Goal: Register for event/course

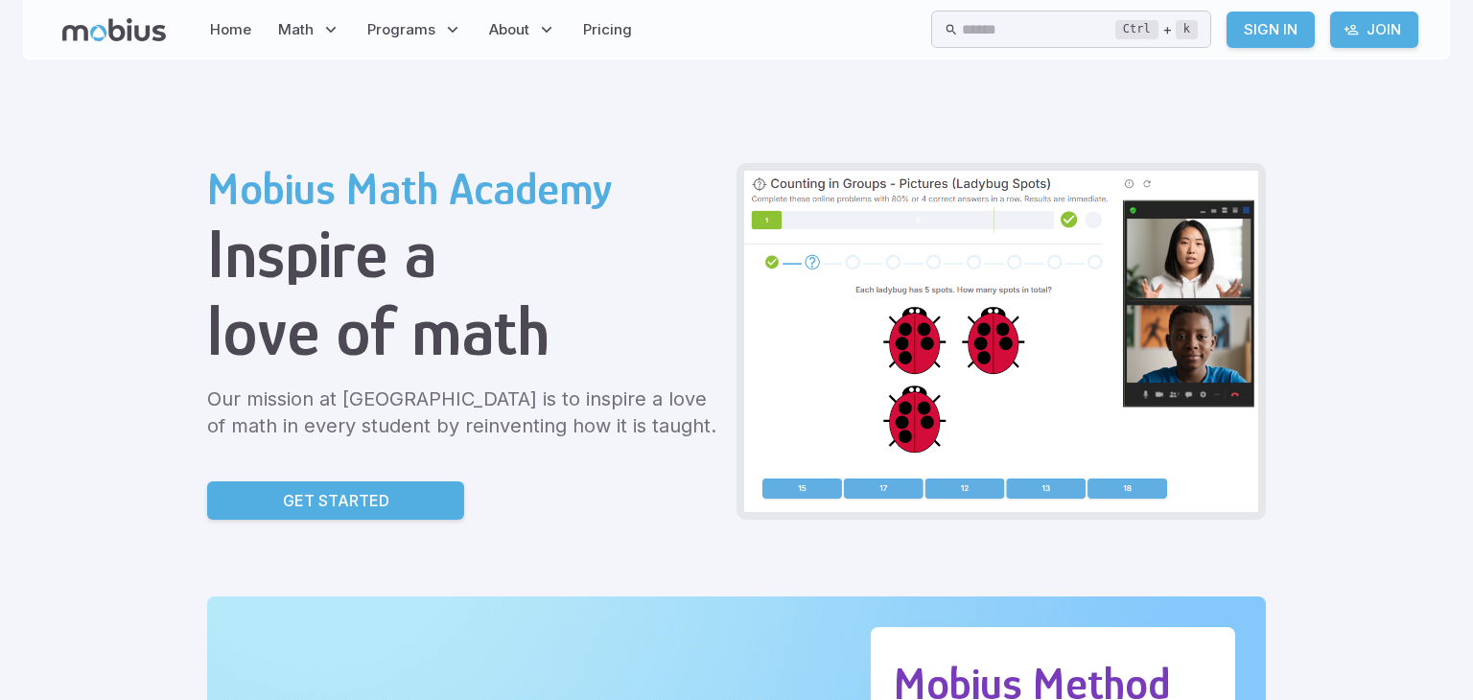
click at [373, 505] on p "Get Started" at bounding box center [336, 500] width 106 height 23
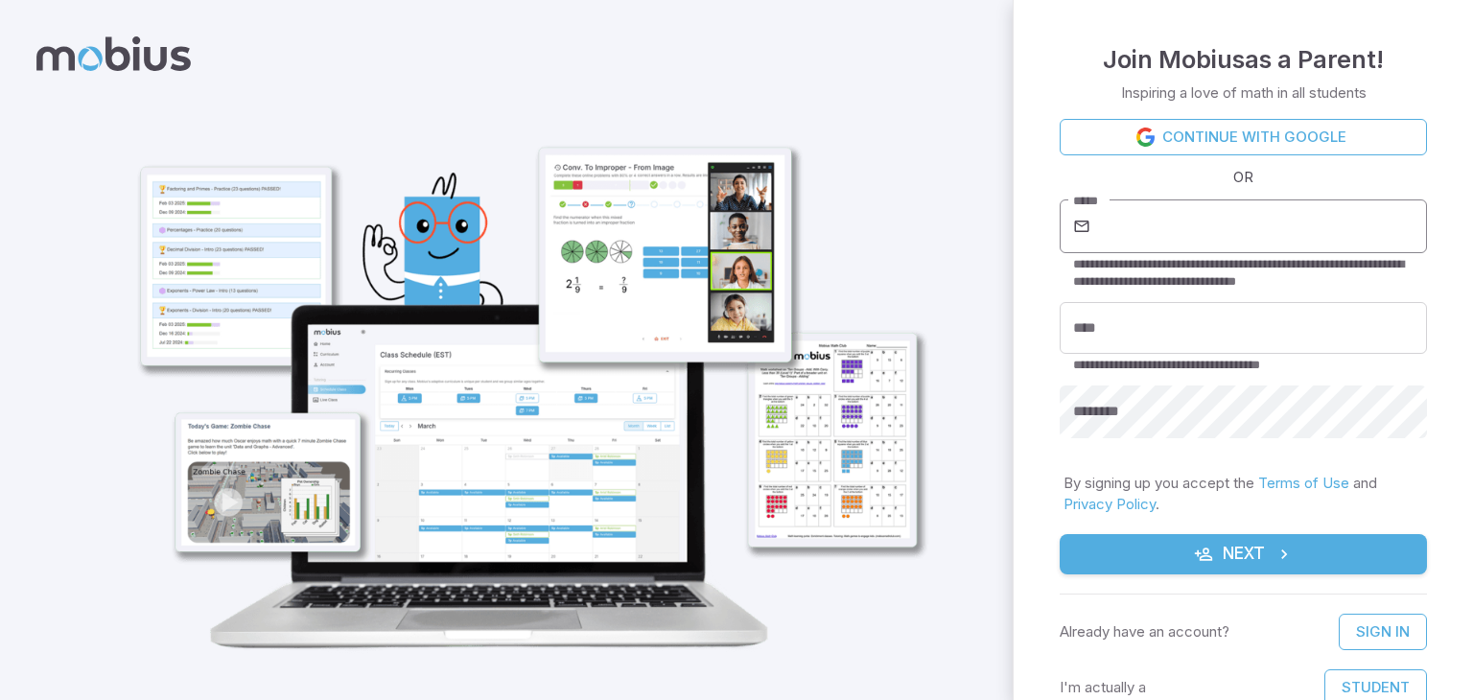
click at [1375, 235] on input "*****" at bounding box center [1260, 226] width 333 height 54
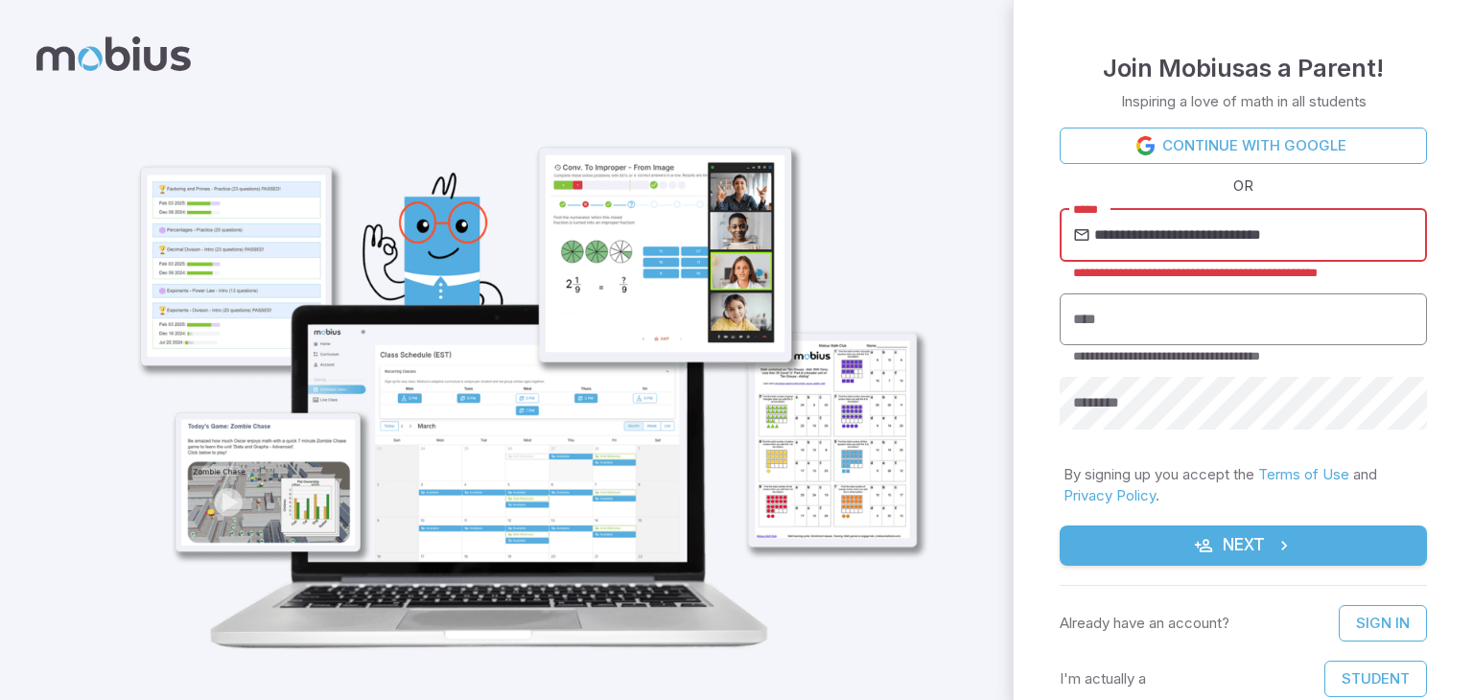
type input "**********"
click at [1306, 307] on input "****" at bounding box center [1243, 319] width 367 height 53
type input "*"
click at [1154, 234] on input "**********" at bounding box center [1260, 235] width 333 height 54
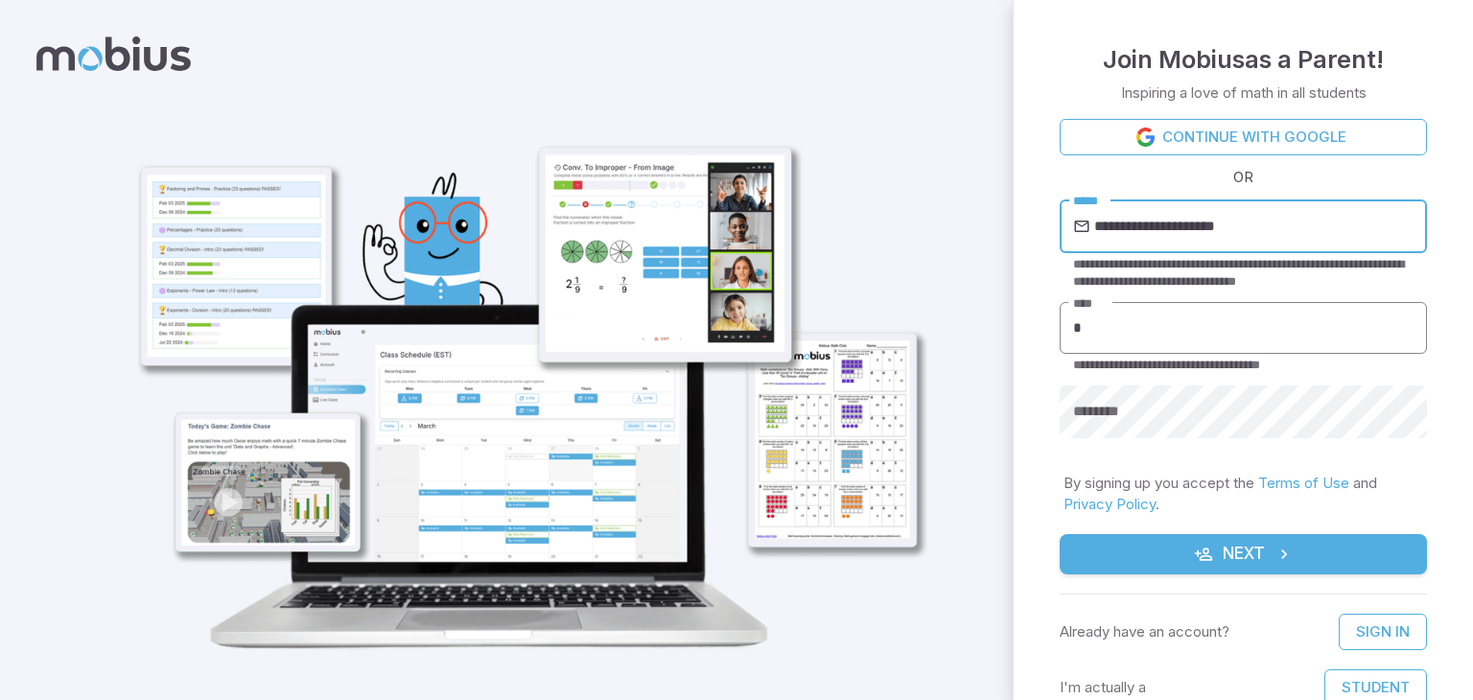
click at [1185, 327] on input "*" at bounding box center [1243, 328] width 367 height 53
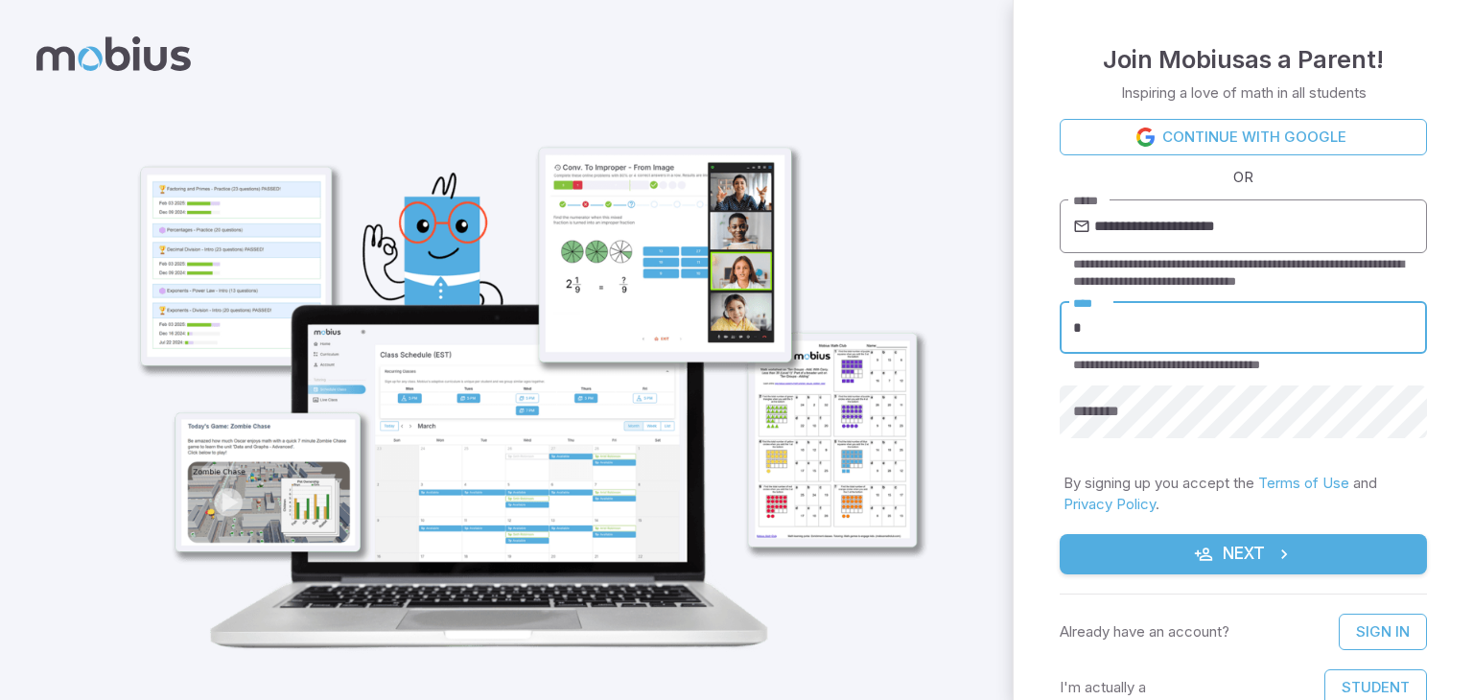
click at [1185, 226] on input "**********" at bounding box center [1260, 226] width 333 height 54
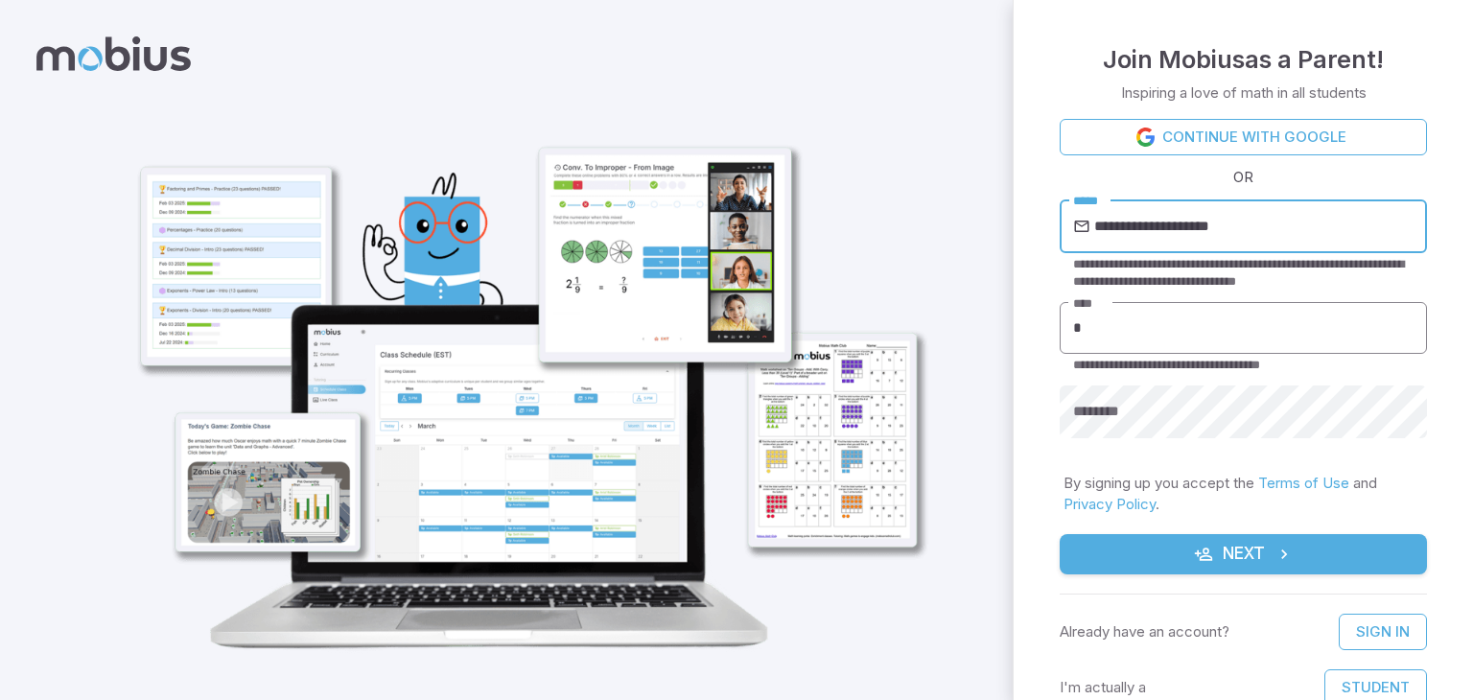
type input "**********"
click at [1154, 338] on input "*" at bounding box center [1243, 328] width 367 height 53
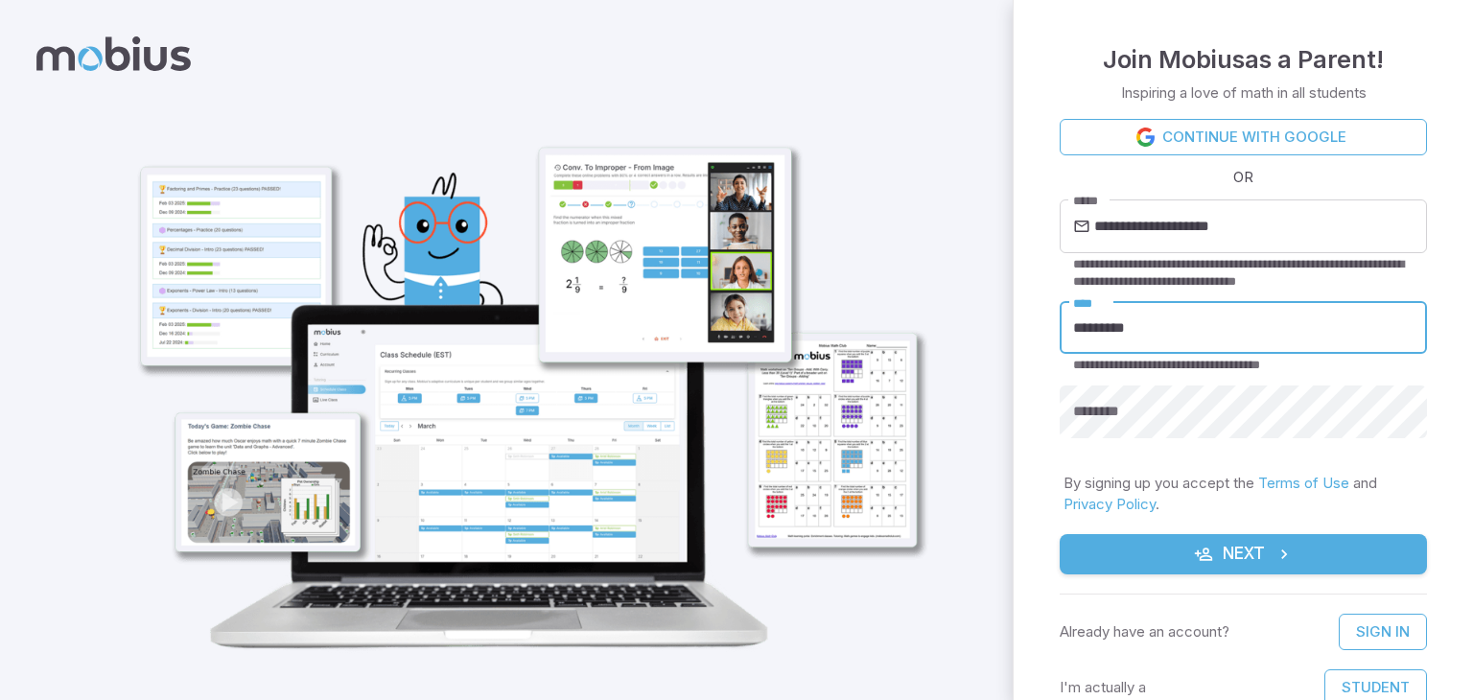
type input "*********"
click at [1060, 534] on button "Next" at bounding box center [1243, 554] width 367 height 40
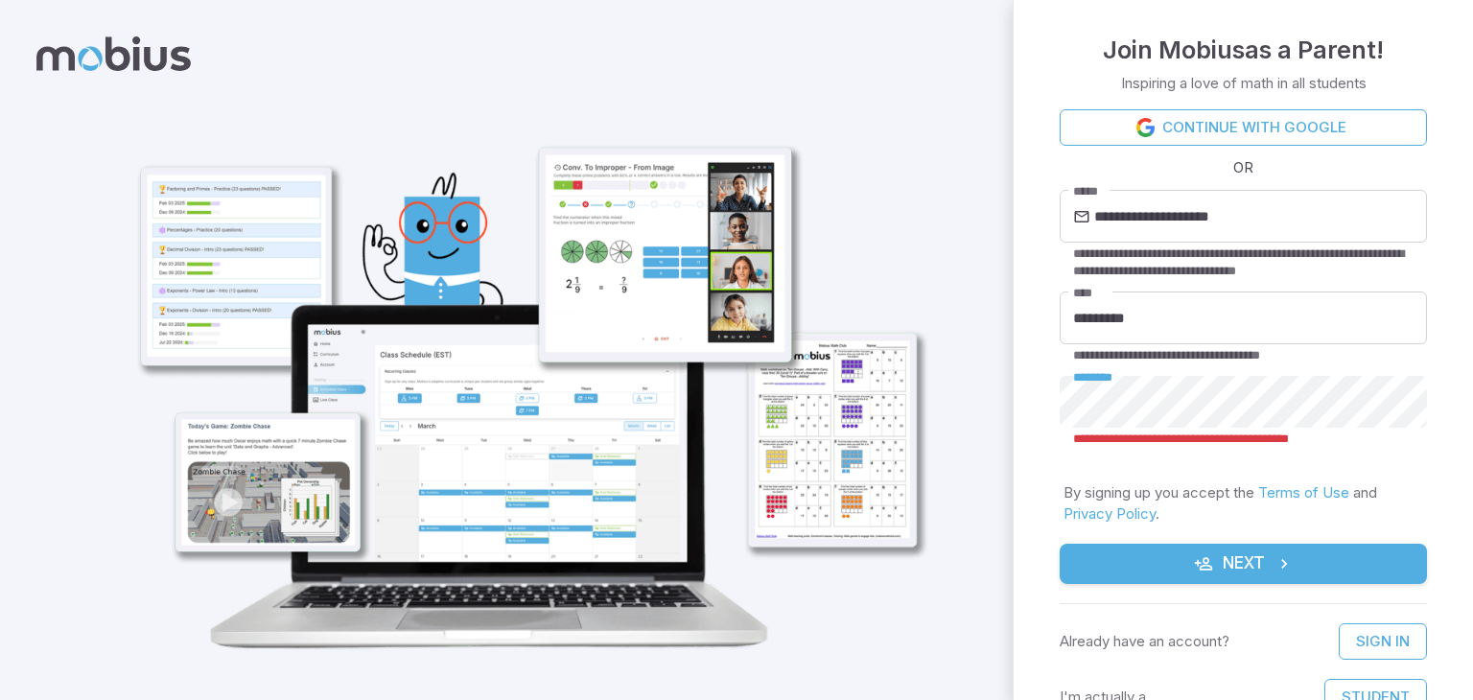
click at [1060, 544] on button "Next" at bounding box center [1243, 564] width 367 height 40
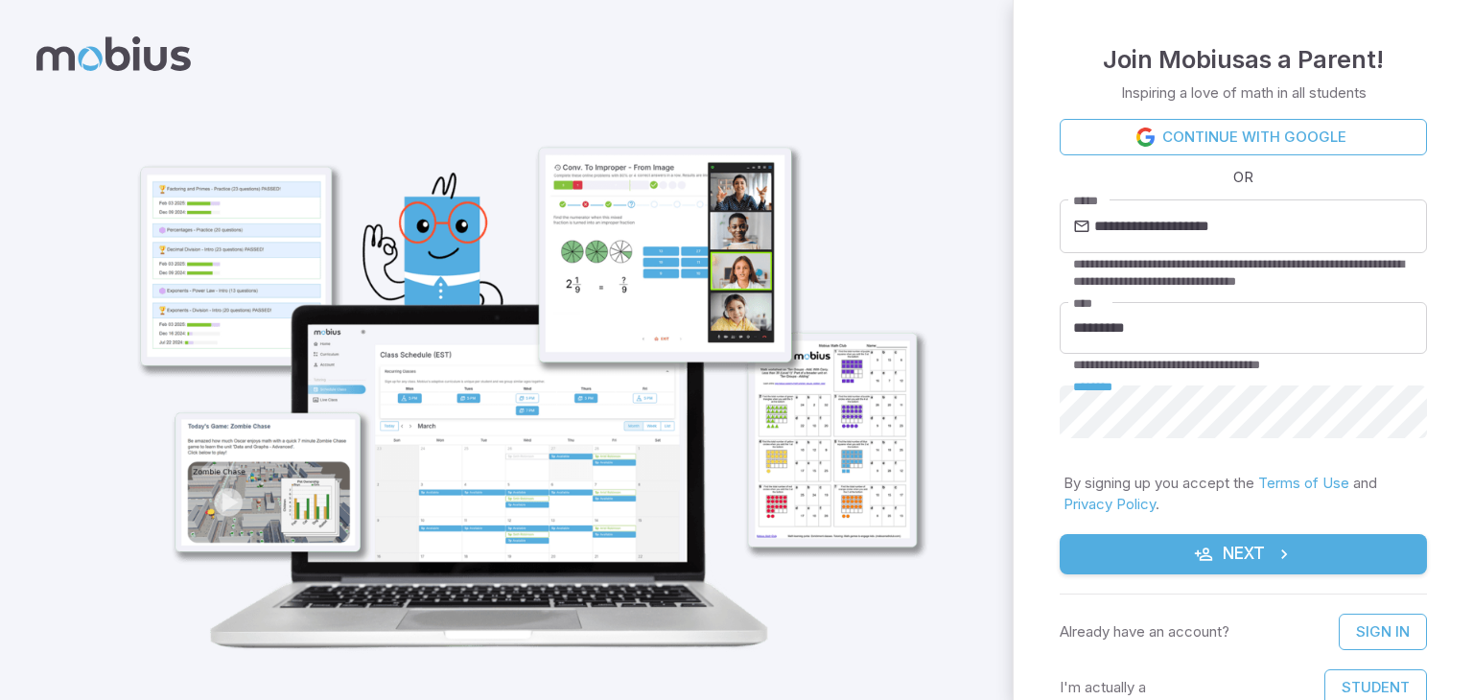
click at [1376, 548] on button "Next" at bounding box center [1243, 554] width 367 height 40
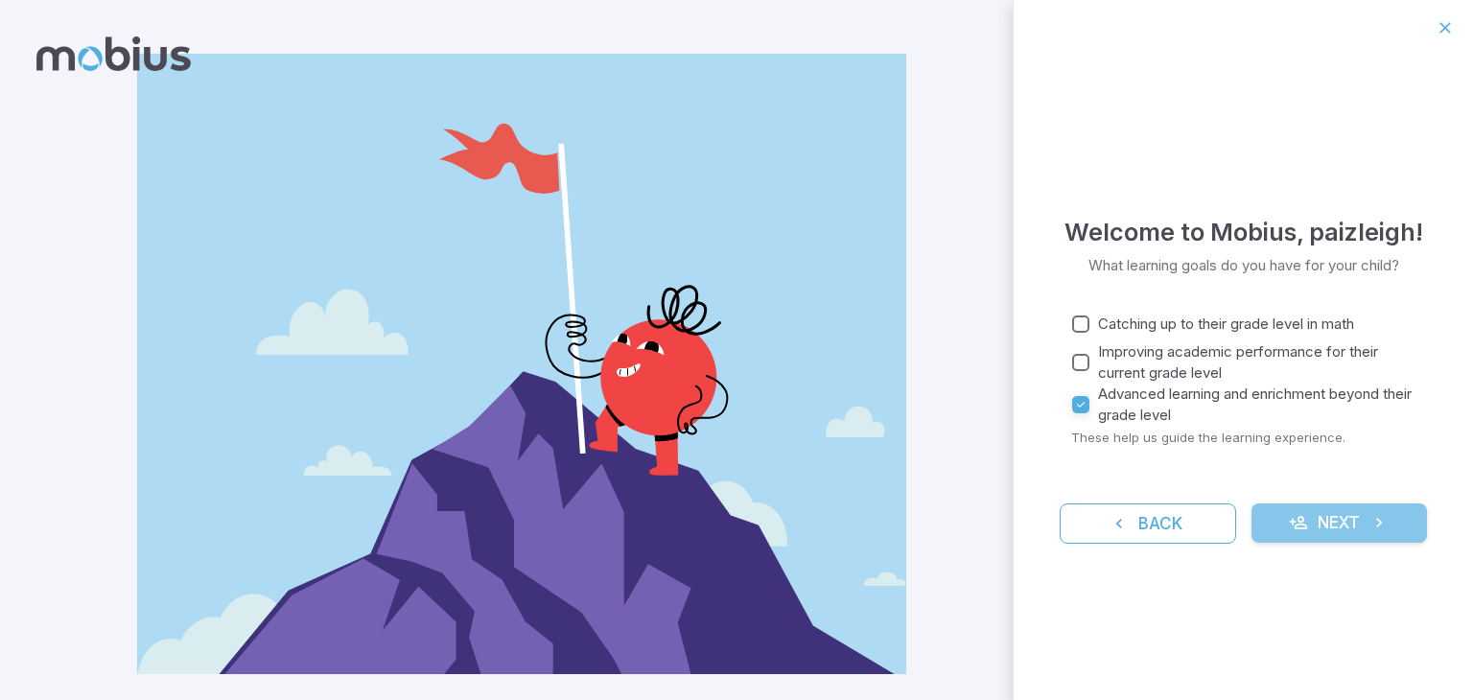
click at [1308, 503] on button "Next" at bounding box center [1340, 523] width 176 height 40
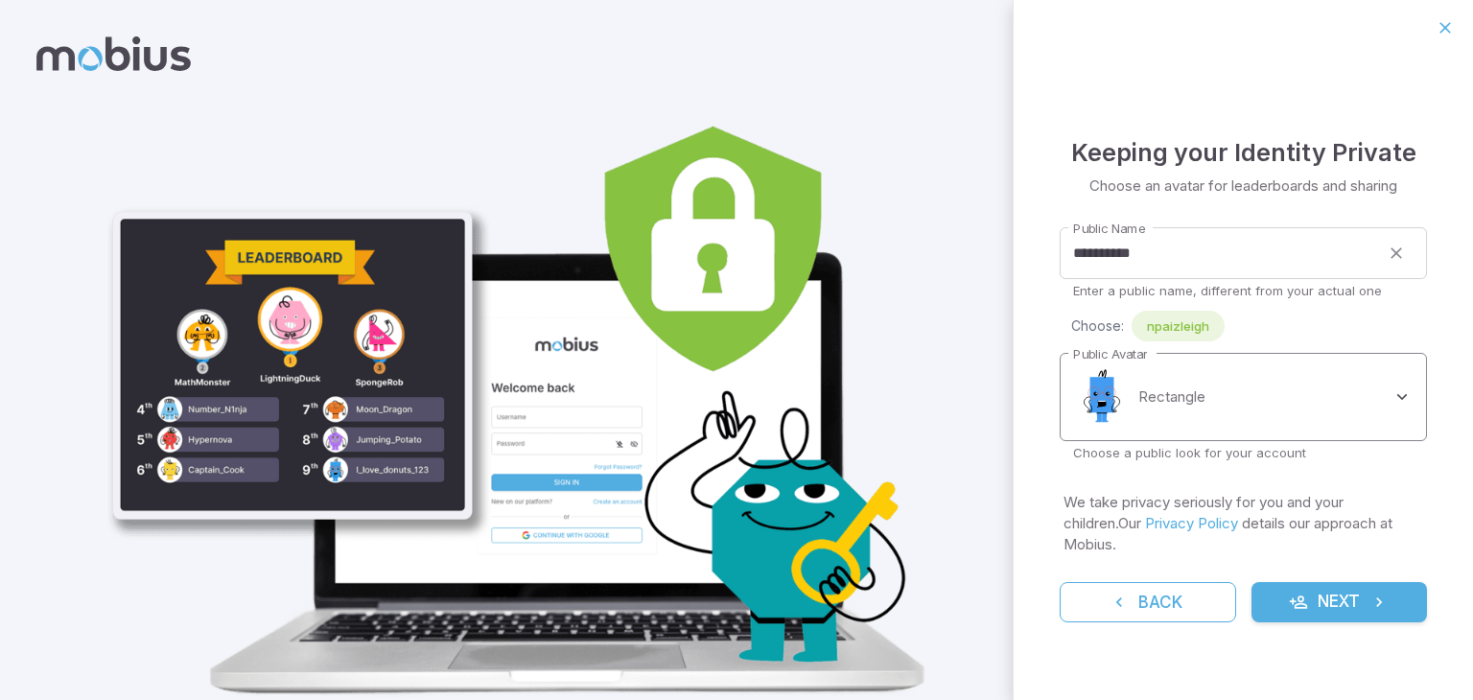
click at [1198, 428] on body "**********" at bounding box center [736, 385] width 1473 height 771
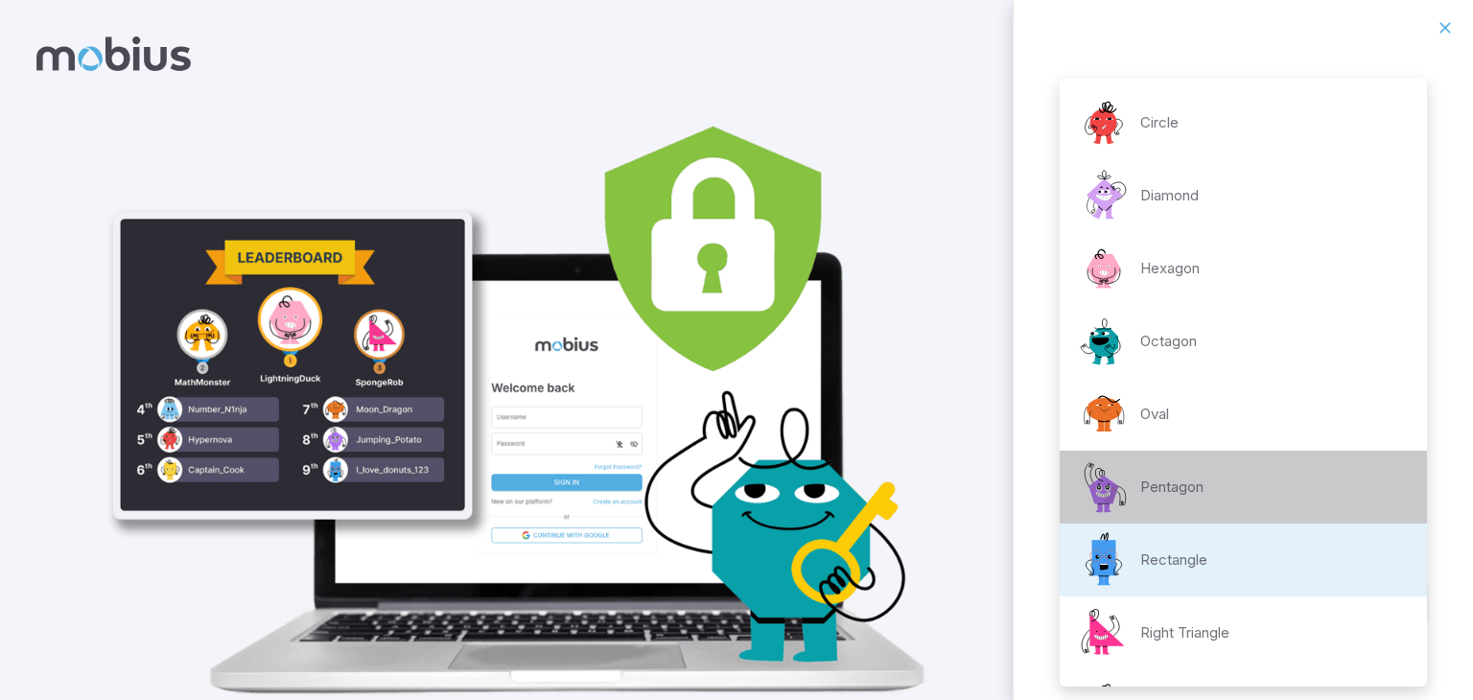
click at [1166, 462] on div "Pentagon" at bounding box center [1139, 487] width 129 height 58
type input "**********"
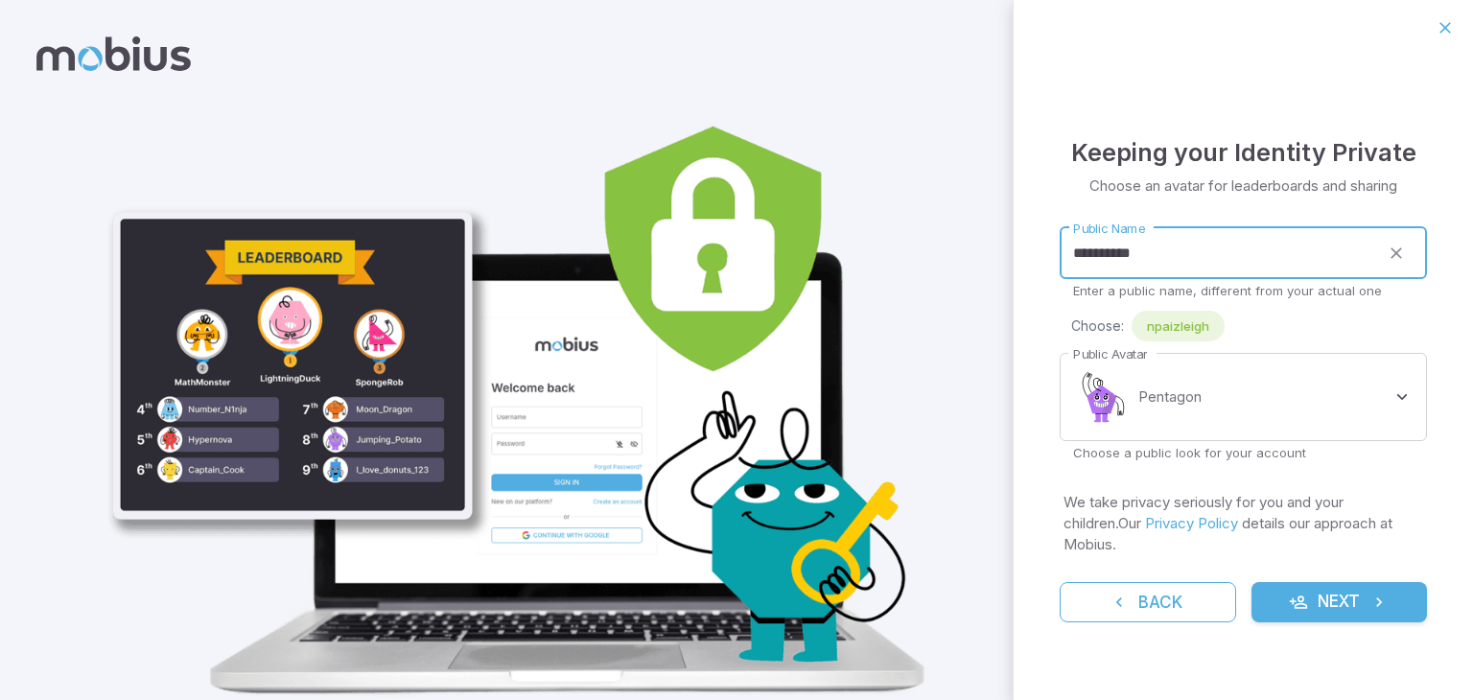
click at [1160, 272] on input "**********" at bounding box center [1219, 253] width 319 height 53
click at [1080, 263] on input "**********" at bounding box center [1219, 253] width 319 height 53
click at [1157, 269] on input "**********" at bounding box center [1219, 253] width 319 height 53
click at [1081, 265] on input "**********" at bounding box center [1219, 253] width 319 height 53
type input "*********"
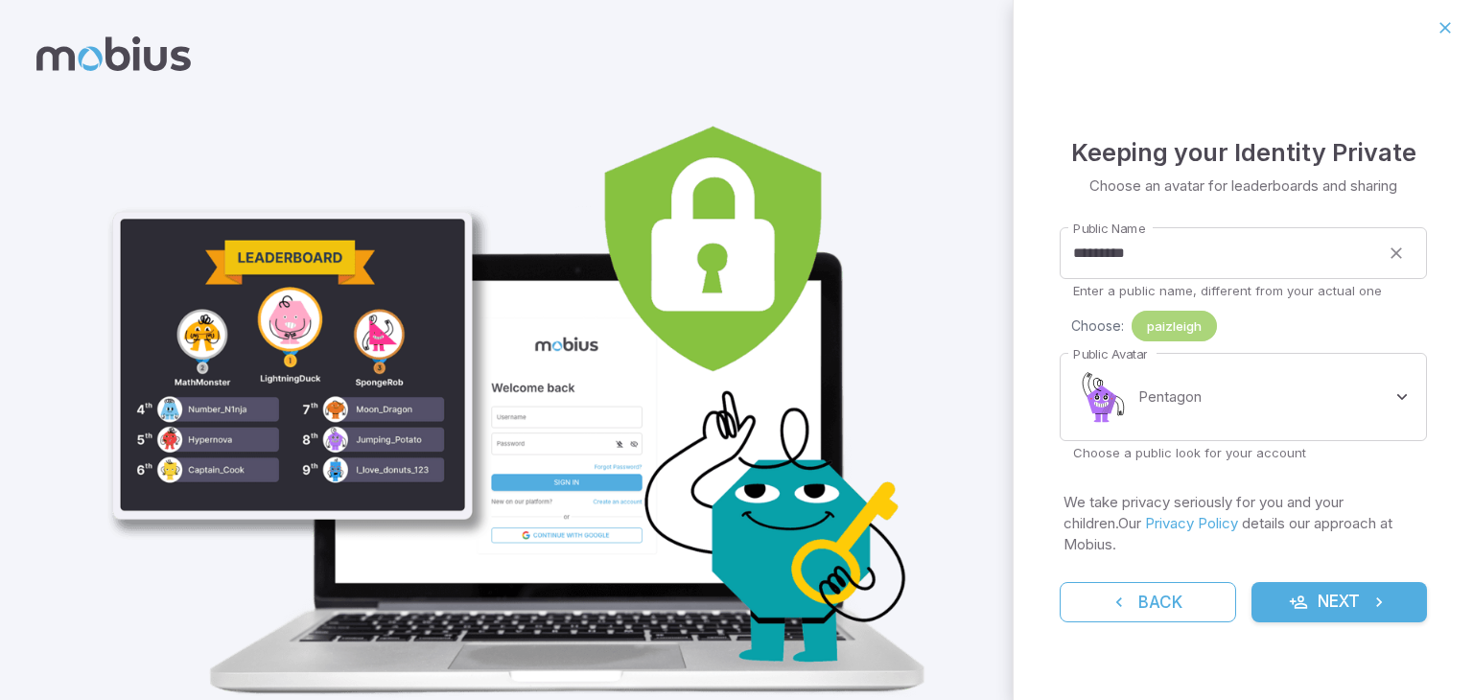
click at [1205, 329] on span "paizleigh" at bounding box center [1174, 325] width 85 height 19
click at [1182, 336] on span "paizleigh" at bounding box center [1174, 325] width 85 height 19
click at [1326, 582] on button "Next" at bounding box center [1340, 602] width 176 height 40
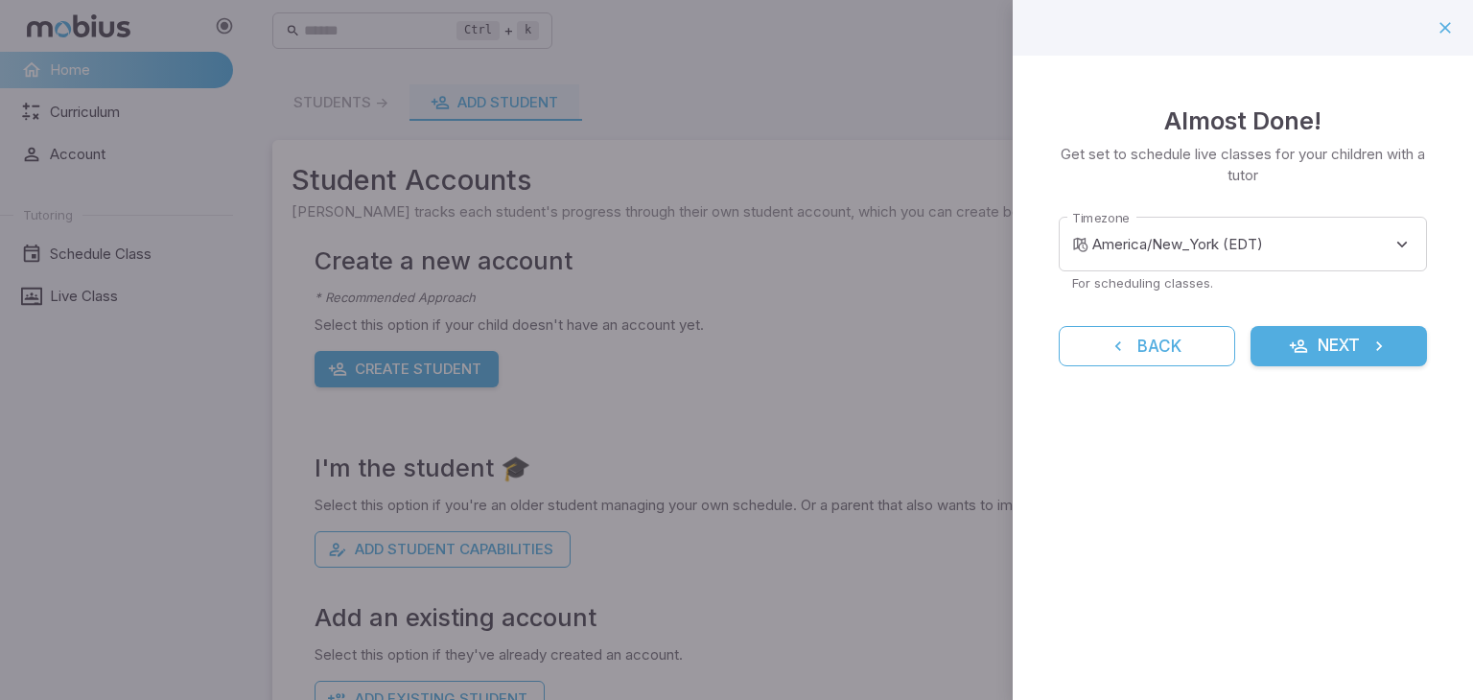
click at [1309, 347] on button "Next" at bounding box center [1339, 346] width 176 height 40
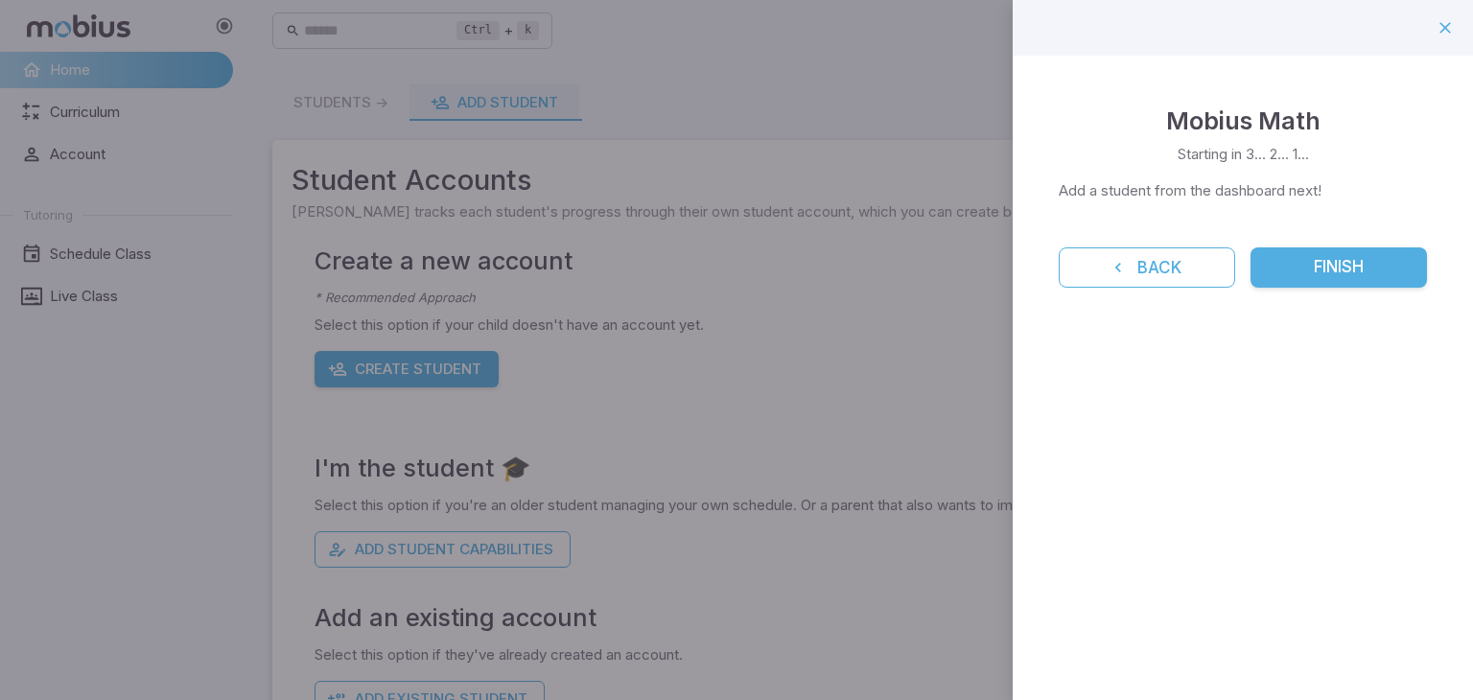
click at [1308, 271] on button "Finish" at bounding box center [1339, 267] width 176 height 40
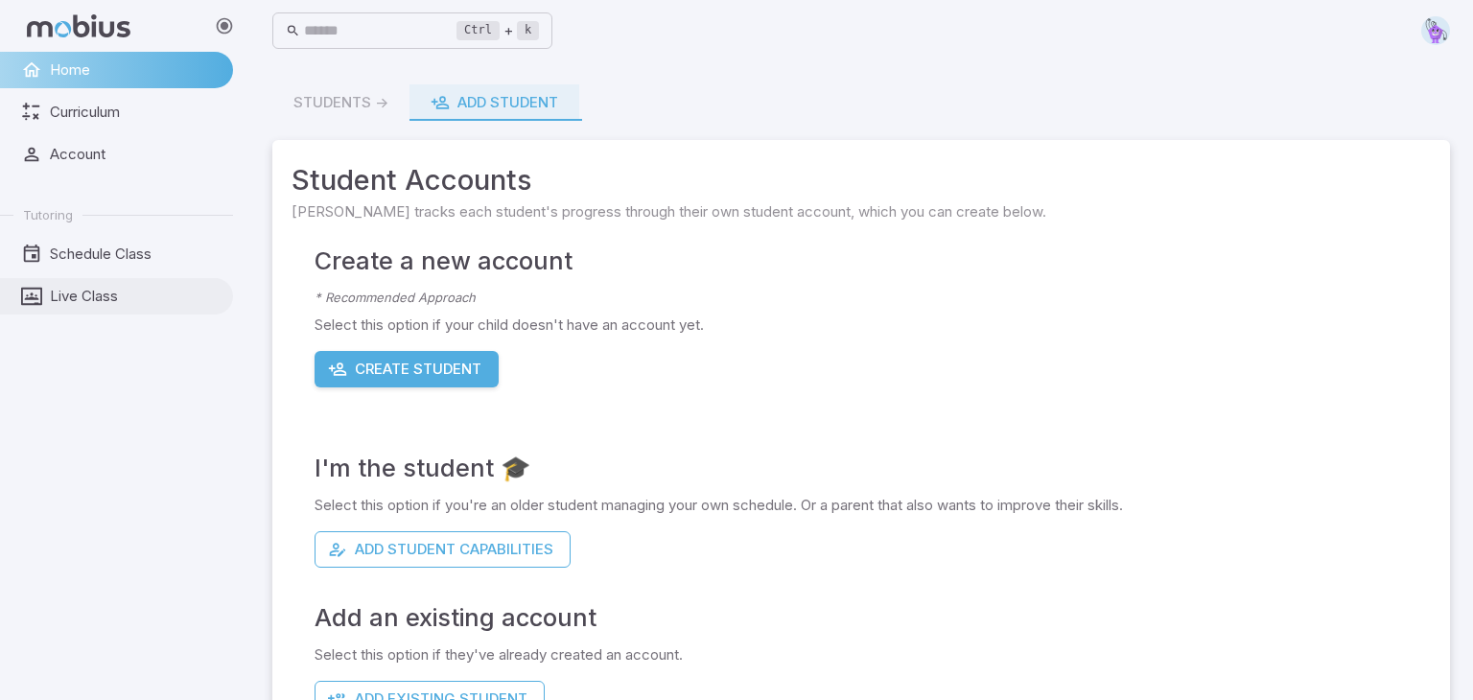
click at [118, 294] on span "Live Class" at bounding box center [135, 296] width 170 height 21
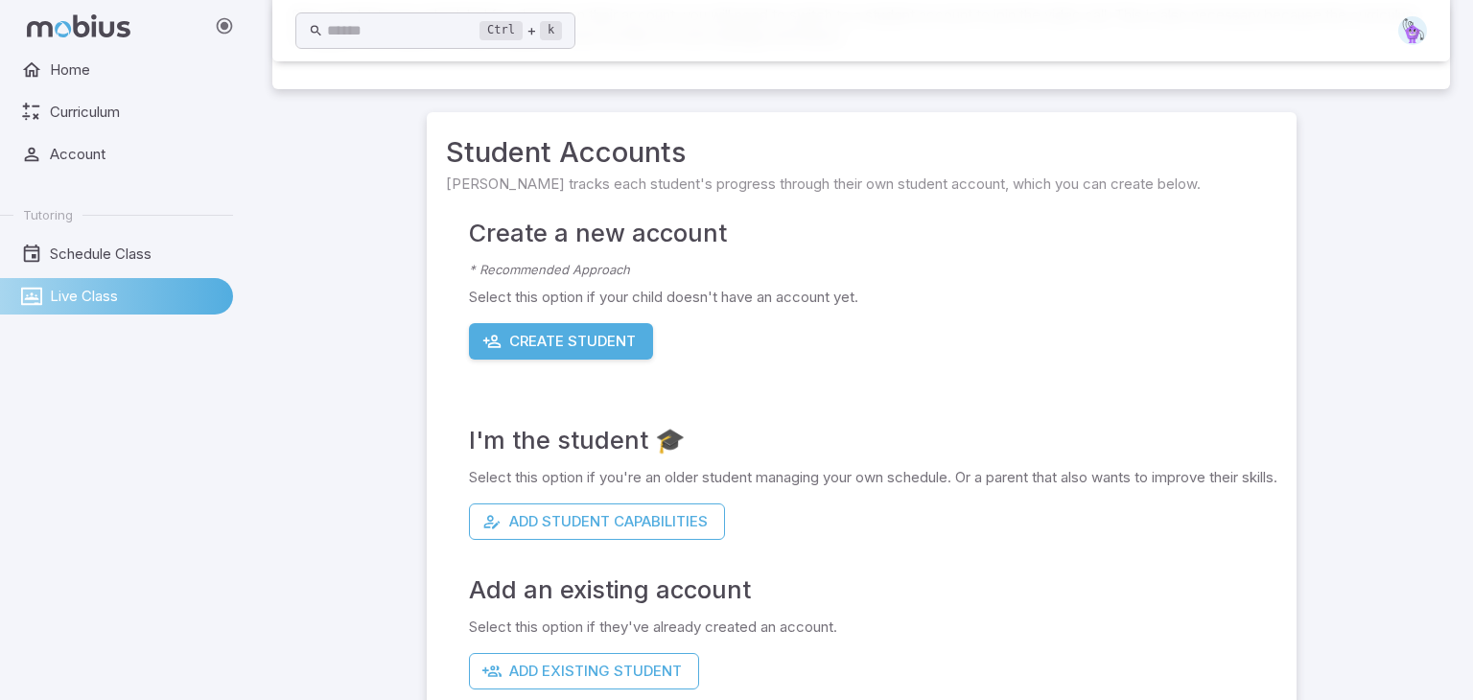
scroll to position [187, 0]
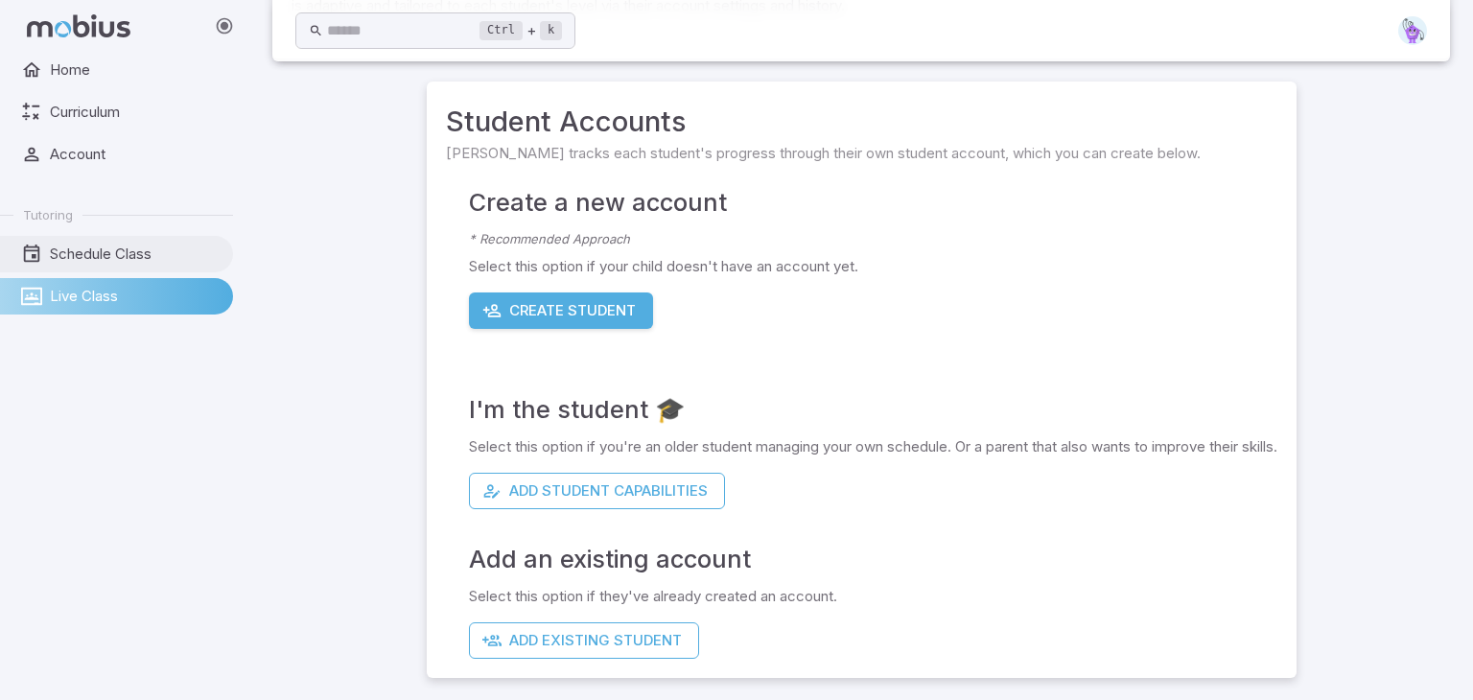
click at [117, 248] on span "Schedule Class" at bounding box center [135, 254] width 170 height 21
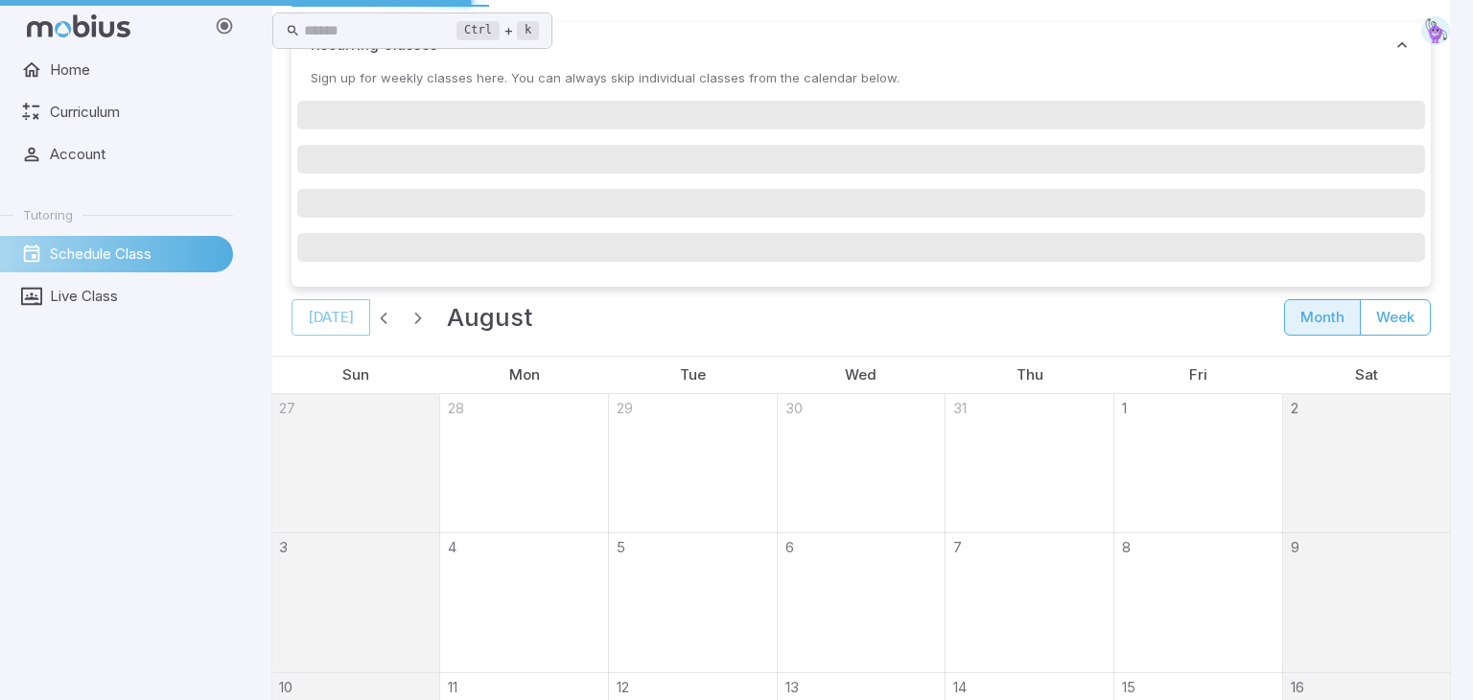
scroll to position [0, 0]
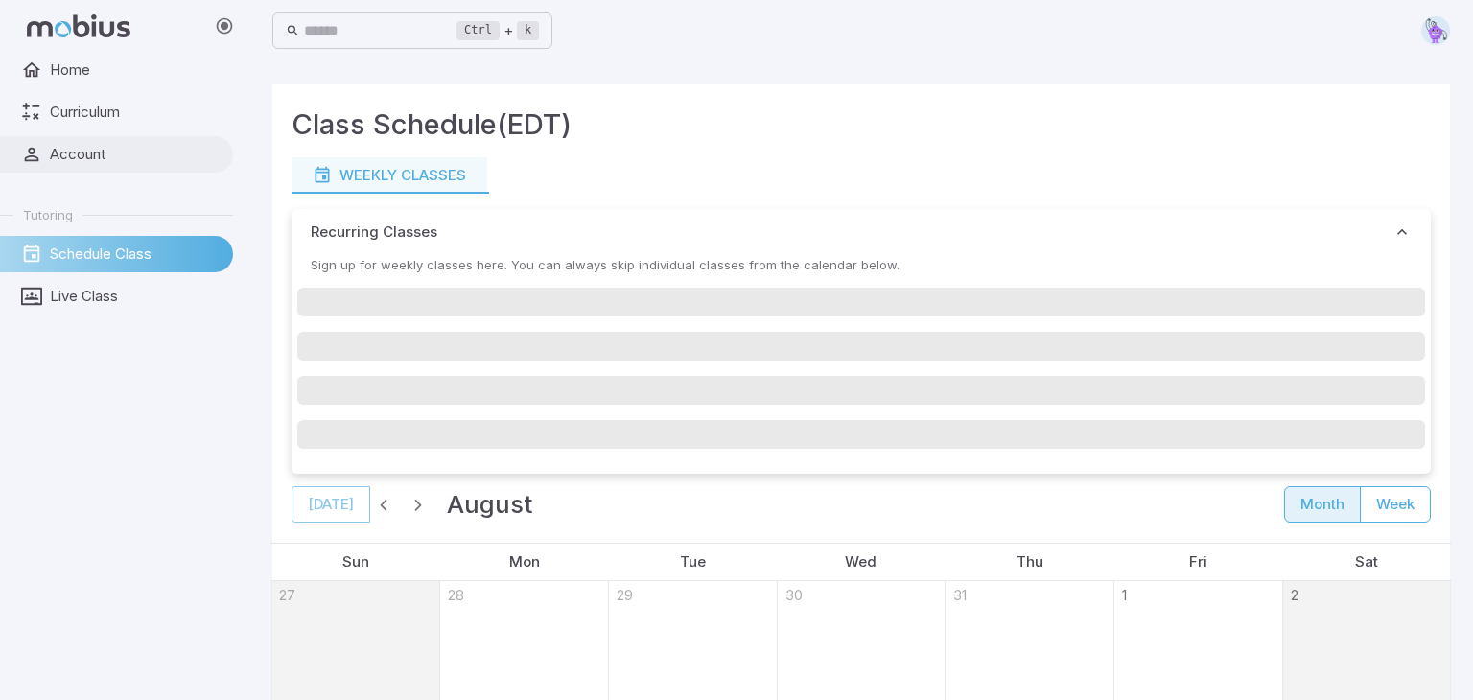
click at [120, 153] on span "Account" at bounding box center [135, 154] width 170 height 21
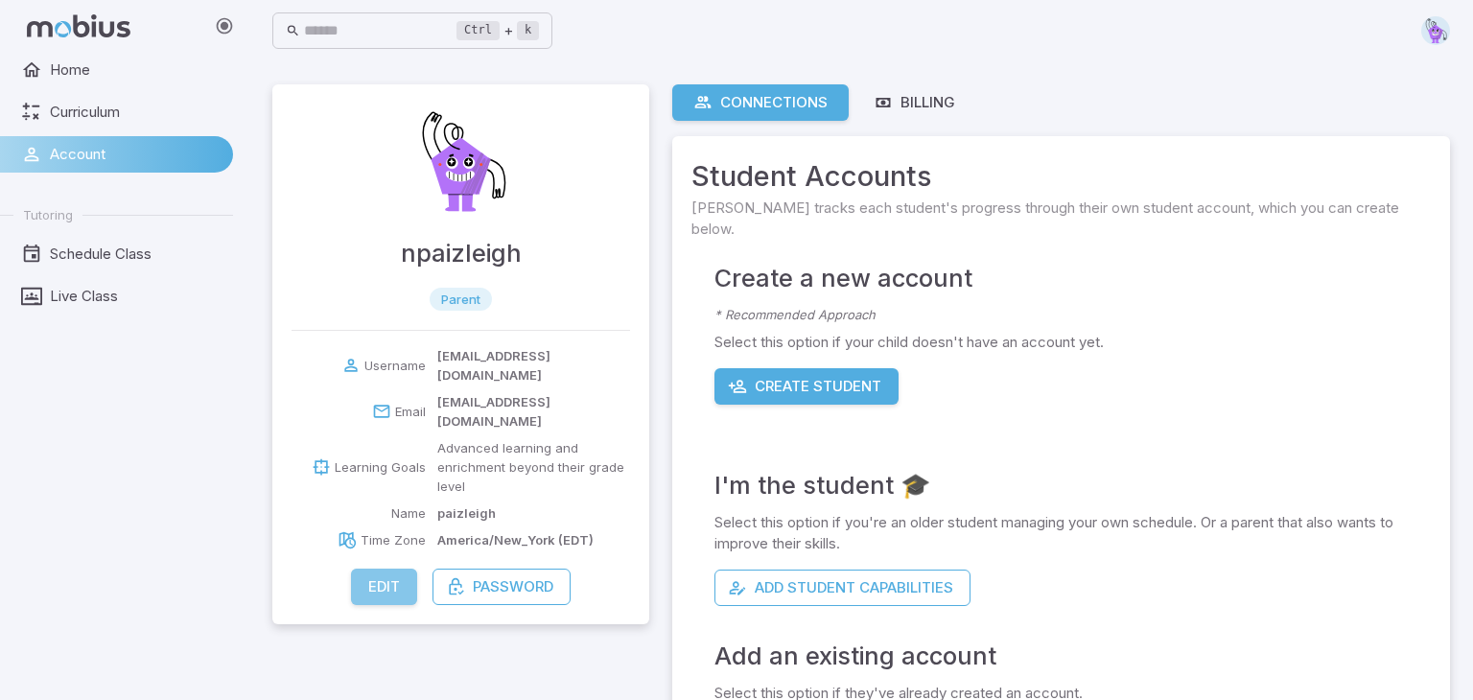
click at [374, 569] on button "Edit" at bounding box center [384, 587] width 66 height 36
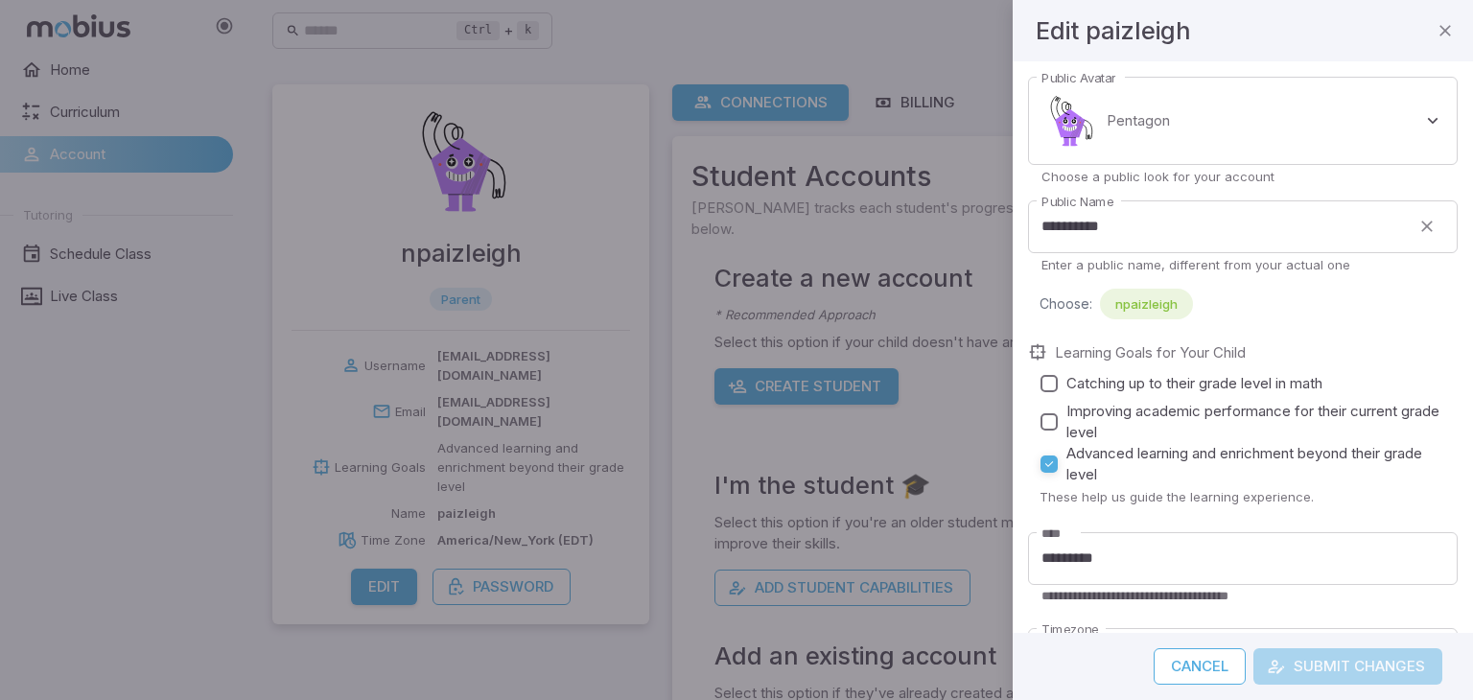
click at [135, 366] on div at bounding box center [736, 350] width 1473 height 700
click at [130, 355] on div at bounding box center [736, 350] width 1473 height 700
click at [1046, 225] on input "**********" at bounding box center [1219, 226] width 382 height 53
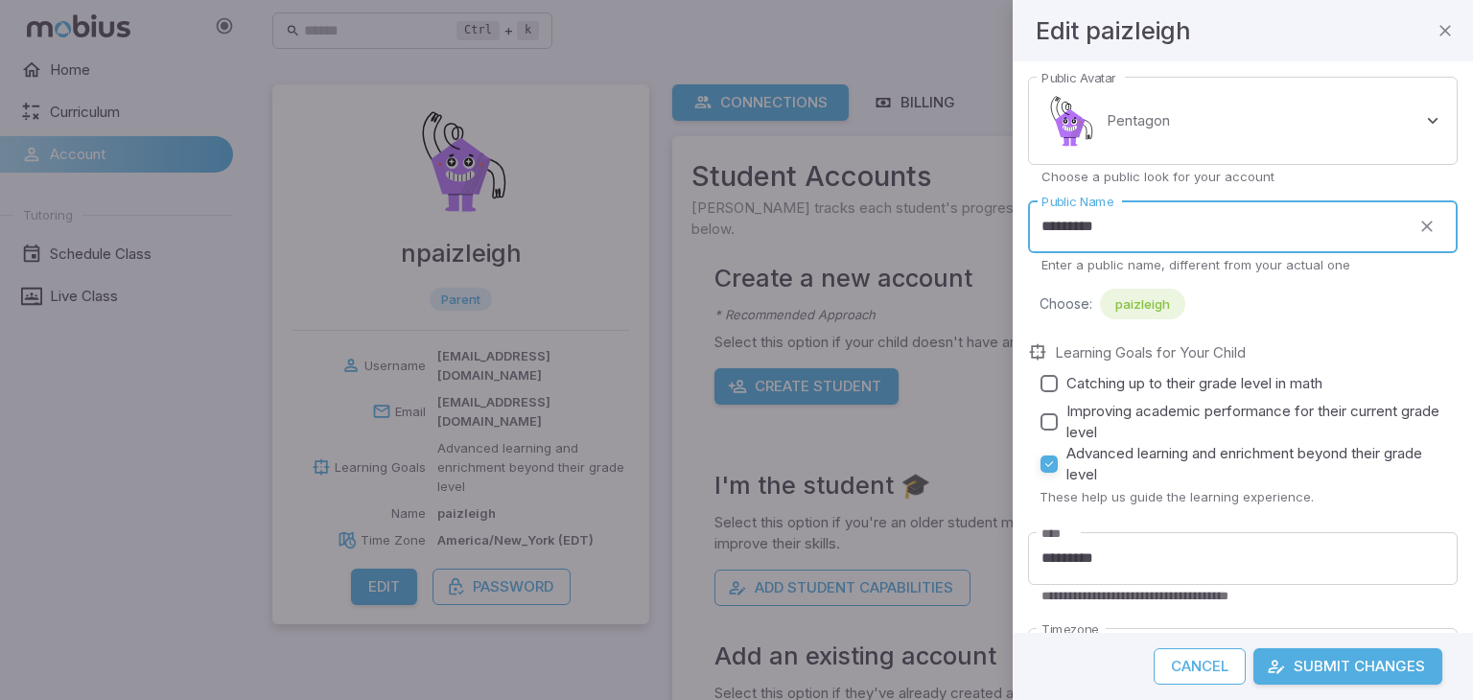
type input "*********"
click at [9, 366] on div at bounding box center [736, 350] width 1473 height 700
click at [18, 373] on div at bounding box center [736, 350] width 1473 height 700
click at [1446, 32] on icon "button" at bounding box center [1445, 30] width 19 height 19
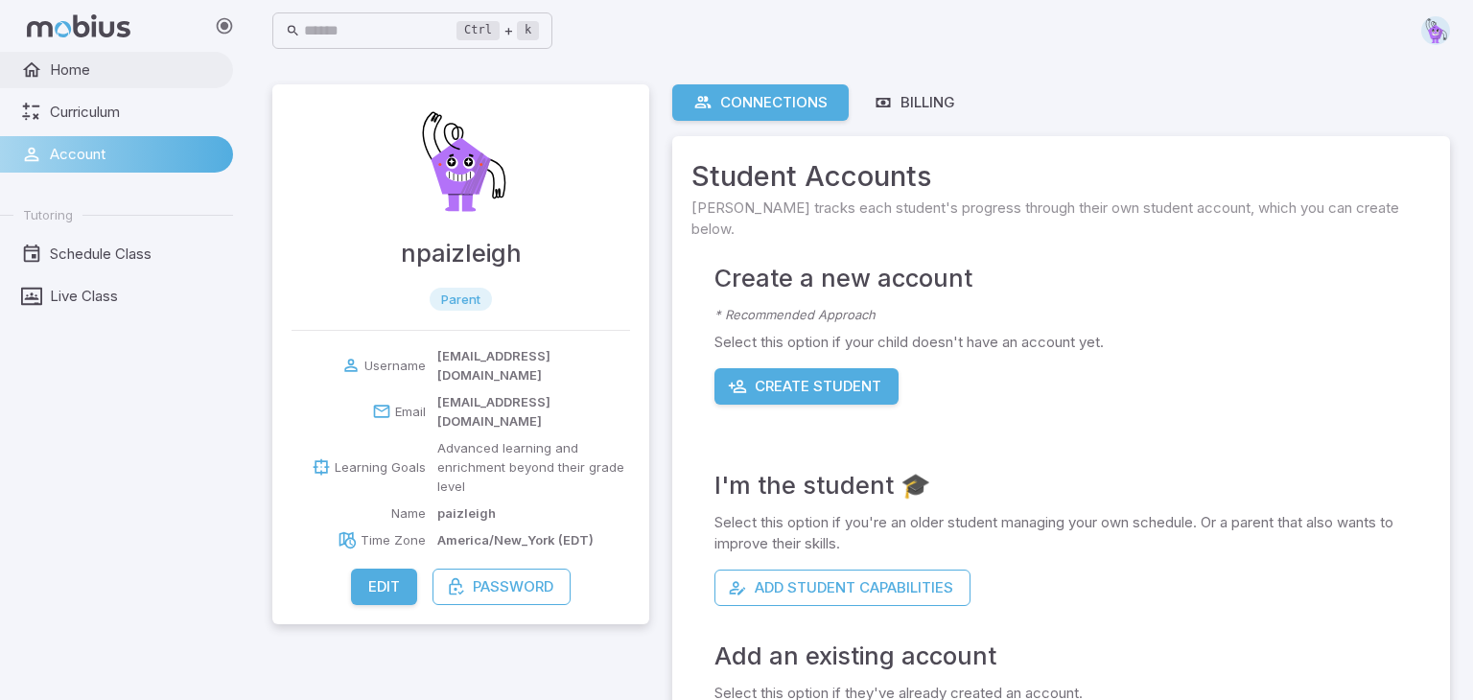
click at [109, 84] on link "Home" at bounding box center [116, 70] width 233 height 36
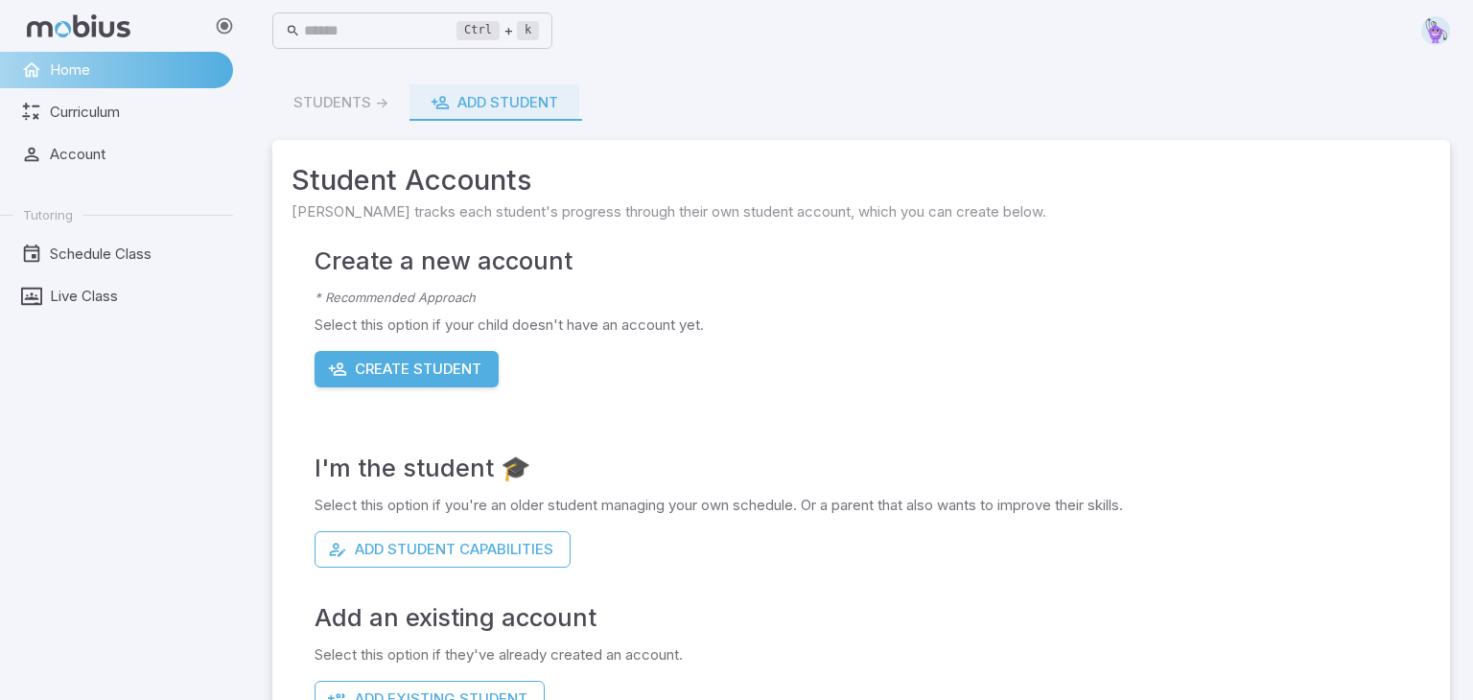
click at [320, 112] on div "Students -> Add Student" at bounding box center [861, 102] width 1178 height 36
click at [379, 99] on div "Students -> Add Student" at bounding box center [861, 102] width 1178 height 36
click at [318, 97] on div "Students -> Add Student" at bounding box center [861, 102] width 1178 height 36
click at [318, 98] on div "Students -> Add Student" at bounding box center [861, 102] width 1178 height 36
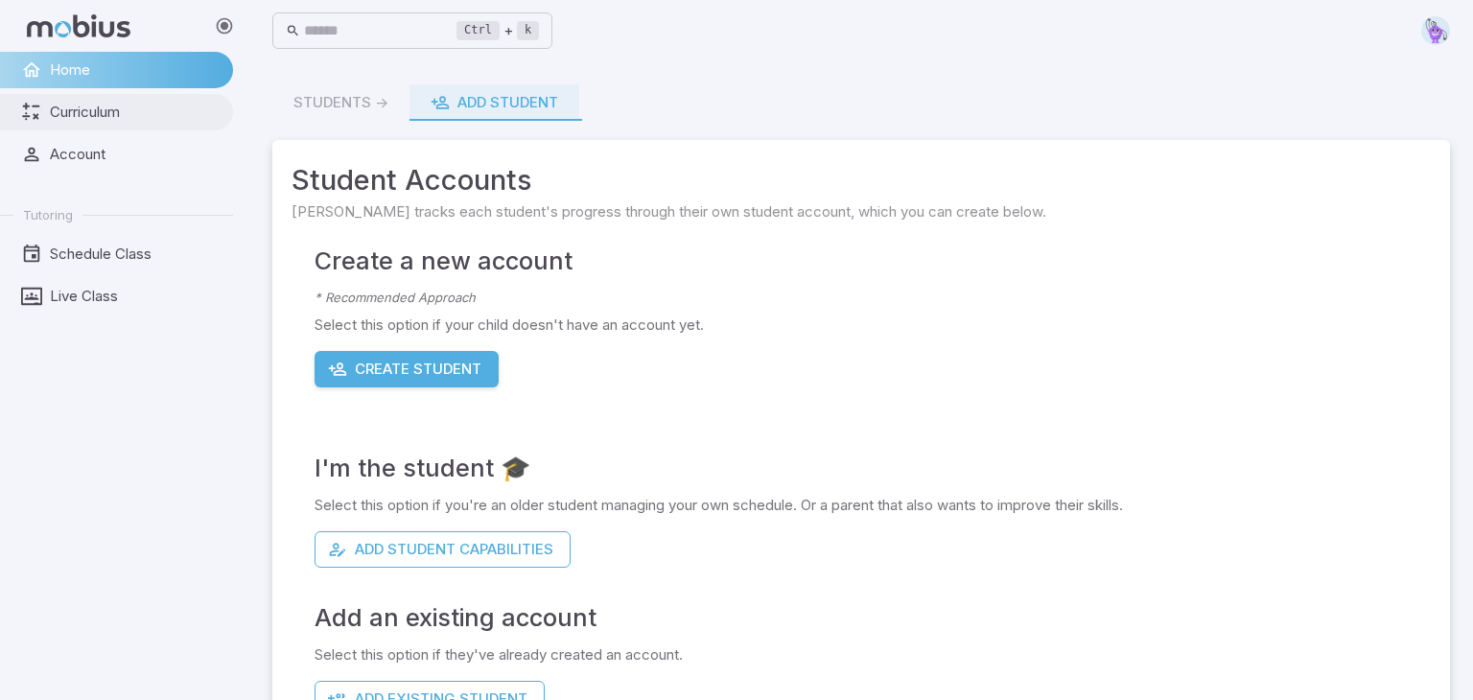
click at [118, 104] on span "Curriculum" at bounding box center [135, 112] width 170 height 21
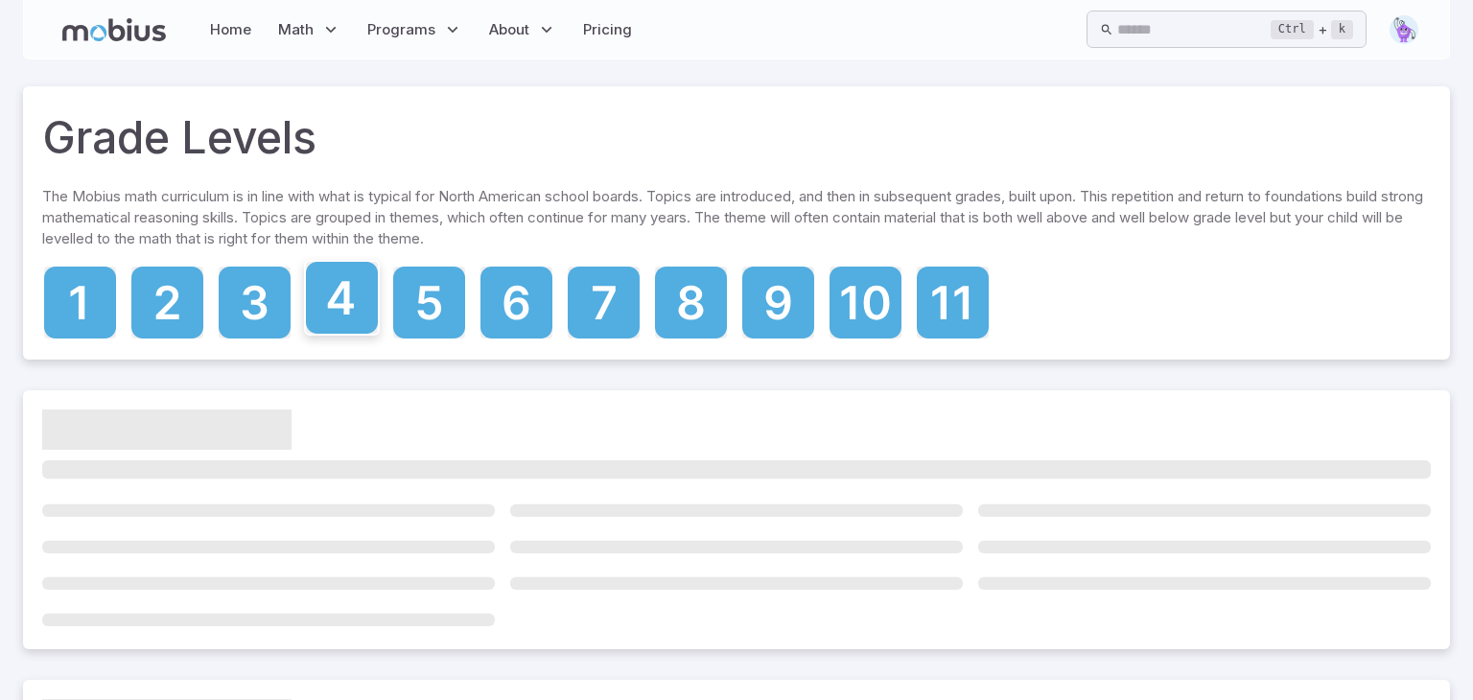
click at [347, 293] on icon at bounding box center [342, 298] width 72 height 72
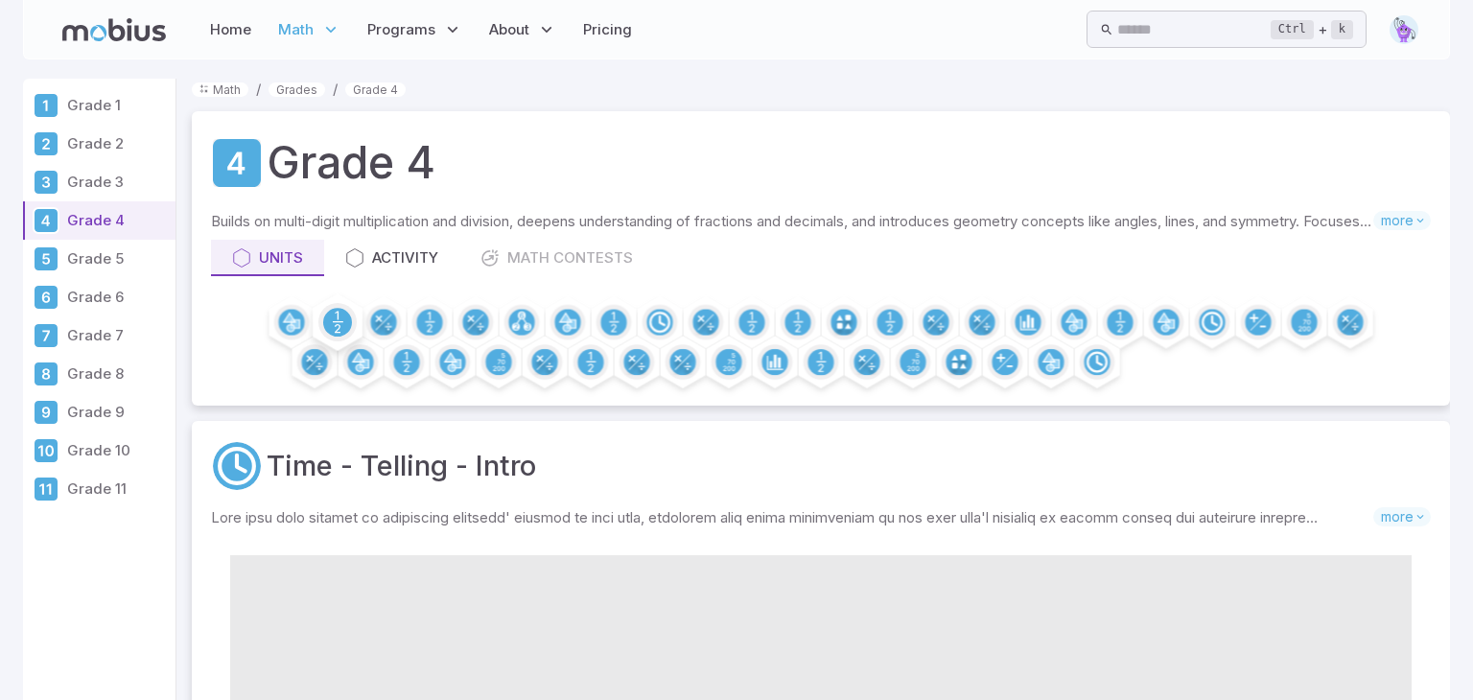
click at [325, 308] on icon at bounding box center [337, 322] width 29 height 29
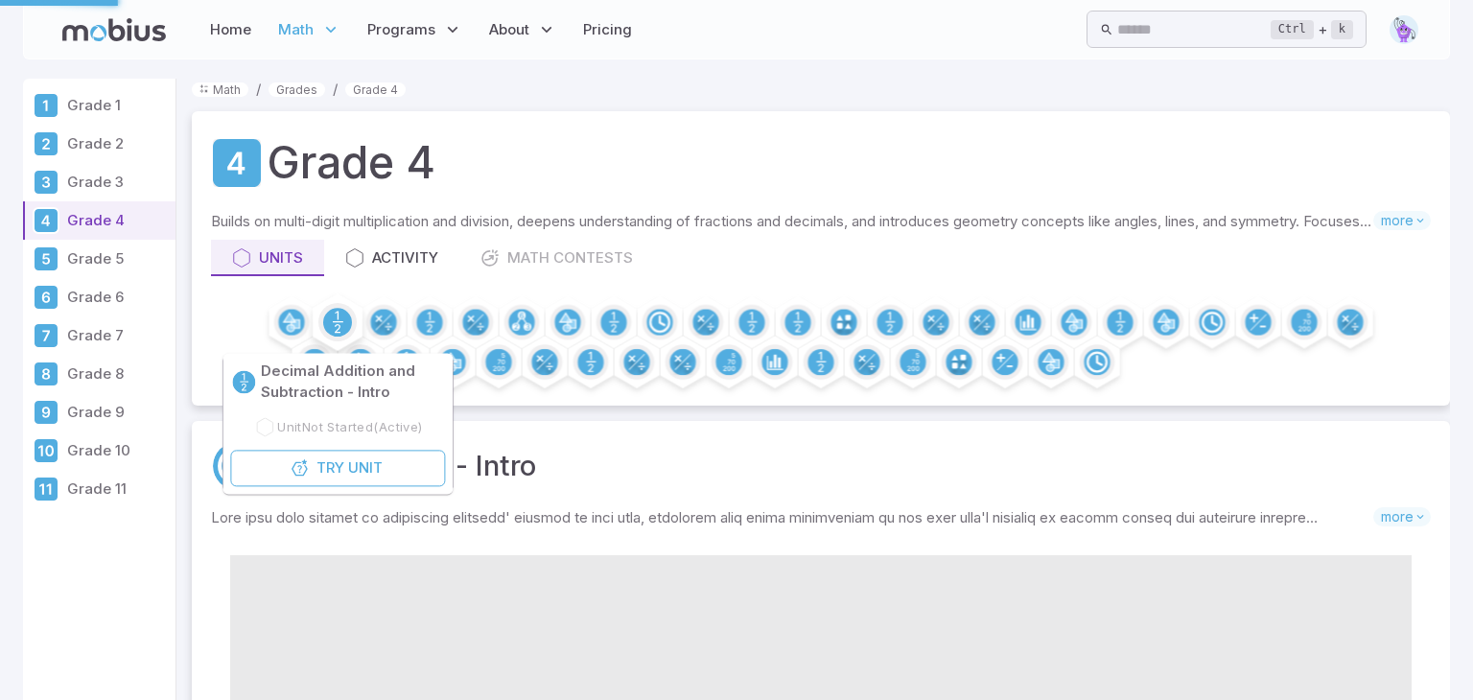
click at [325, 308] on icon at bounding box center [337, 322] width 29 height 29
click at [324, 309] on icon at bounding box center [337, 322] width 29 height 29
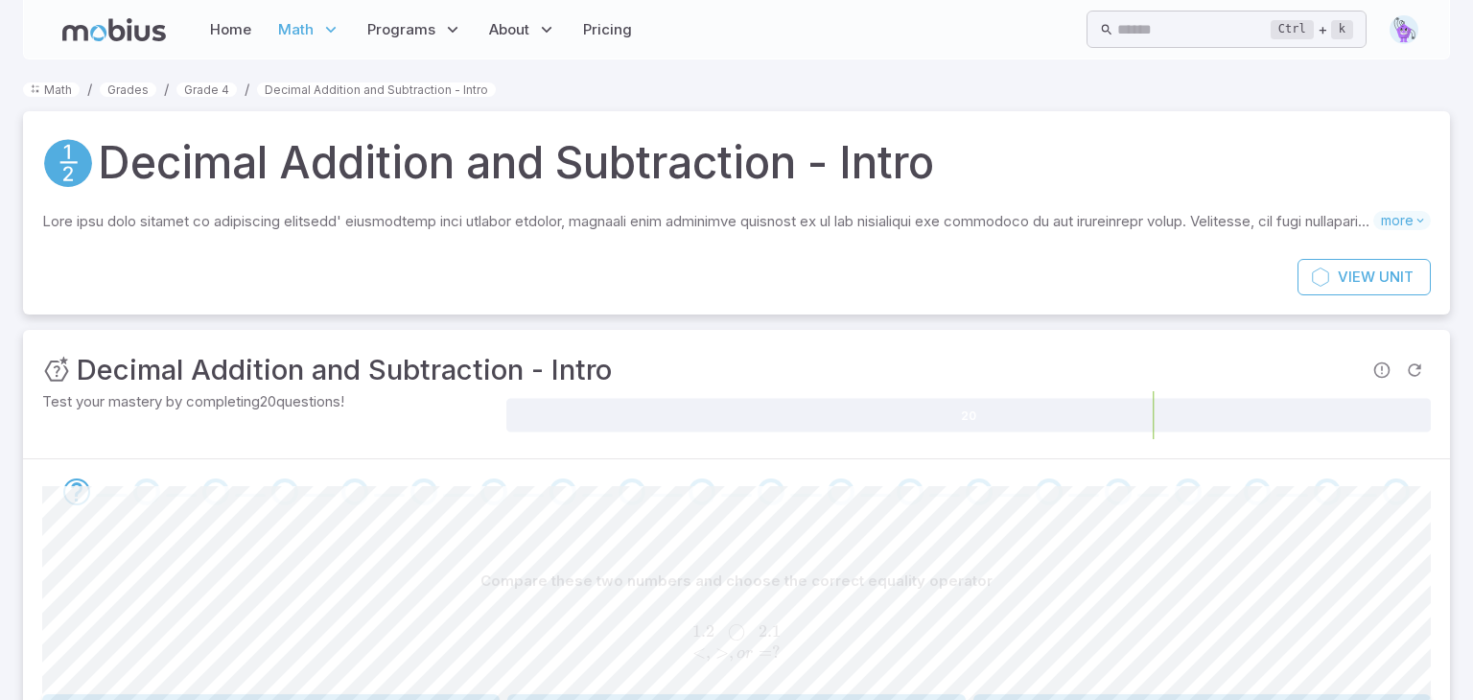
scroll to position [192, 0]
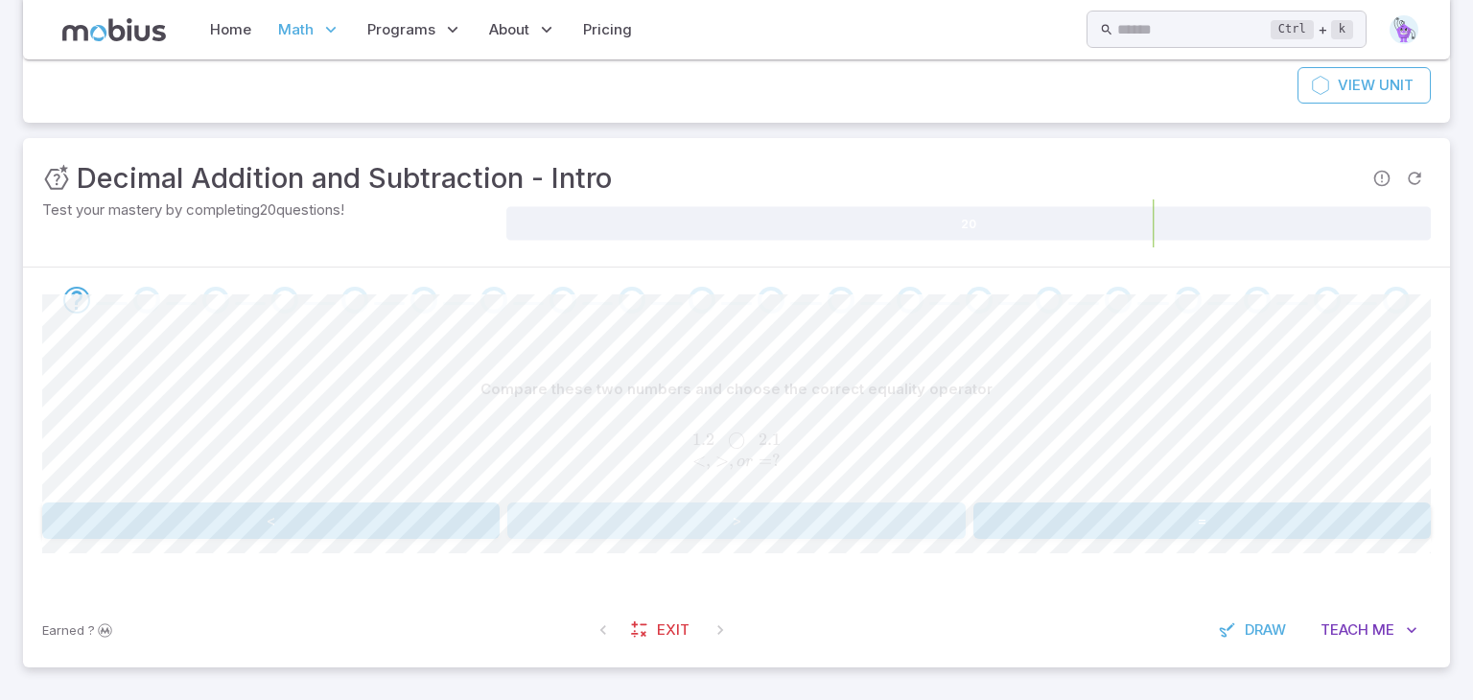
click at [709, 503] on button ">" at bounding box center [735, 521] width 457 height 36
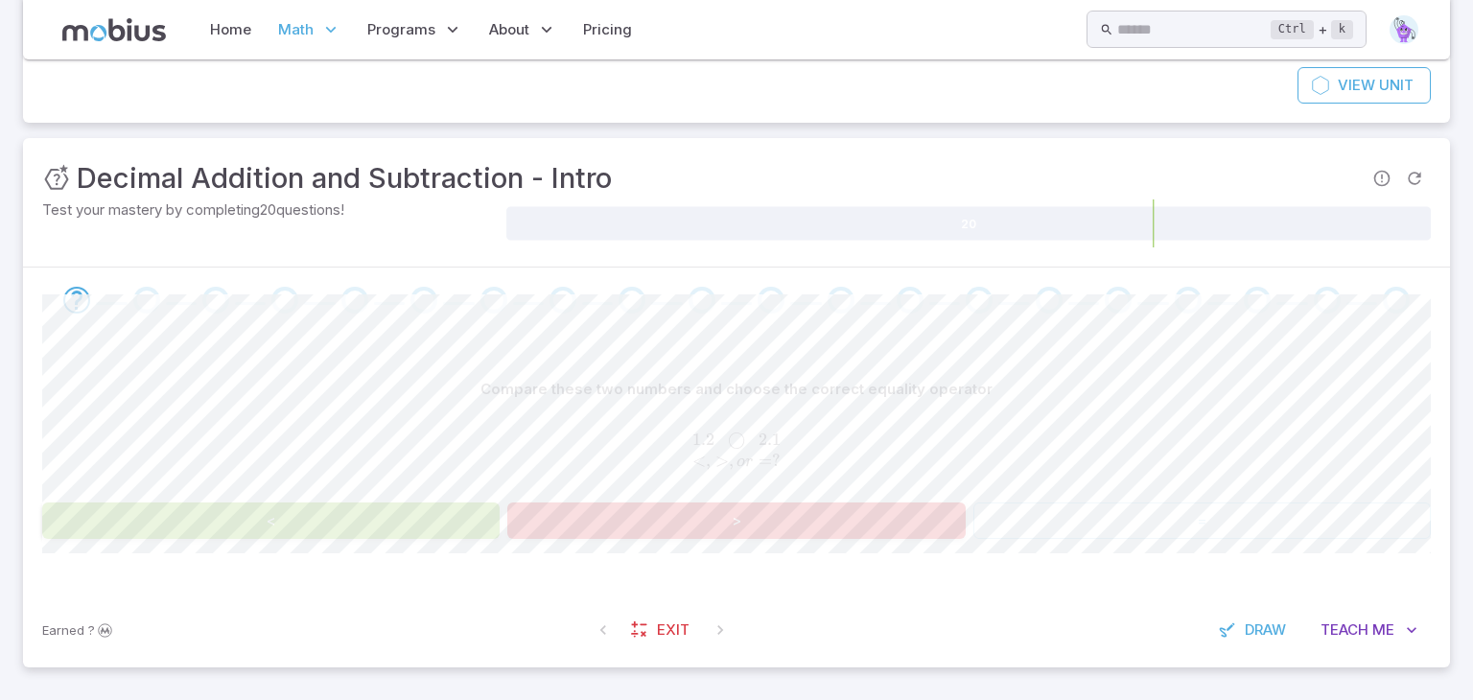
click at [280, 506] on button "<" at bounding box center [270, 521] width 457 height 36
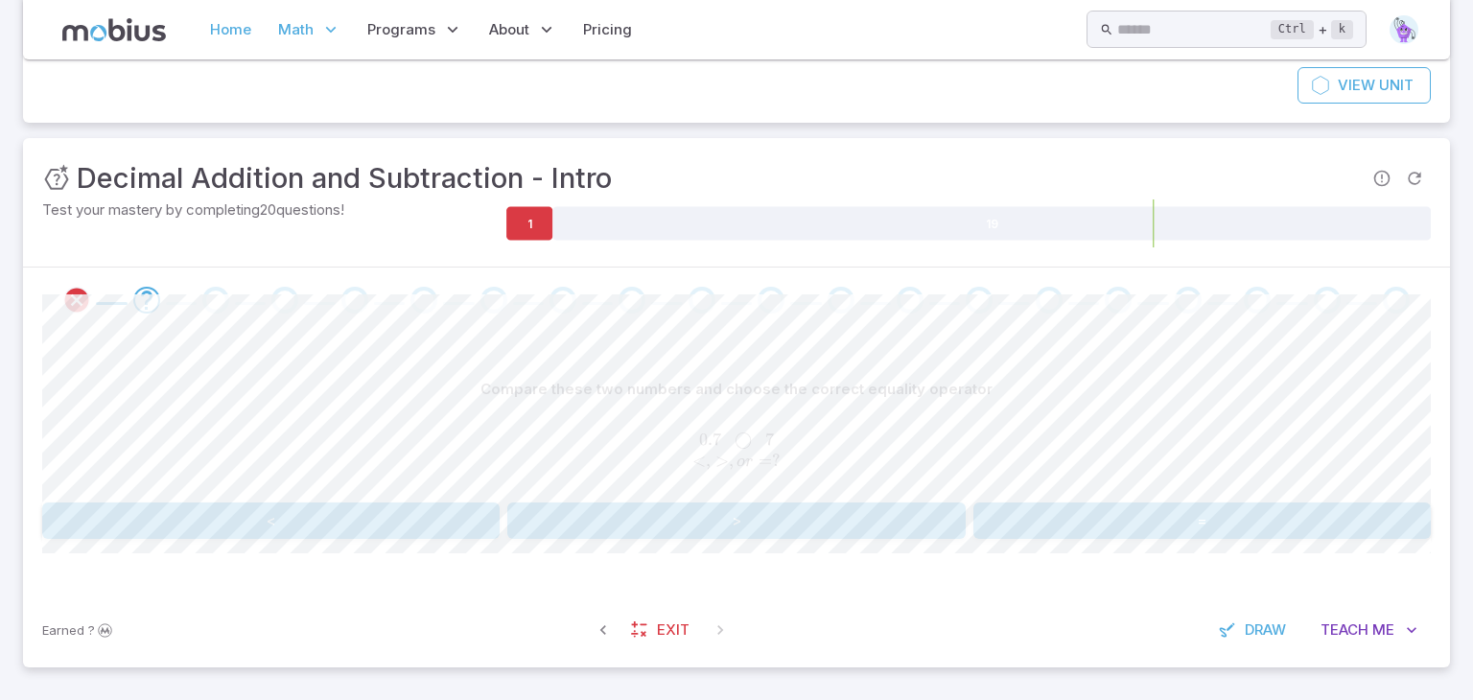
click at [212, 27] on link "Home" at bounding box center [230, 30] width 53 height 44
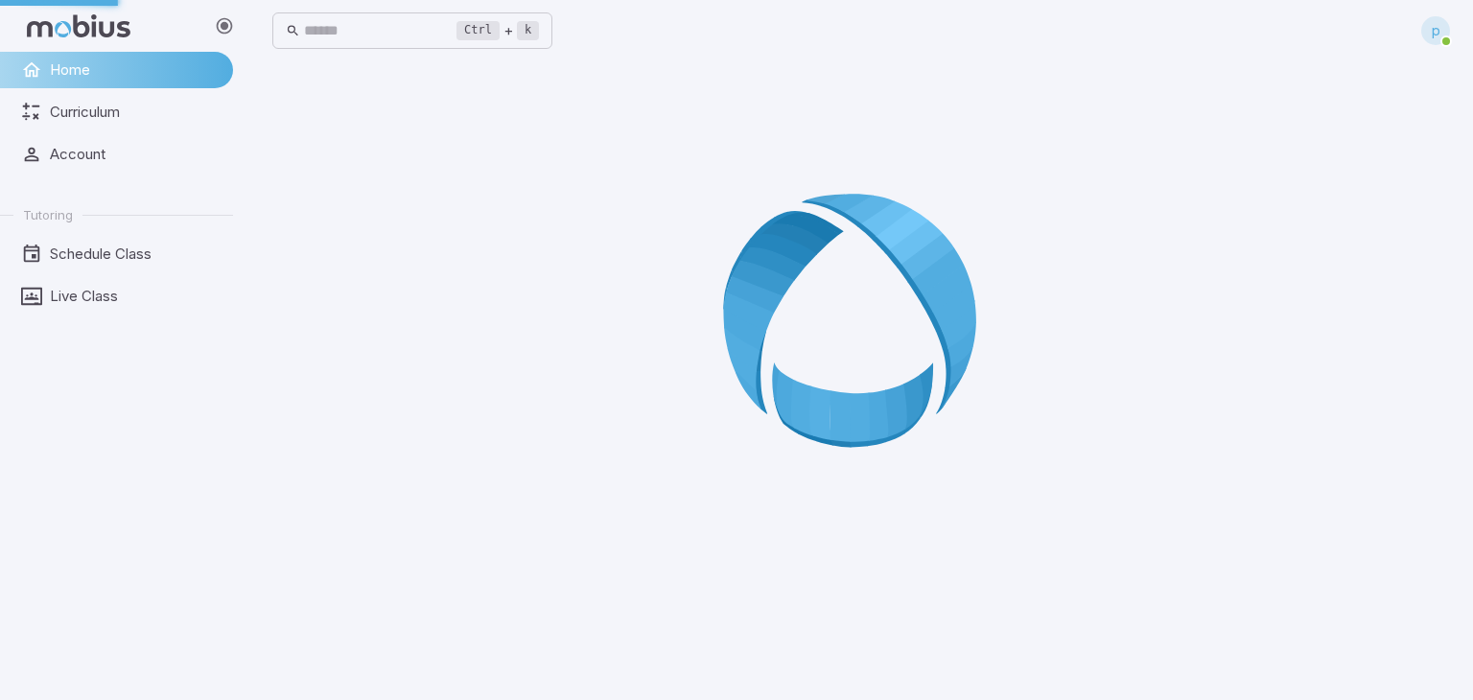
scroll to position [0, 0]
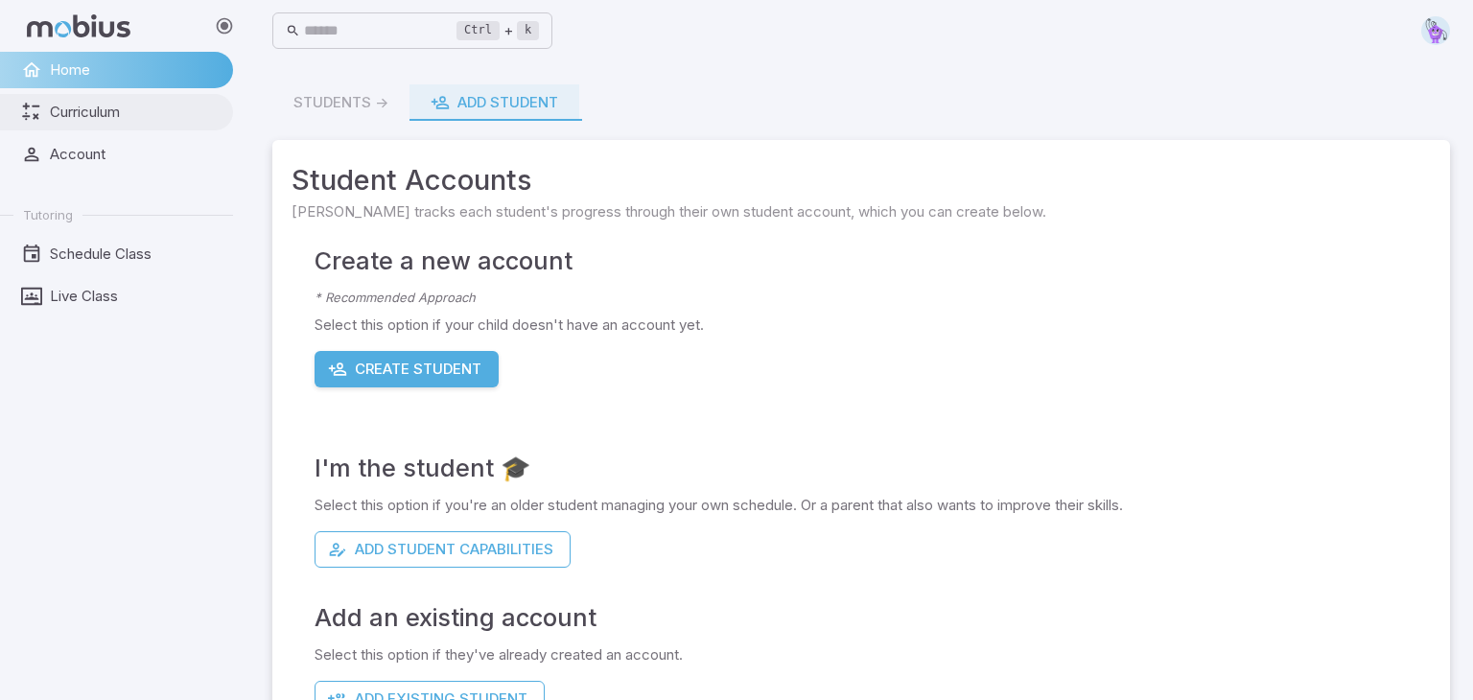
click at [118, 113] on span "Curriculum" at bounding box center [135, 112] width 170 height 21
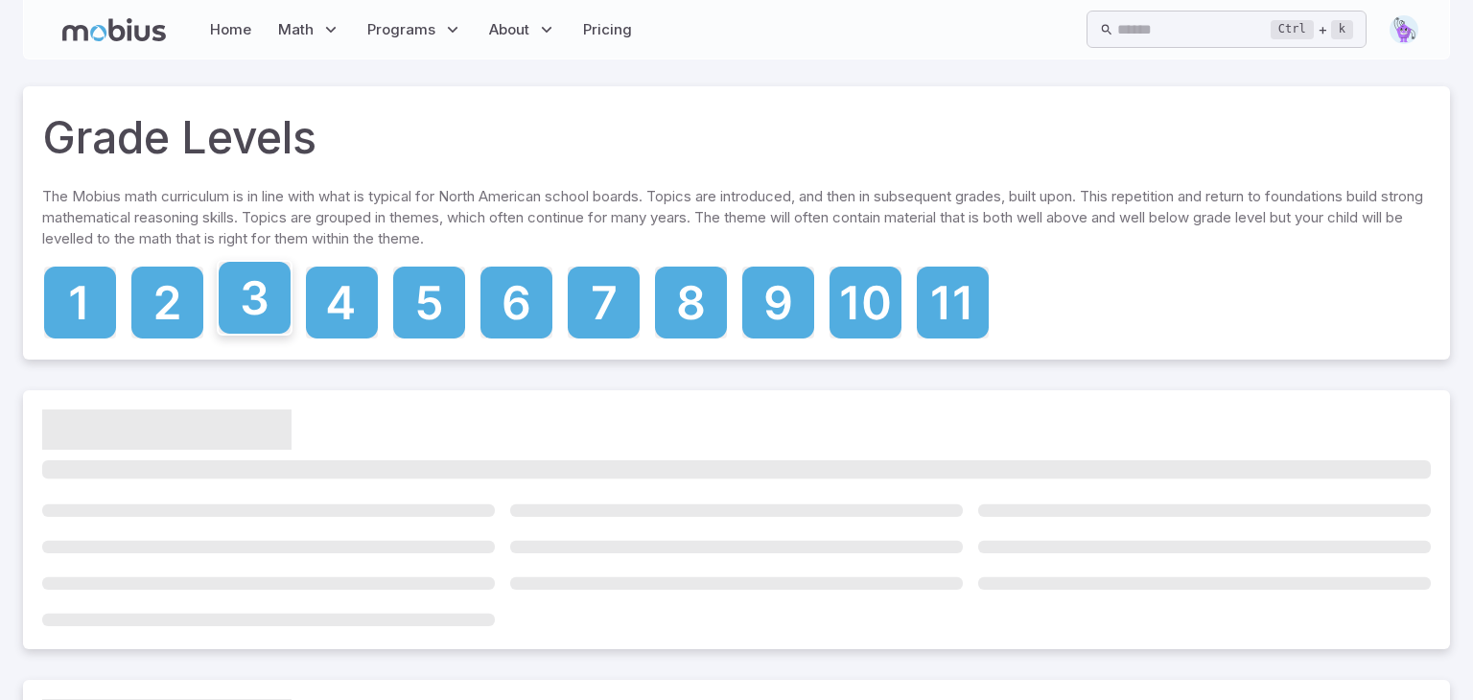
click at [275, 295] on icon at bounding box center [255, 298] width 72 height 72
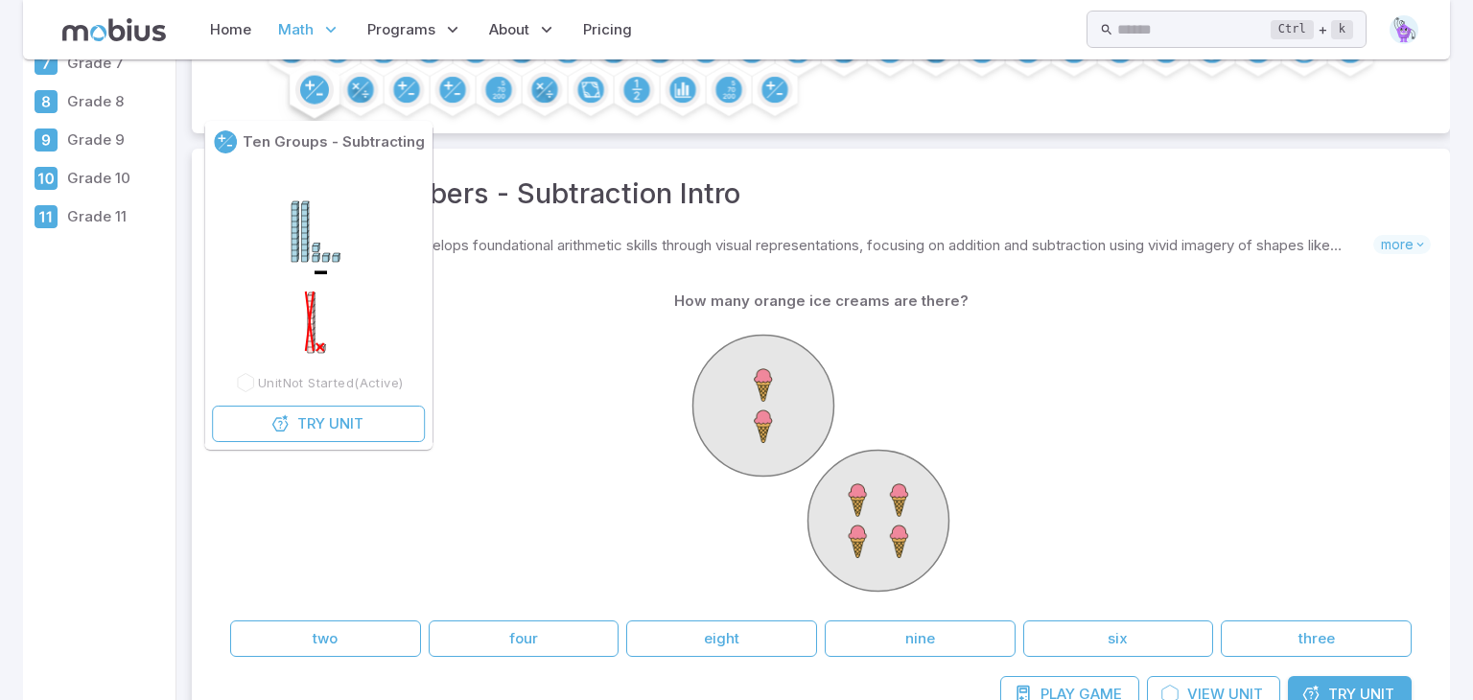
scroll to position [269, 0]
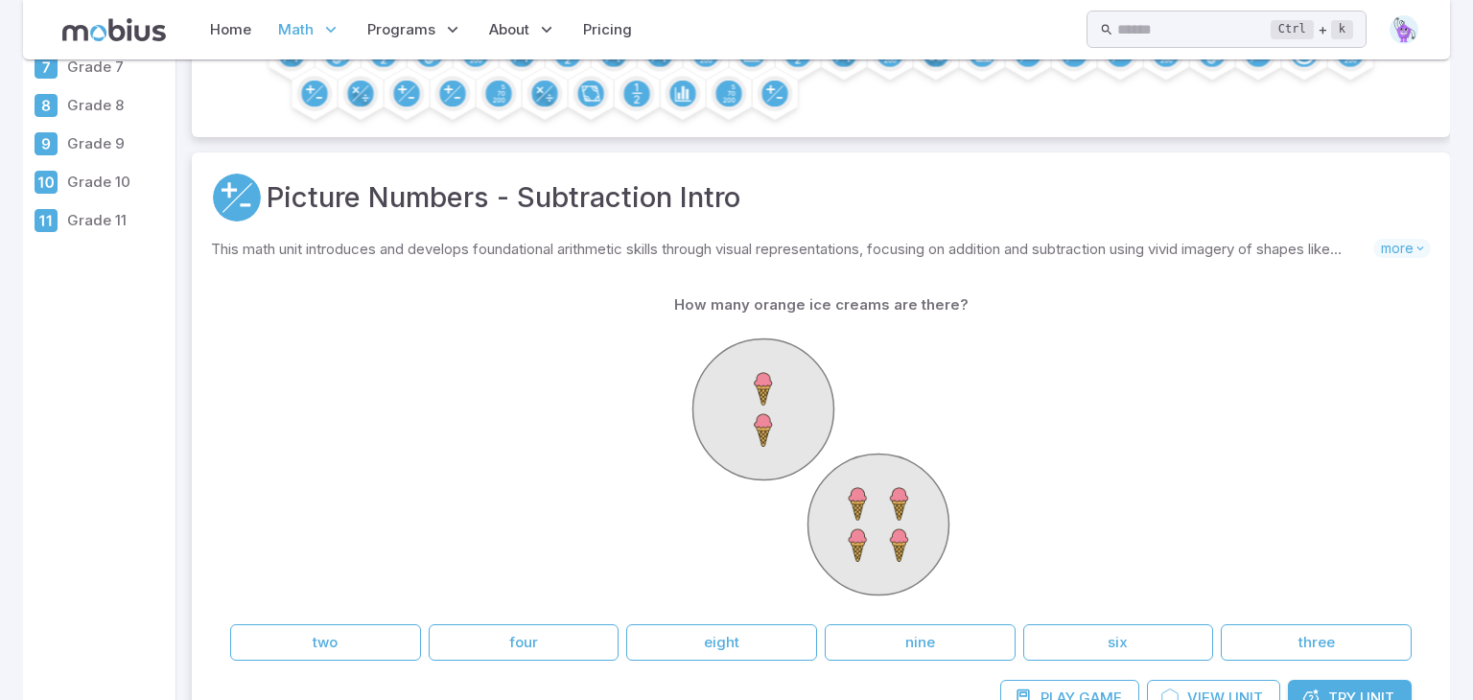
click at [471, 410] on div at bounding box center [821, 469] width 1182 height 293
click at [1147, 647] on button "six" at bounding box center [1118, 642] width 191 height 36
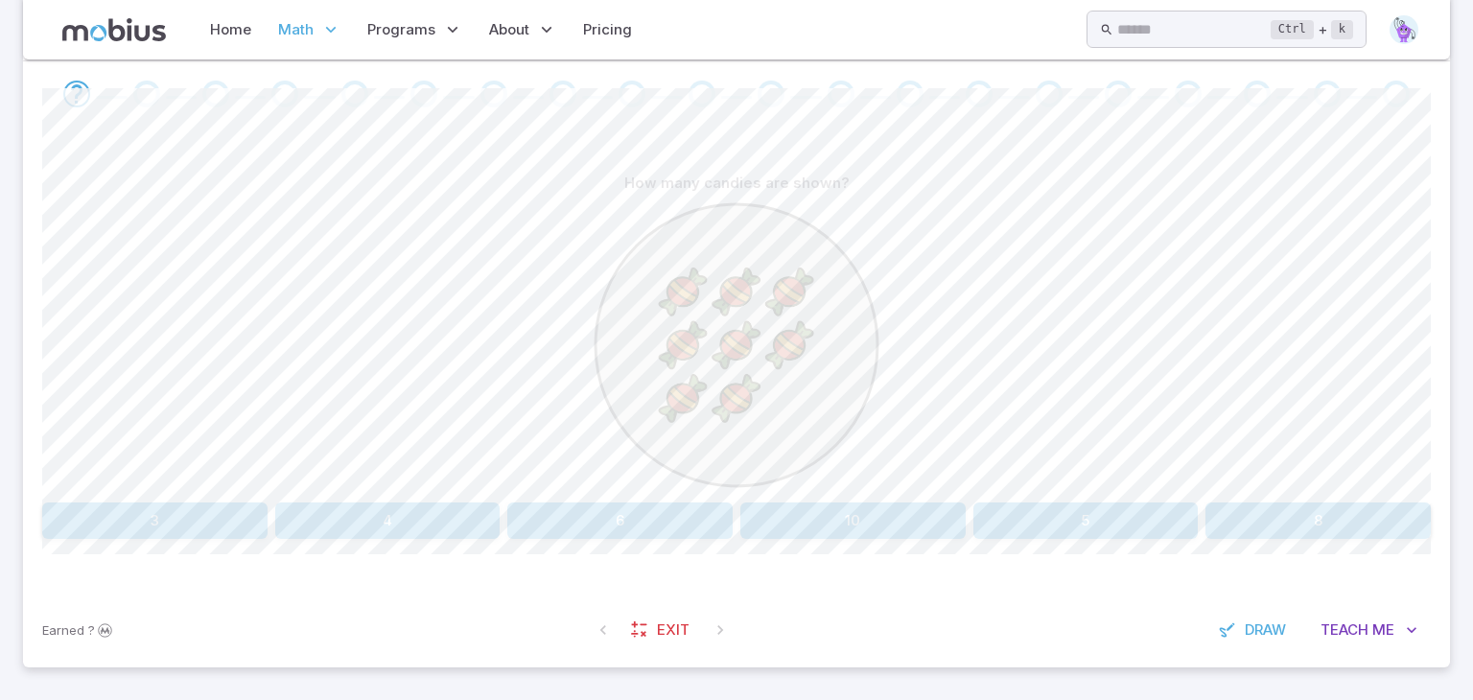
scroll to position [399, 0]
click at [1224, 527] on button "8" at bounding box center [1318, 520] width 225 height 36
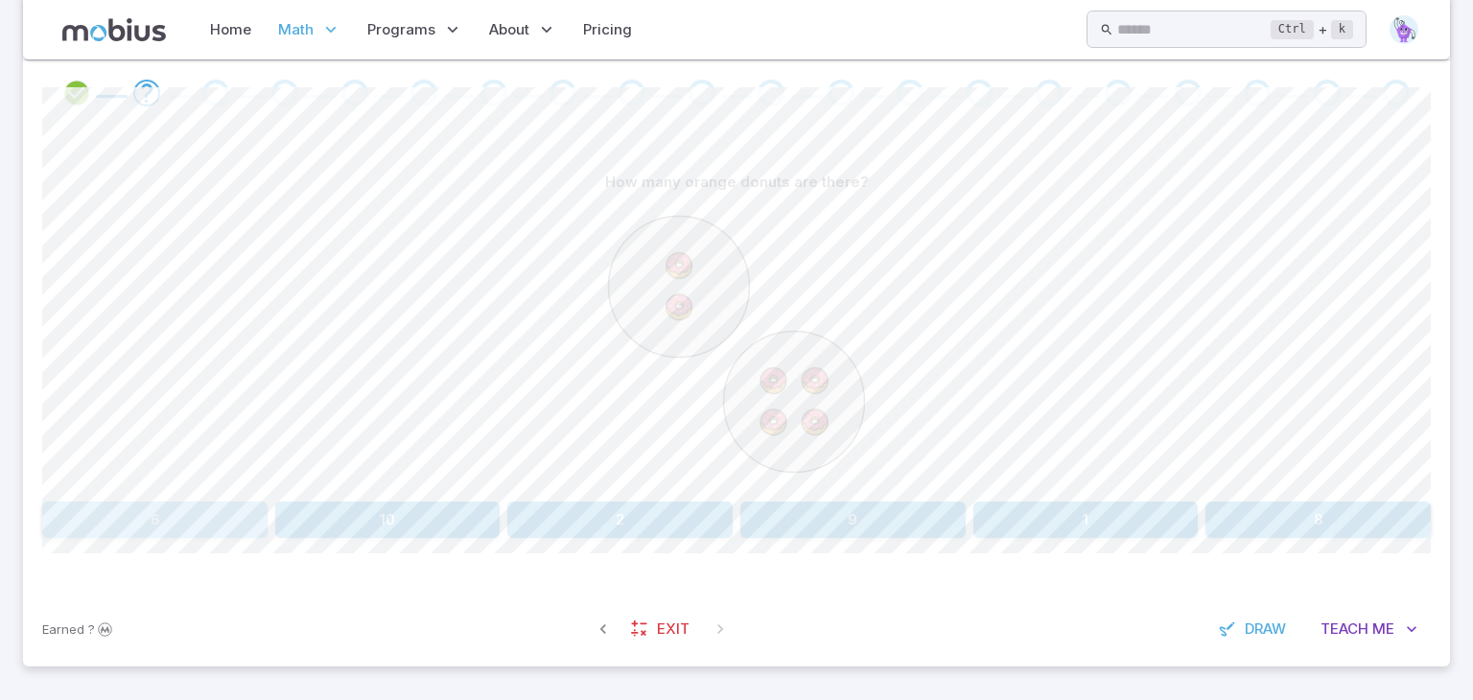
click at [110, 510] on button "6" at bounding box center [154, 520] width 225 height 36
click at [301, 514] on button "six" at bounding box center [387, 520] width 225 height 36
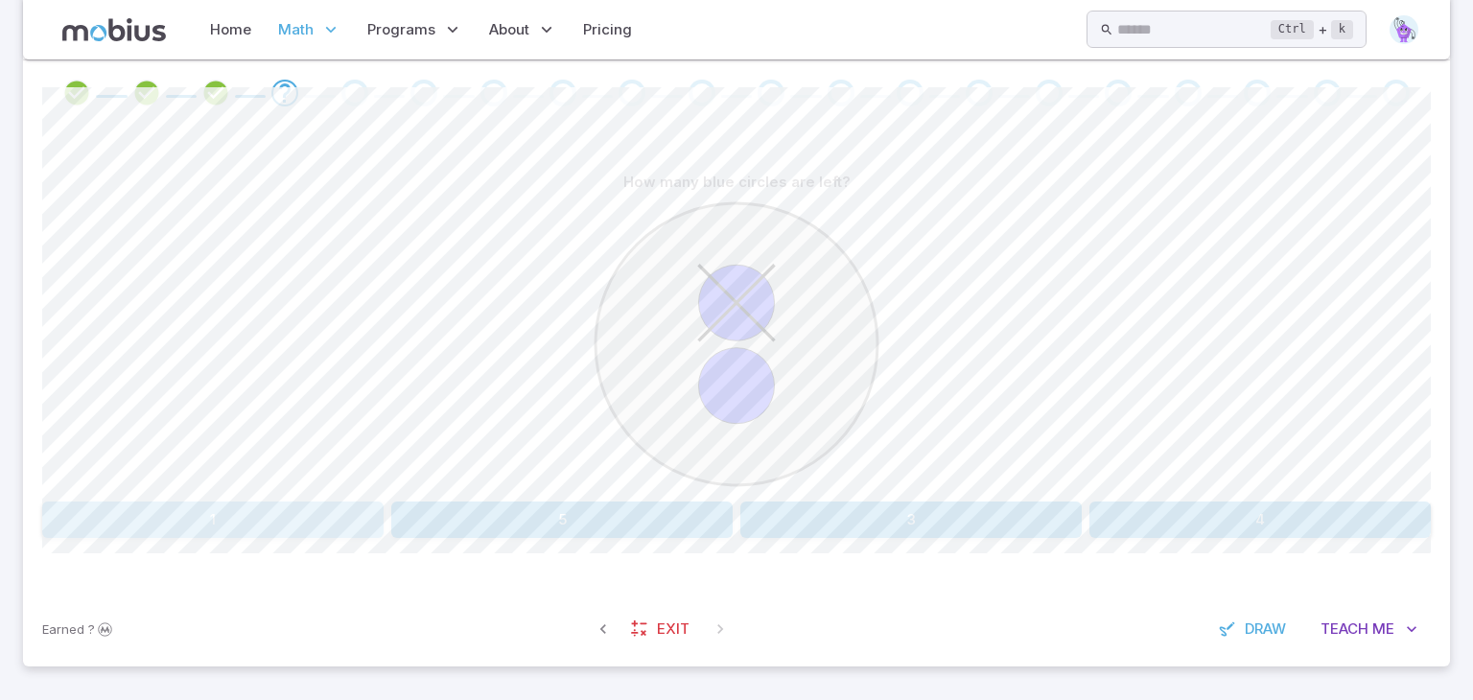
click at [207, 518] on button "1" at bounding box center [212, 520] width 341 height 36
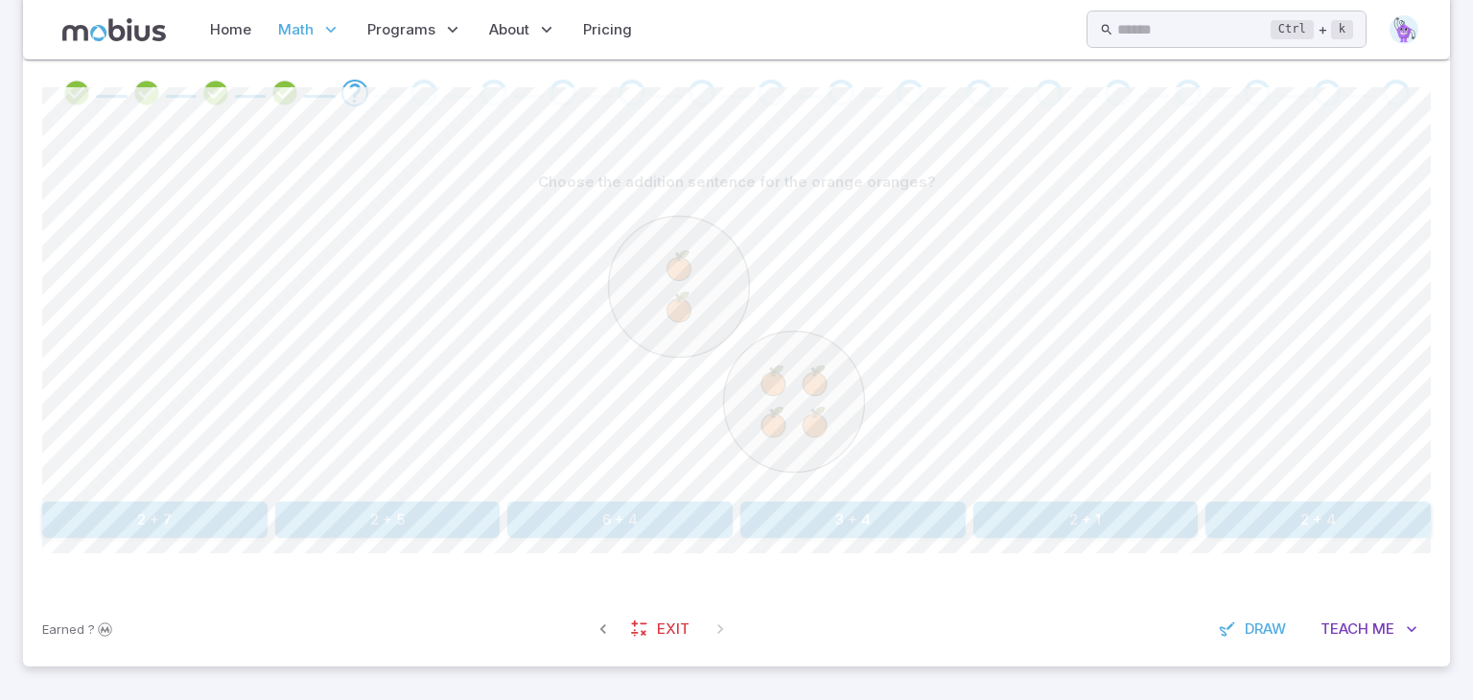
click at [1227, 506] on button "2 + 4" at bounding box center [1318, 520] width 225 height 36
click at [247, 502] on button "1 + 8" at bounding box center [177, 520] width 271 height 36
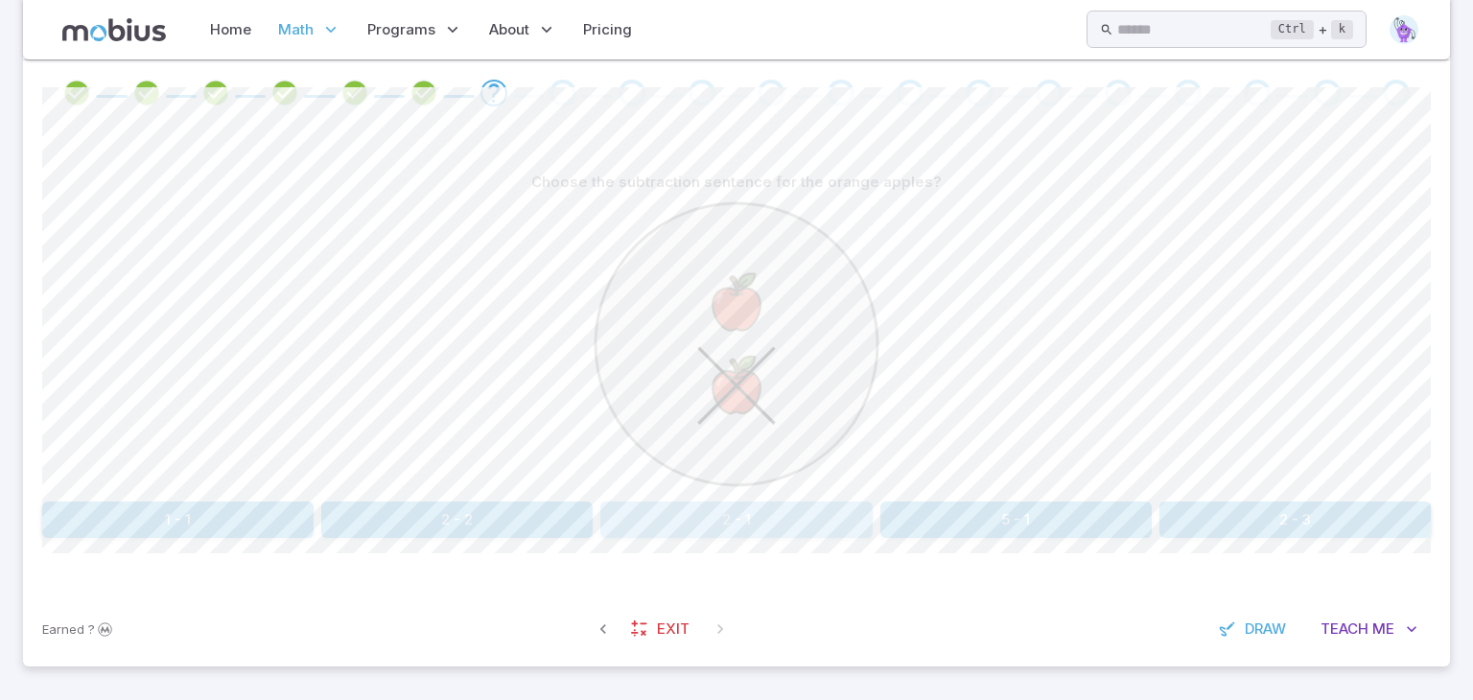
click at [743, 509] on button "2 - 1" at bounding box center [735, 520] width 271 height 36
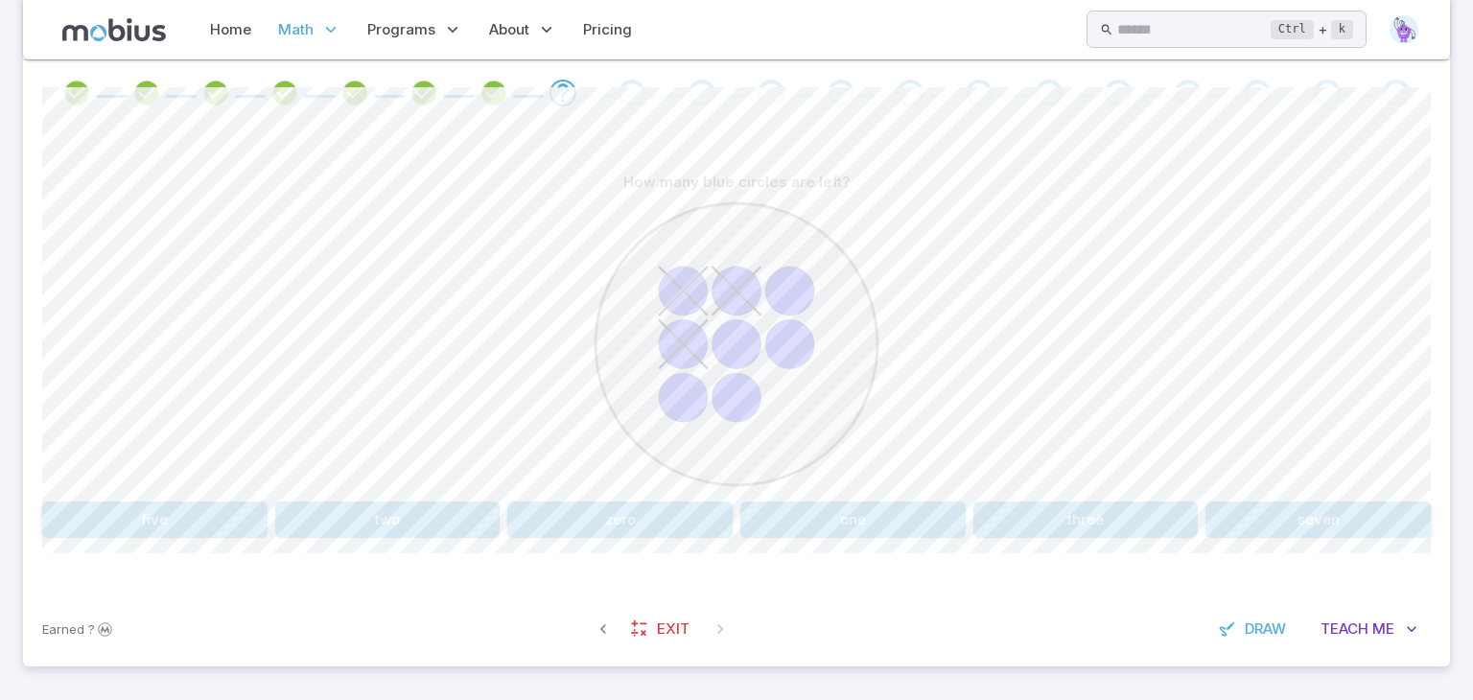
click at [98, 515] on button "five" at bounding box center [154, 520] width 225 height 36
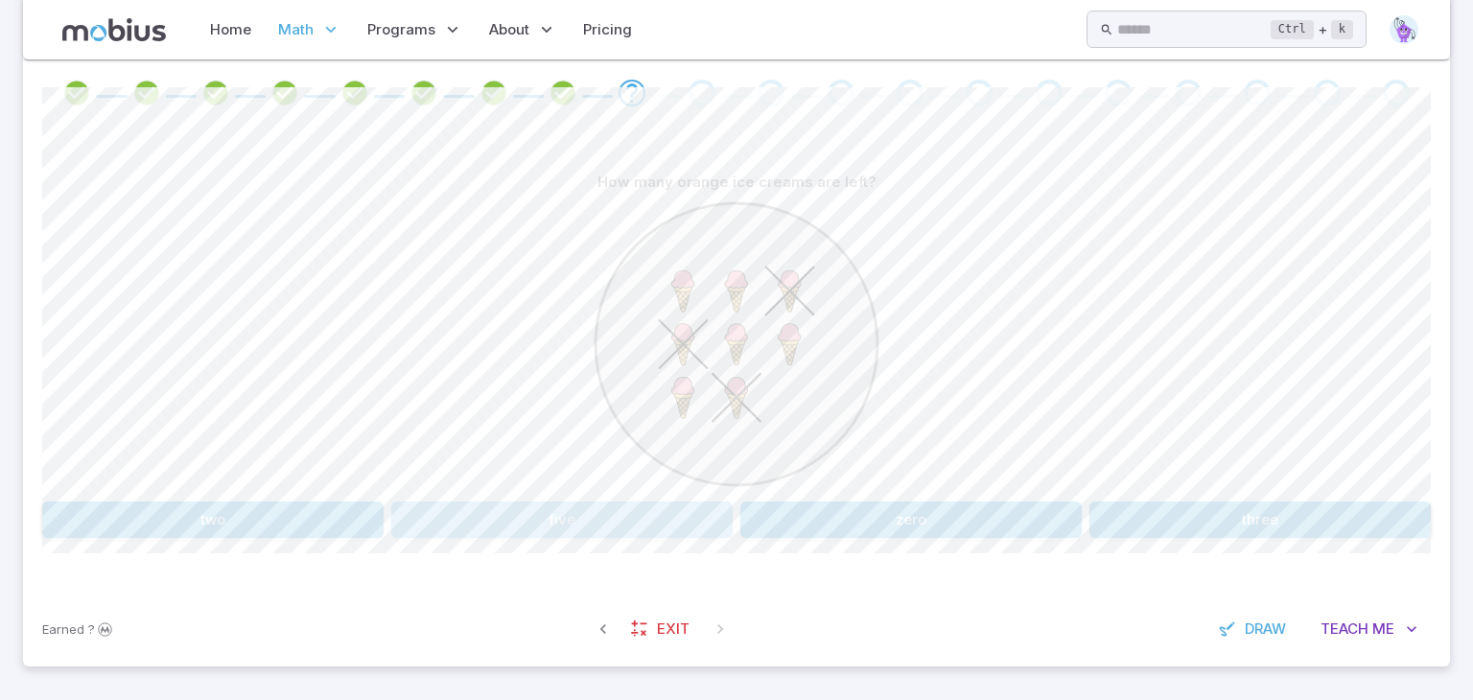
click at [540, 523] on button "five" at bounding box center [561, 520] width 341 height 36
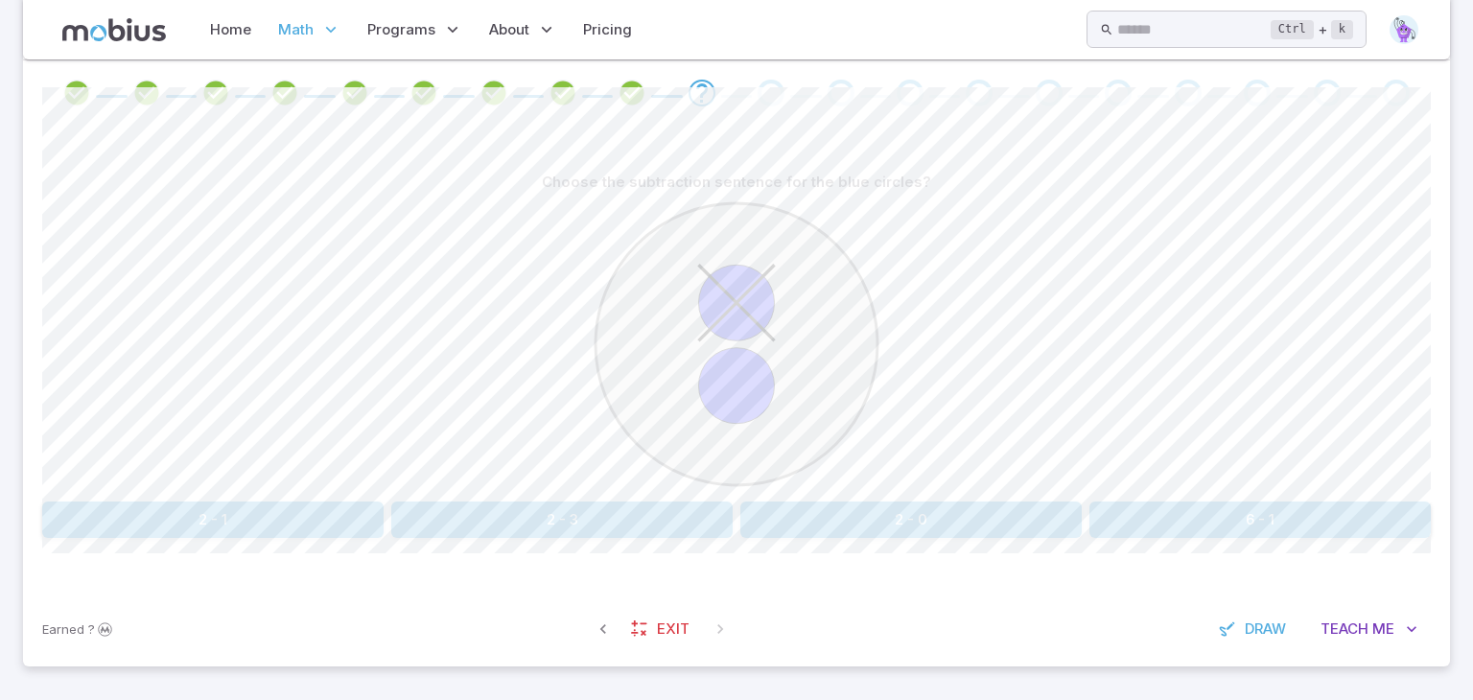
click at [202, 513] on button "2 - 1" at bounding box center [212, 520] width 341 height 36
click at [189, 520] on button "two" at bounding box center [212, 520] width 341 height 36
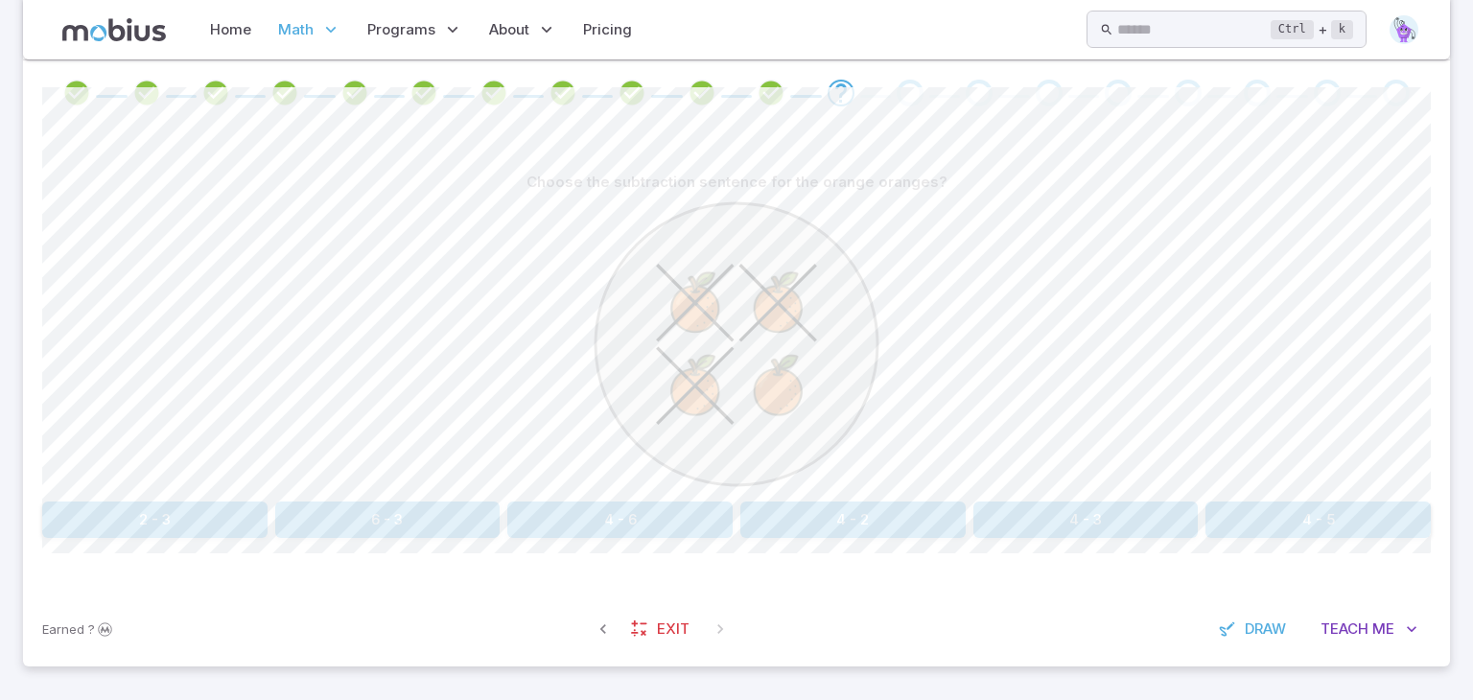
click at [1051, 523] on button "4 - 3" at bounding box center [1085, 520] width 225 height 36
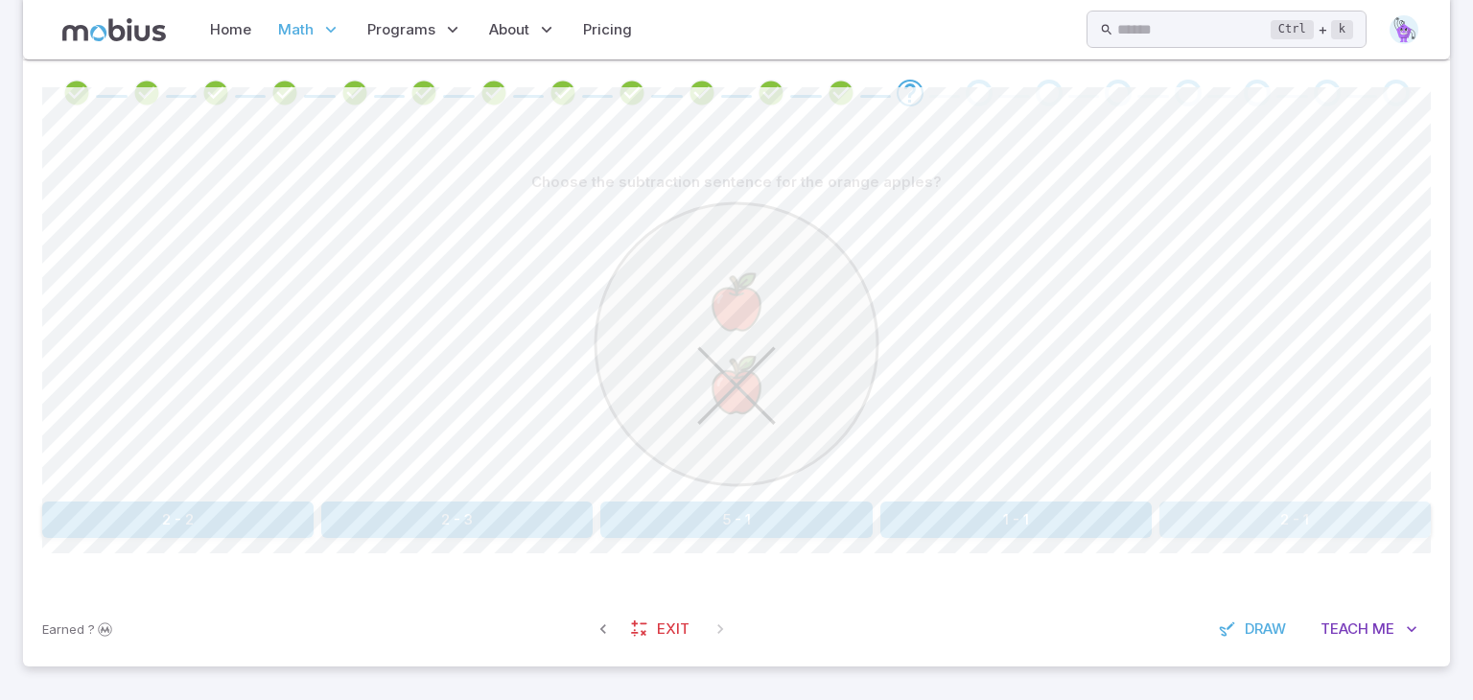
click at [1201, 513] on button "2 - 1" at bounding box center [1294, 520] width 271 height 36
click at [1314, 518] on button "2 - 1" at bounding box center [1294, 520] width 271 height 36
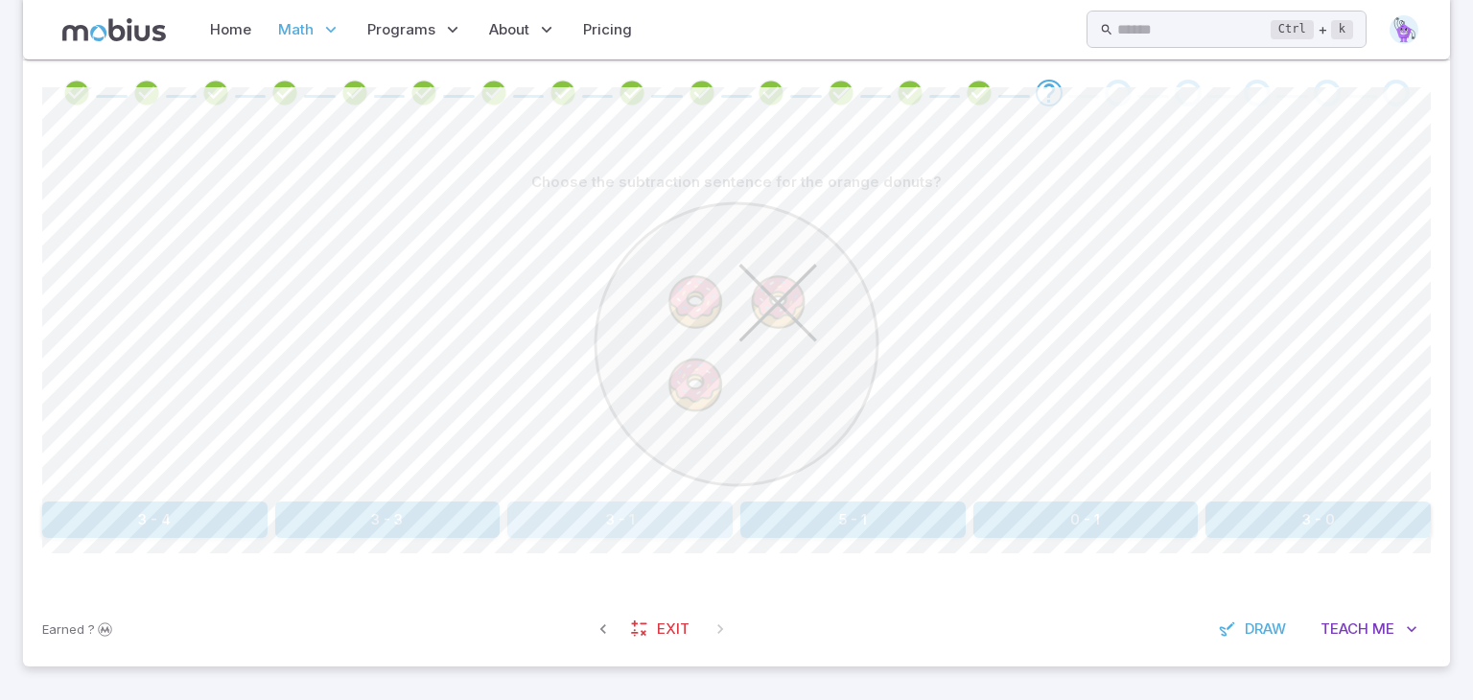
click at [650, 518] on button "3 - 1" at bounding box center [619, 520] width 225 height 36
click at [654, 515] on button "2 - 1" at bounding box center [619, 520] width 225 height 36
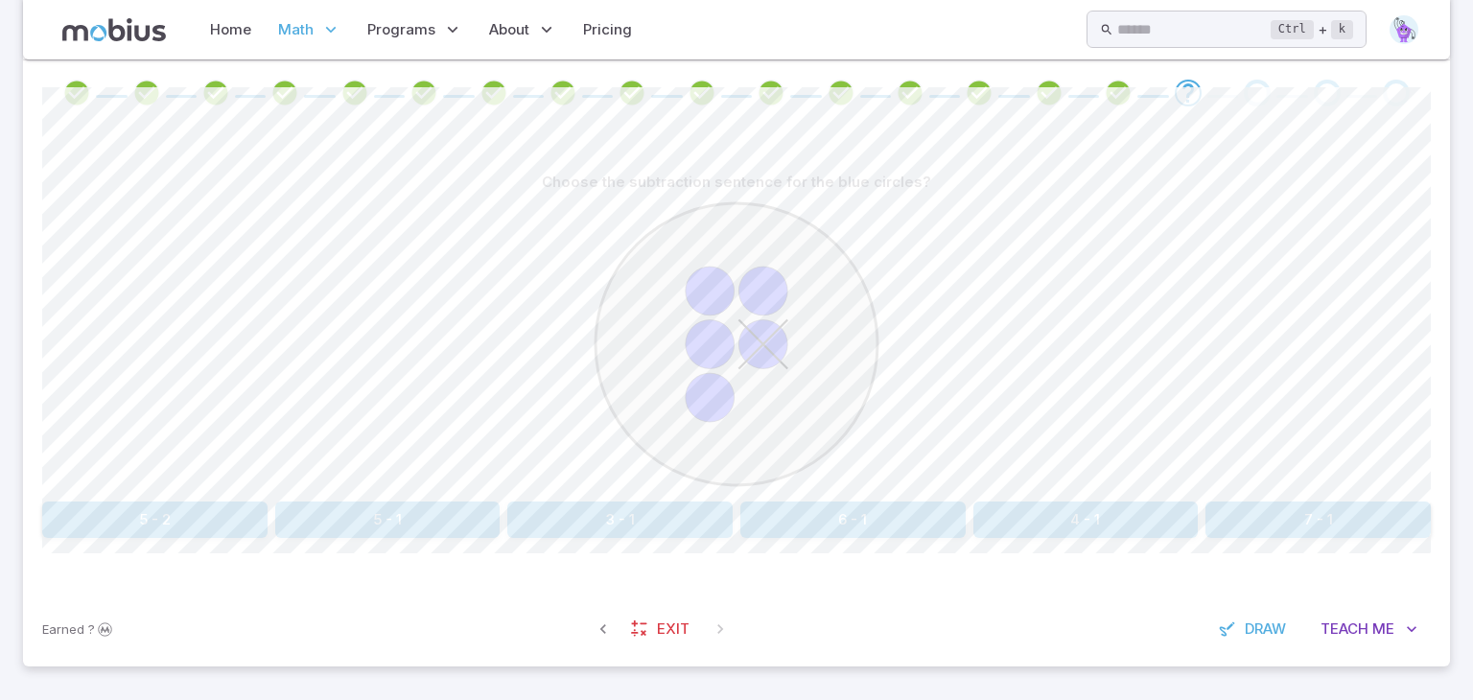
click at [494, 521] on button "5 - 1" at bounding box center [387, 520] width 225 height 36
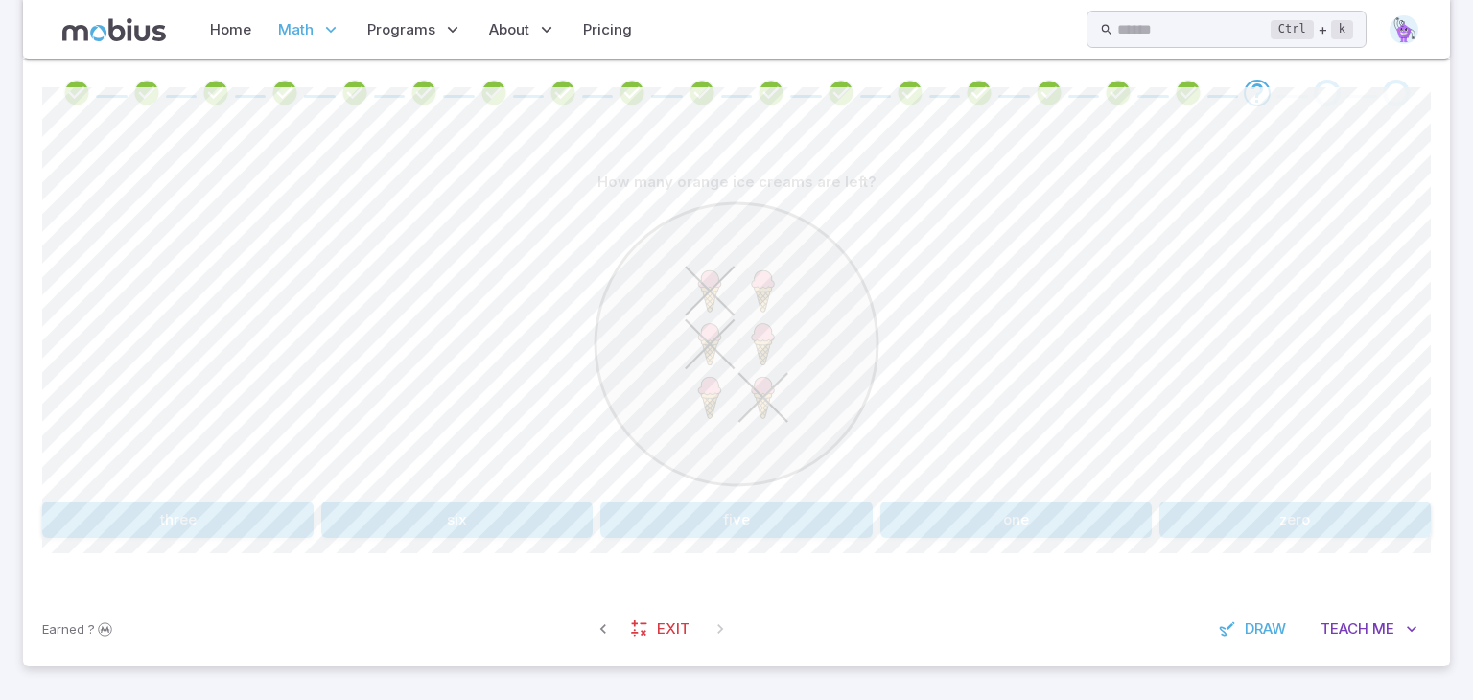
click at [229, 511] on button "three" at bounding box center [177, 520] width 271 height 36
click at [605, 522] on button "3 - 3" at bounding box center [619, 520] width 225 height 36
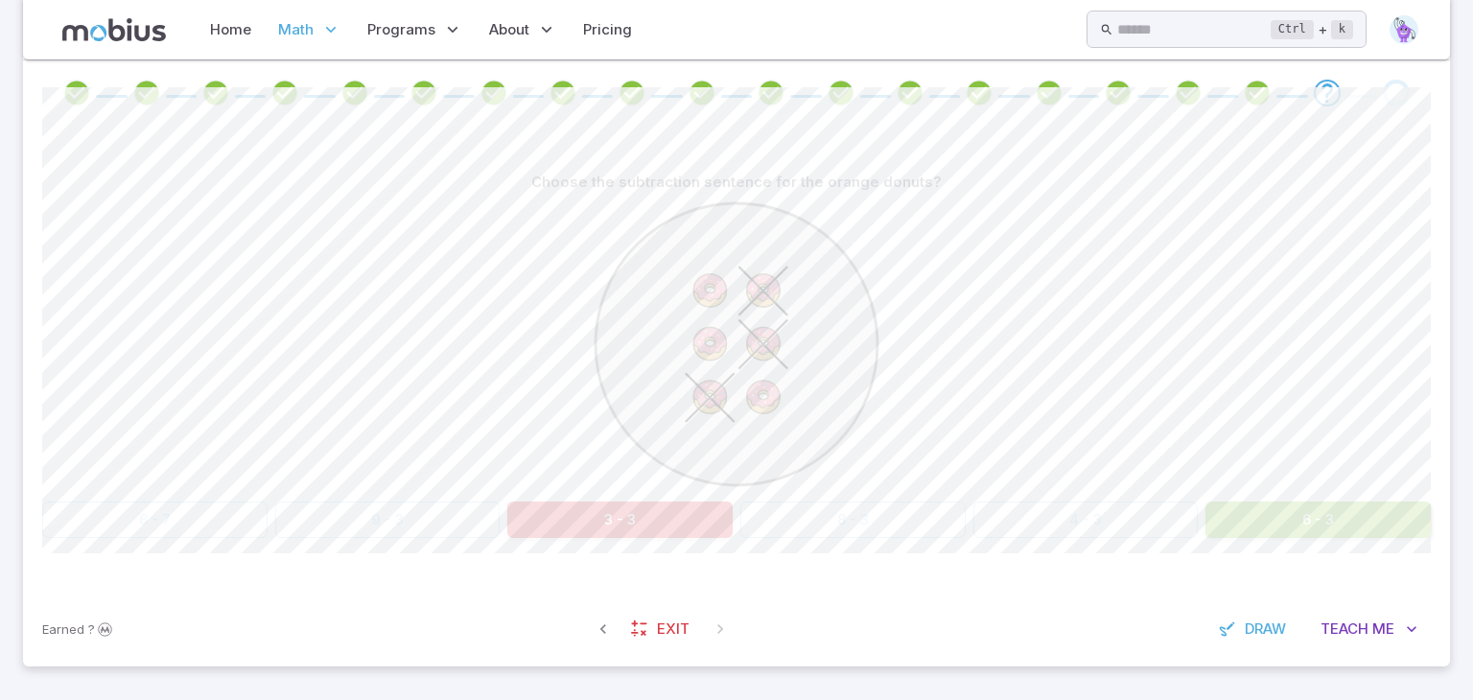
click at [873, 431] on icon at bounding box center [737, 344] width 288 height 288
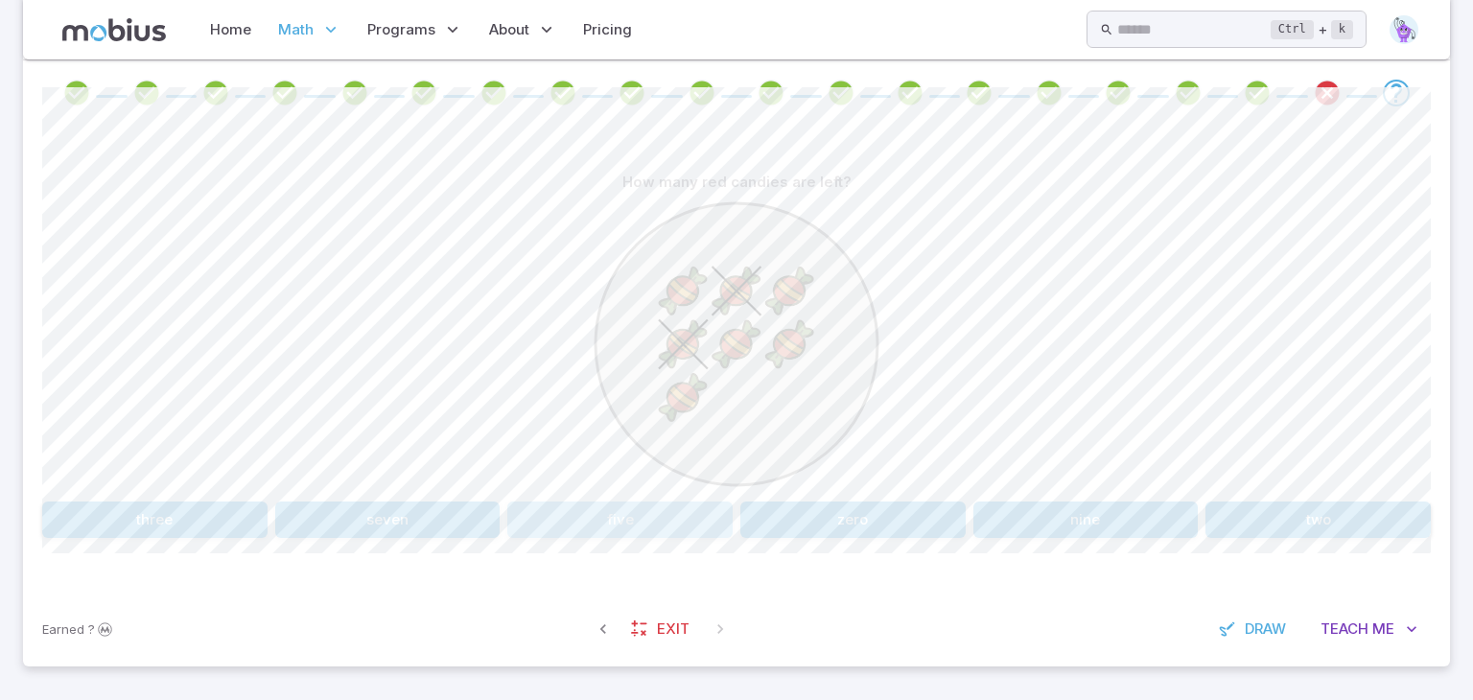
click at [571, 519] on button "five" at bounding box center [619, 520] width 225 height 36
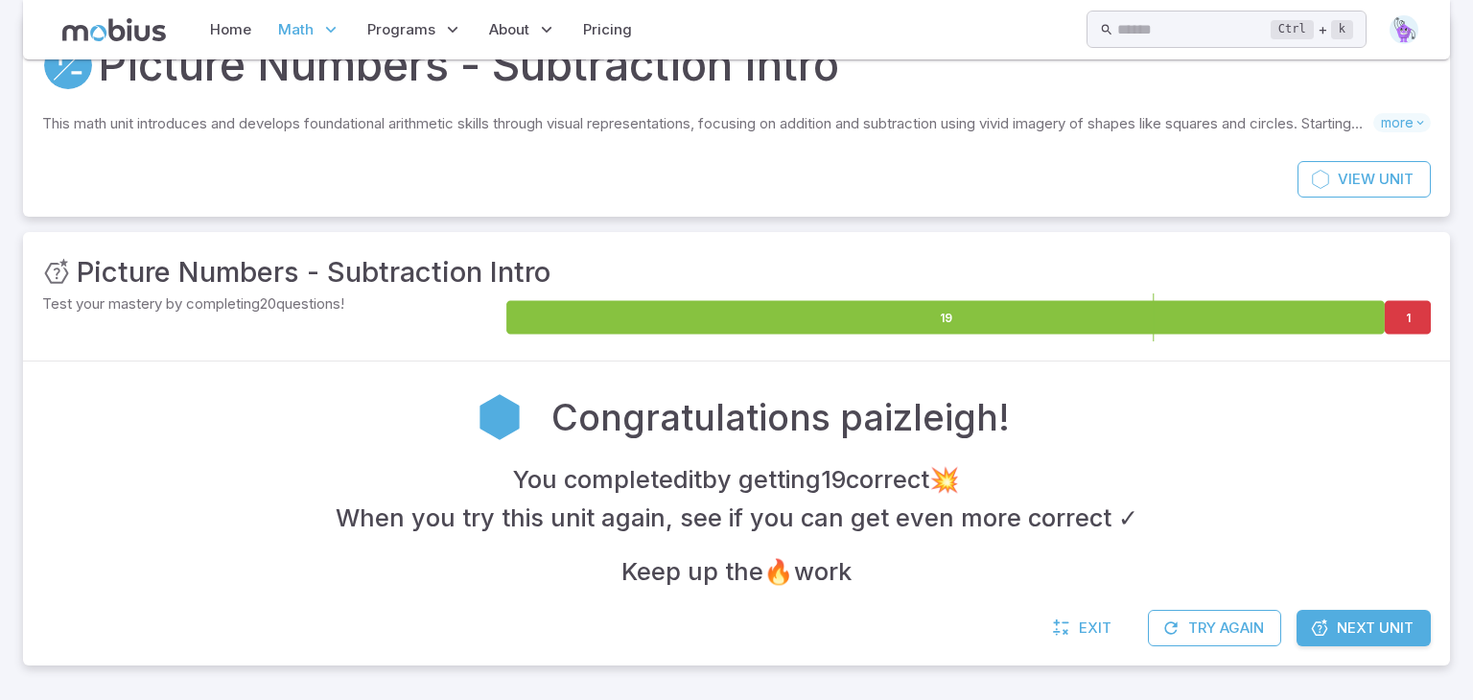
scroll to position [97, 0]
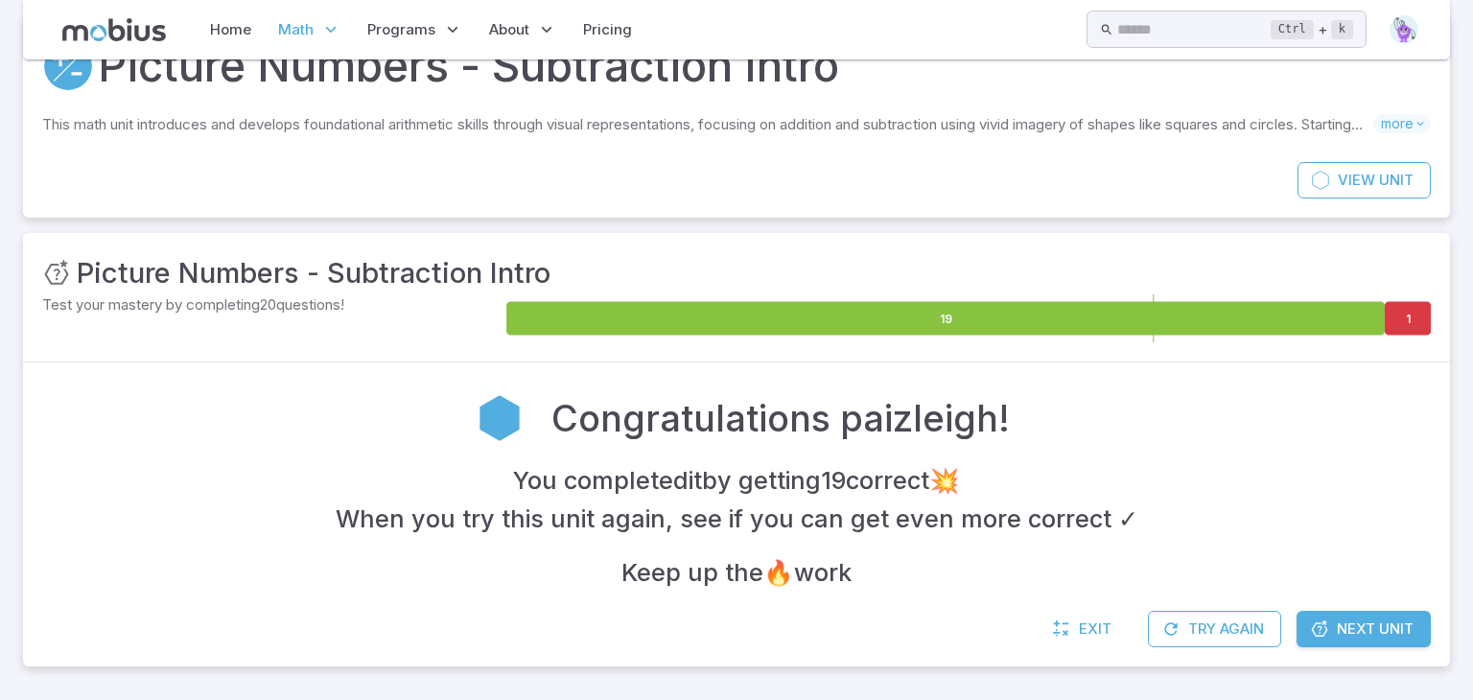
click at [1346, 630] on span "Next Unit" at bounding box center [1375, 629] width 77 height 21
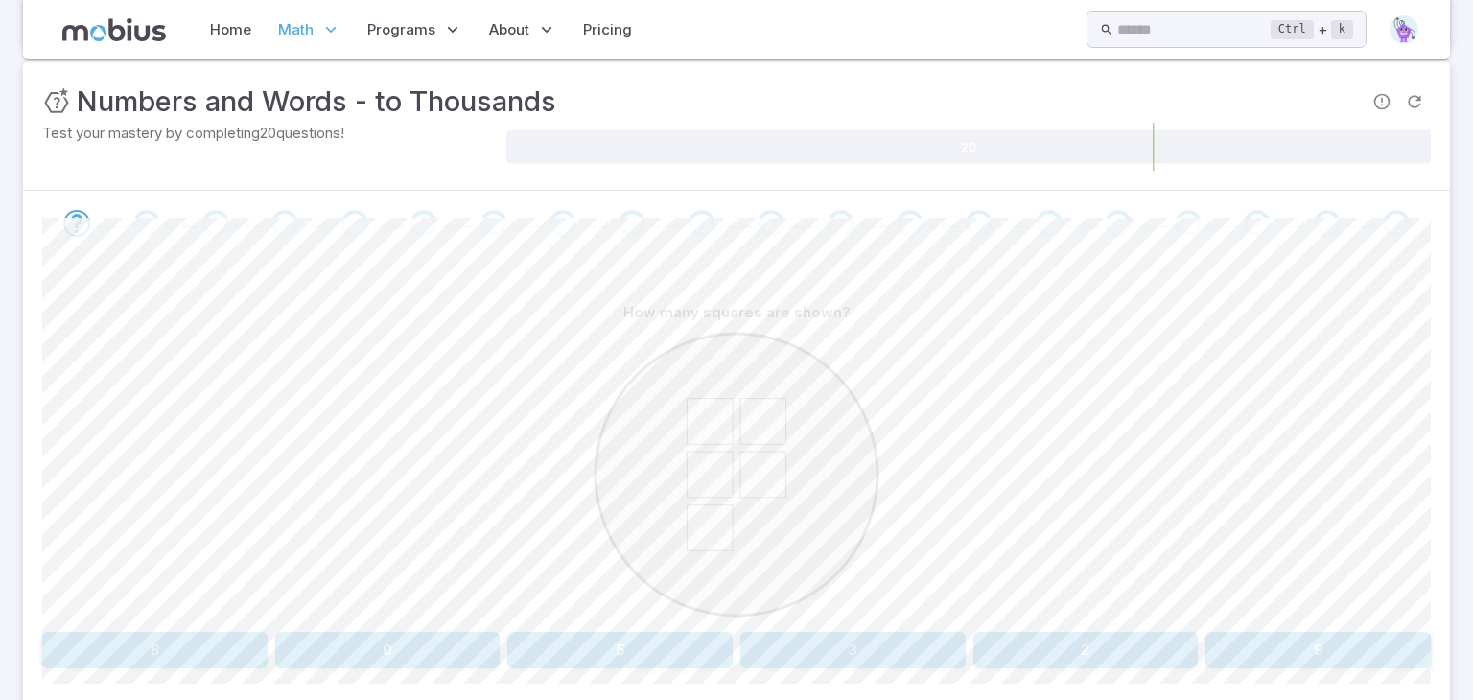
scroll to position [307, 0]
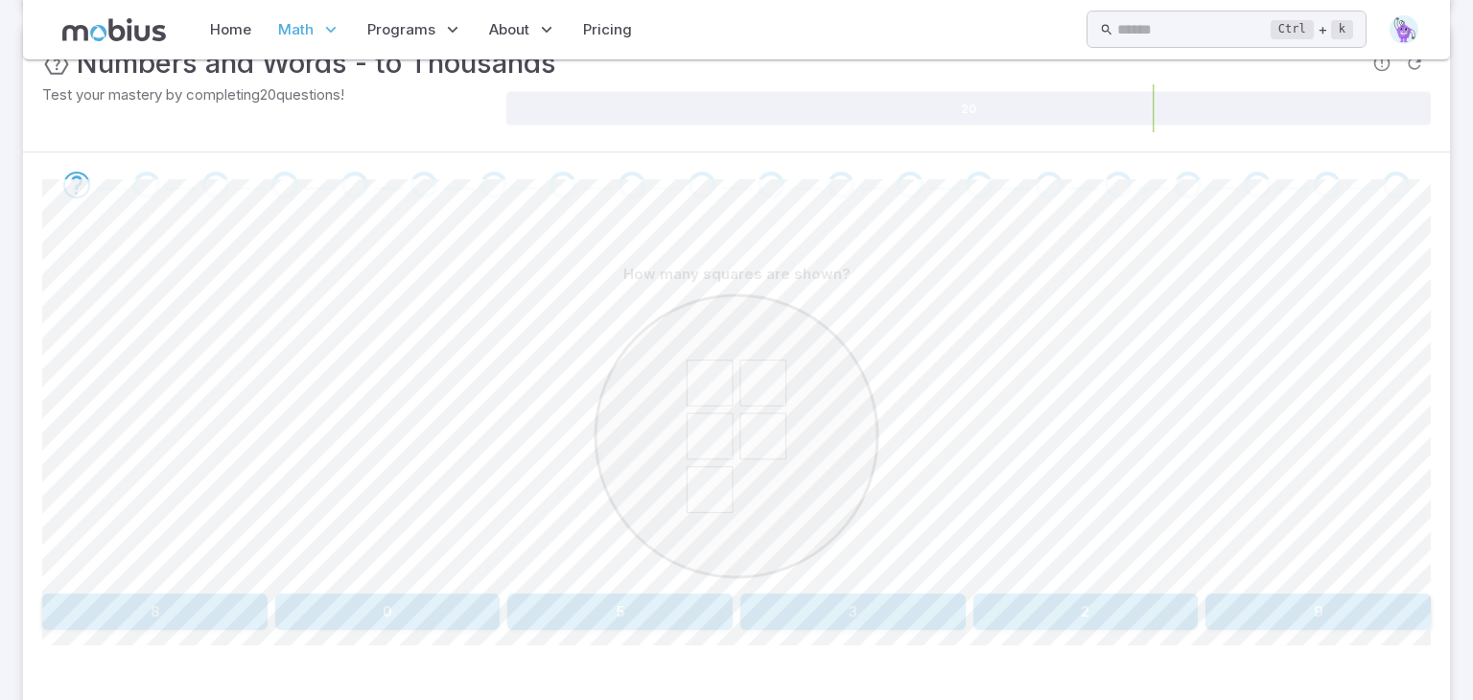
click at [703, 597] on button "5" at bounding box center [619, 612] width 225 height 36
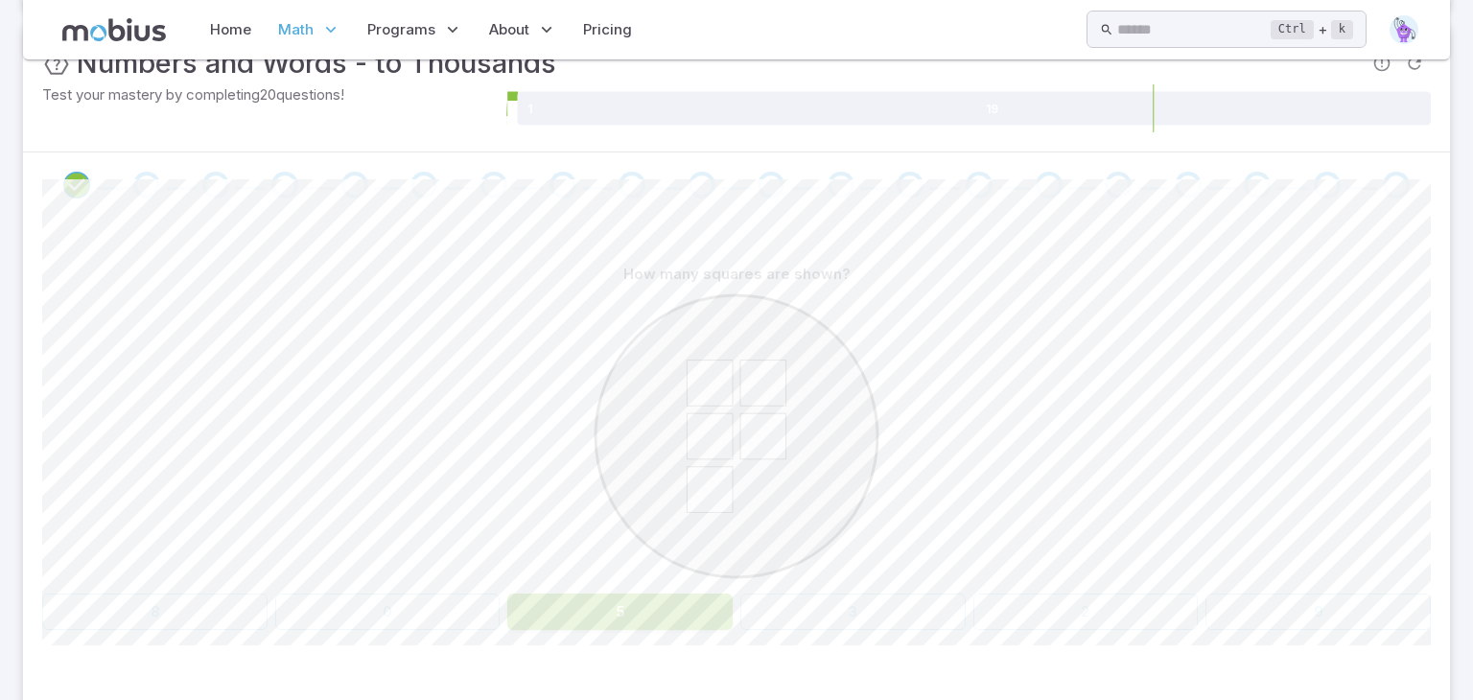
scroll to position [164, 0]
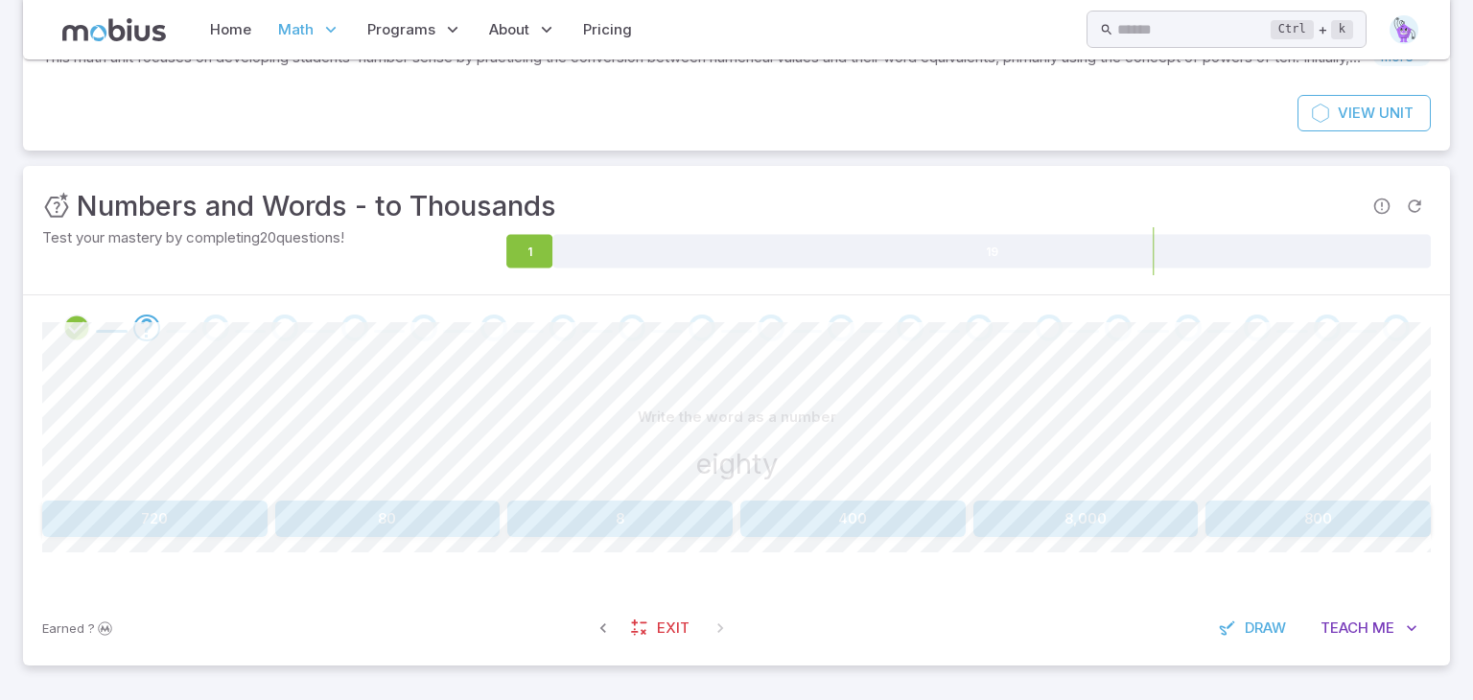
click at [581, 514] on button "8" at bounding box center [619, 519] width 225 height 36
click at [1300, 519] on button "sixty" at bounding box center [1318, 519] width 225 height 36
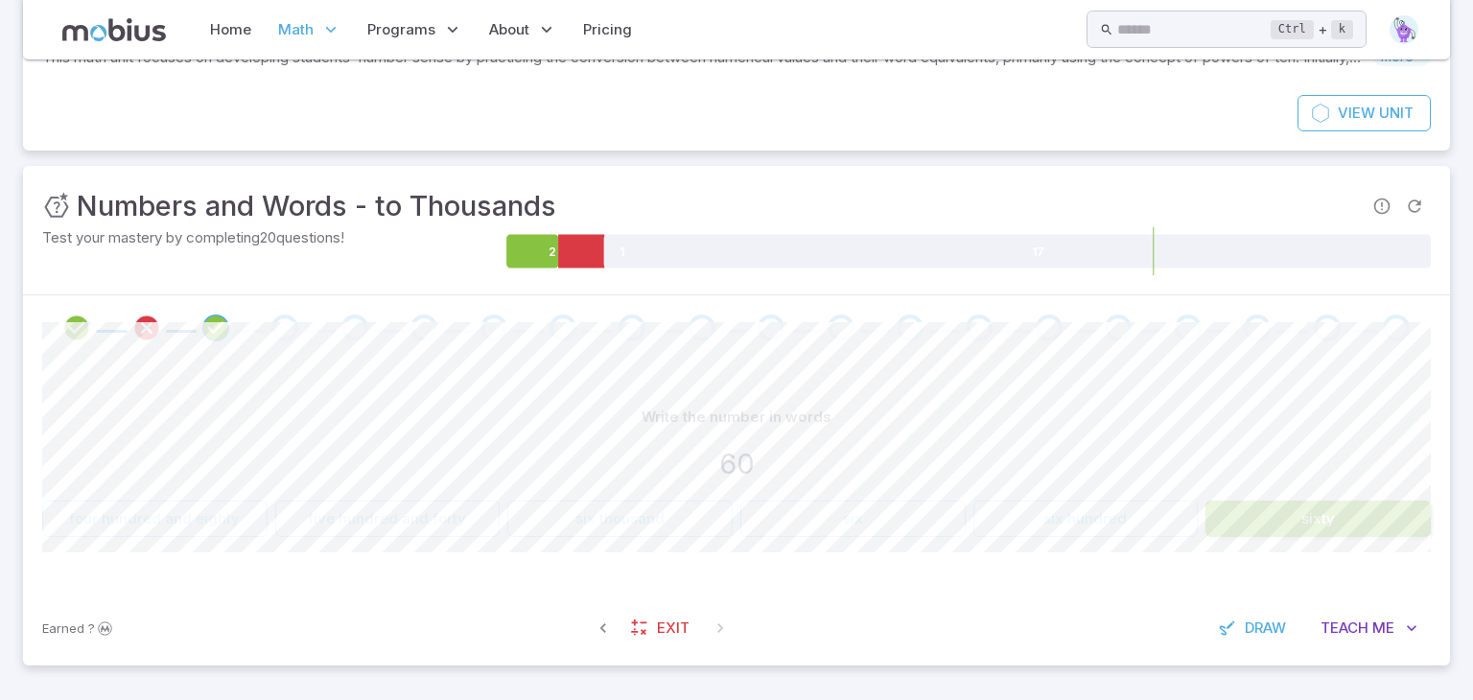
scroll to position [150, 0]
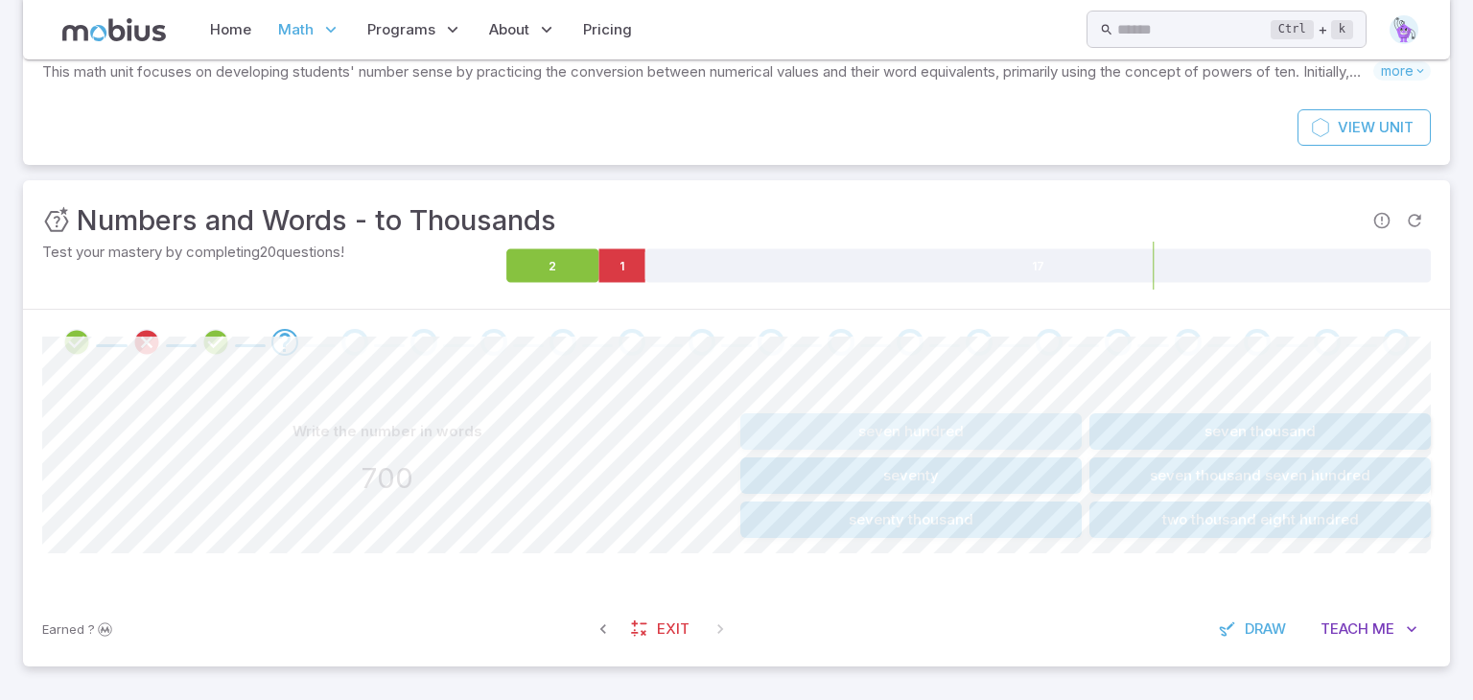
click at [997, 422] on button "seven hundred" at bounding box center [910, 431] width 341 height 36
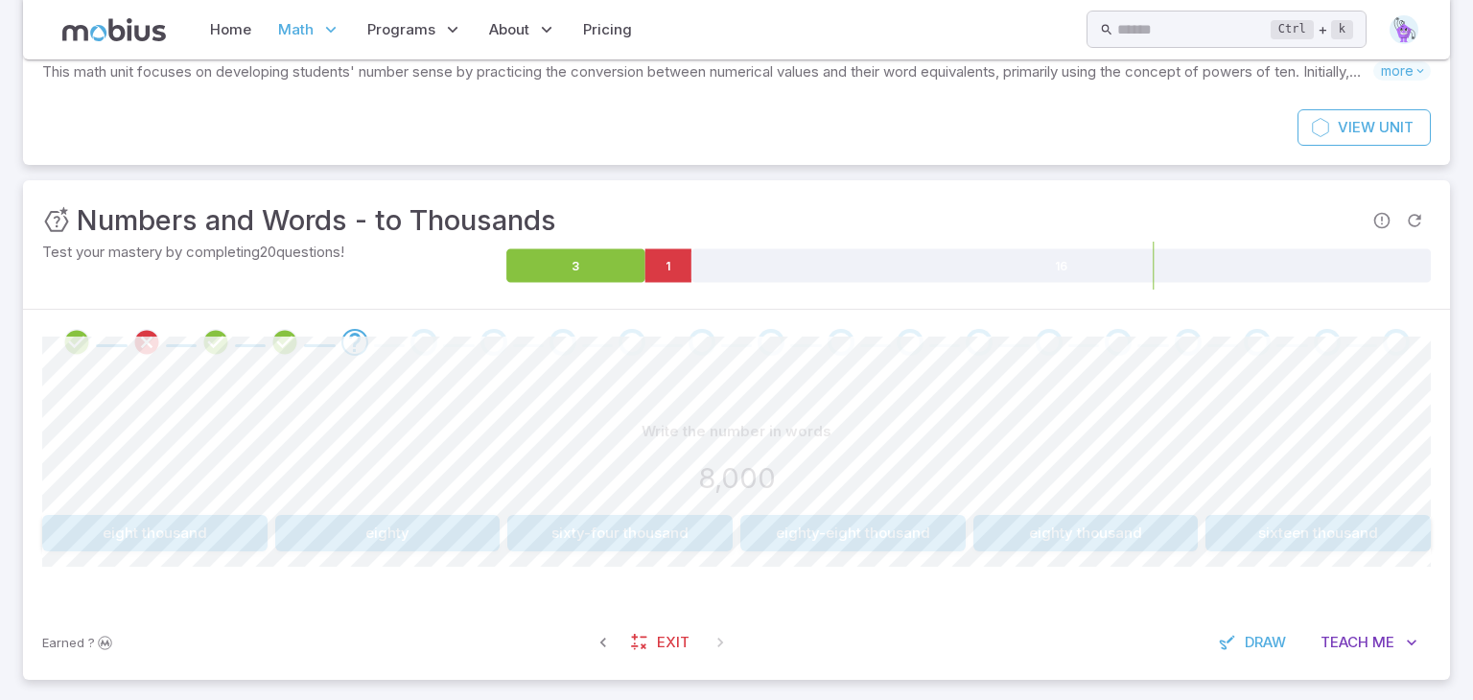
click at [1120, 537] on button "eighty thousand" at bounding box center [1085, 533] width 225 height 36
click at [568, 540] on button "forty" at bounding box center [619, 533] width 225 height 36
click at [1354, 528] on button "10" at bounding box center [1318, 533] width 225 height 36
click at [371, 530] on button "700" at bounding box center [387, 533] width 225 height 36
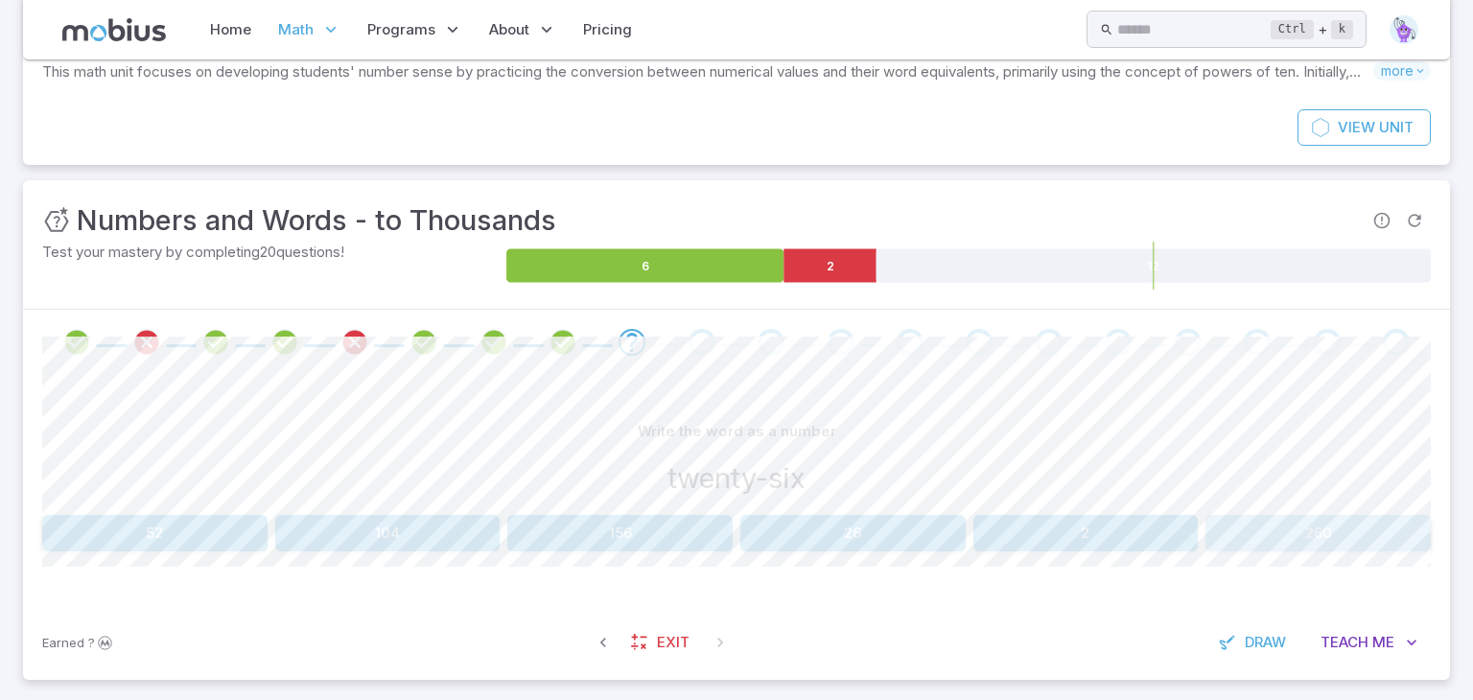
click at [1333, 532] on button "260" at bounding box center [1318, 533] width 225 height 36
click at [182, 531] on button "300" at bounding box center [154, 533] width 225 height 36
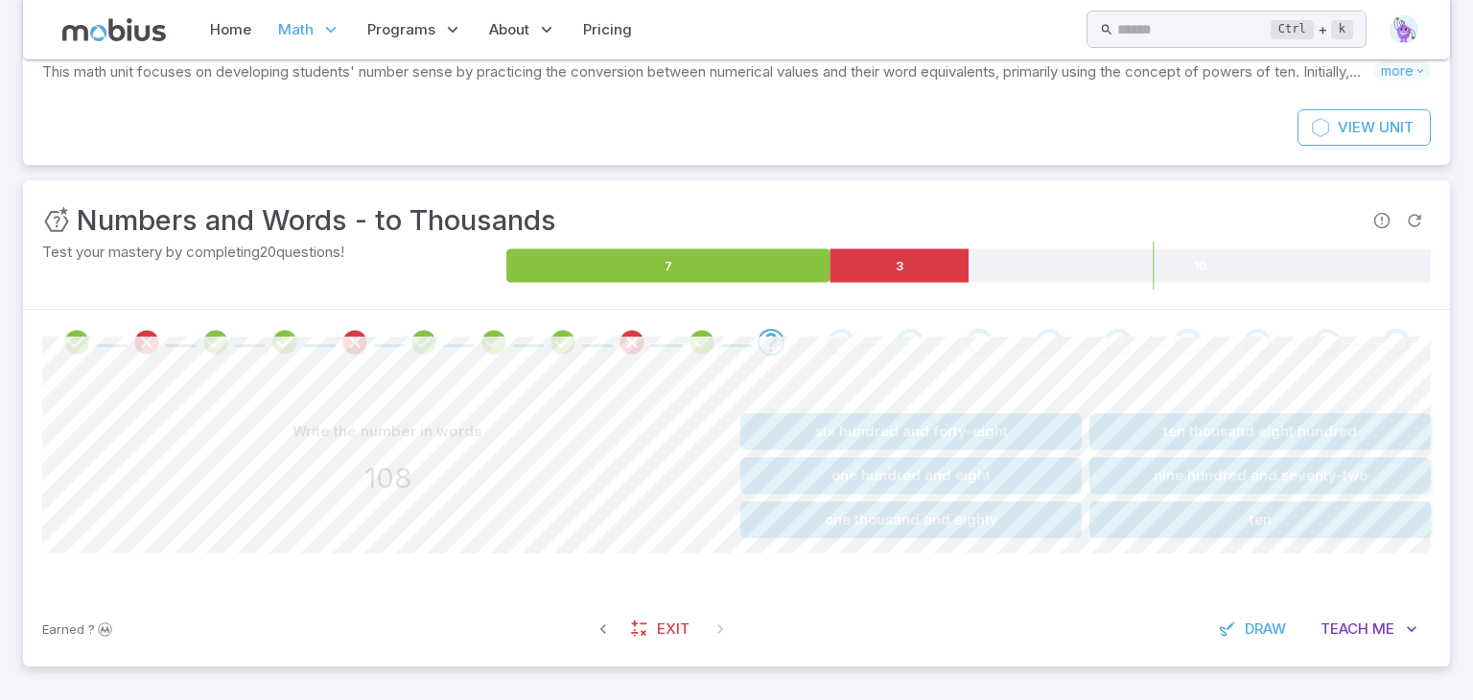
click at [958, 477] on button "one hundred and eight" at bounding box center [910, 475] width 341 height 36
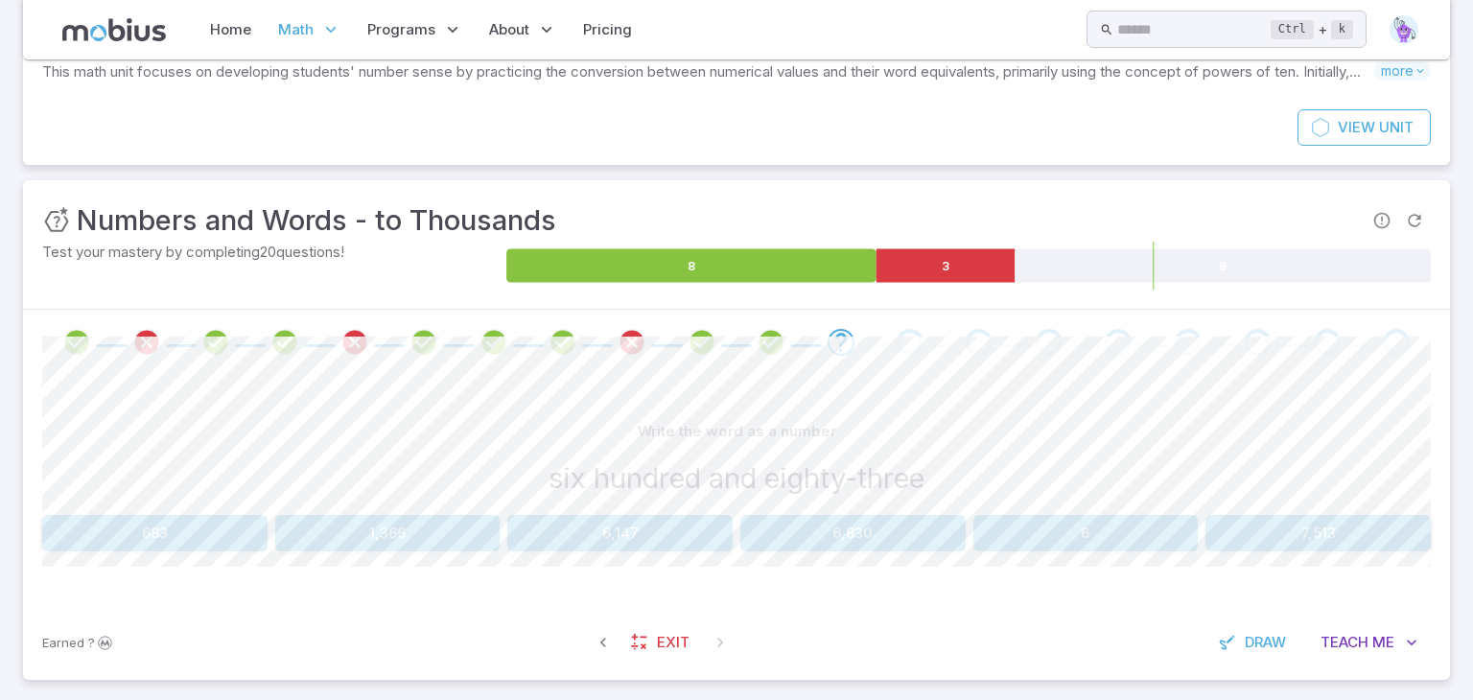
click at [824, 532] on button "6,830" at bounding box center [852, 533] width 225 height 36
click at [335, 537] on button "7,000" at bounding box center [387, 533] width 225 height 36
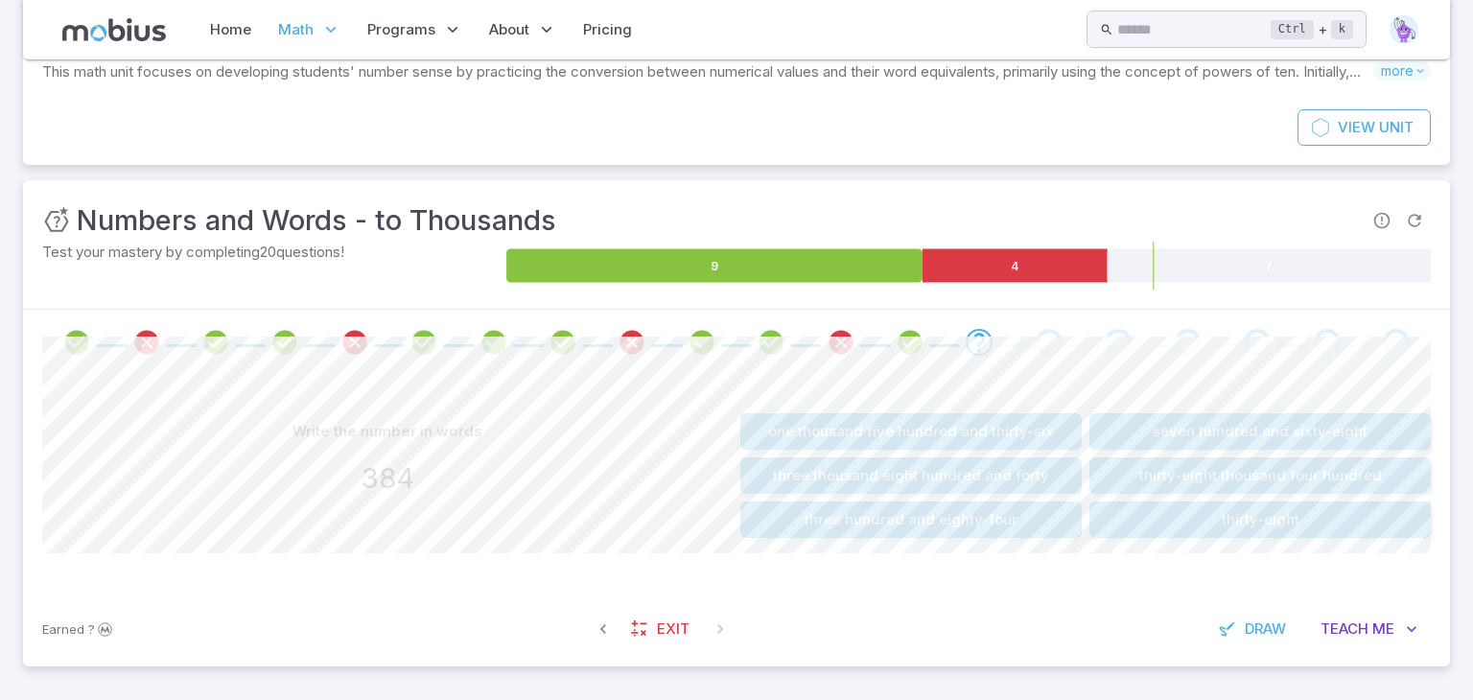
click at [782, 535] on button "three hundred and eighty-four" at bounding box center [910, 520] width 341 height 36
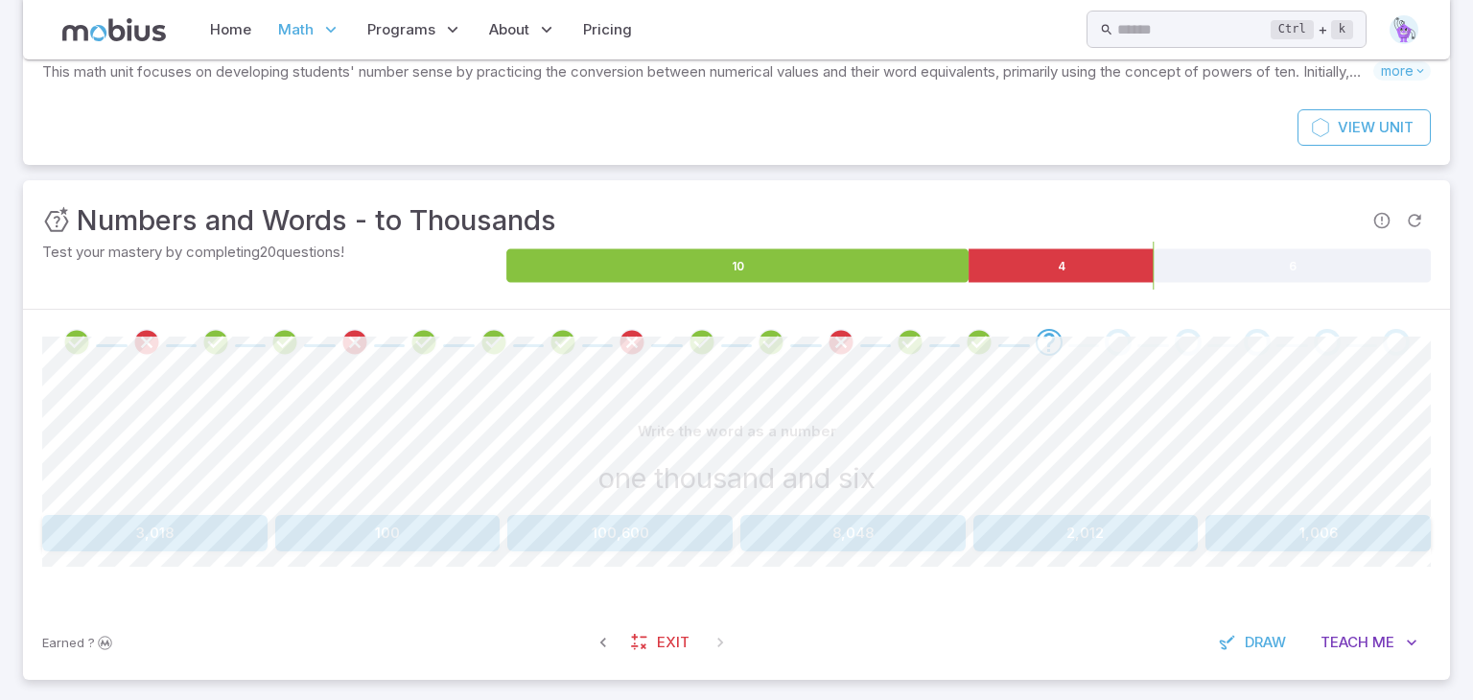
click at [1288, 525] on button "1,006" at bounding box center [1318, 533] width 225 height 36
click at [1030, 515] on button "634" at bounding box center [1085, 533] width 225 height 36
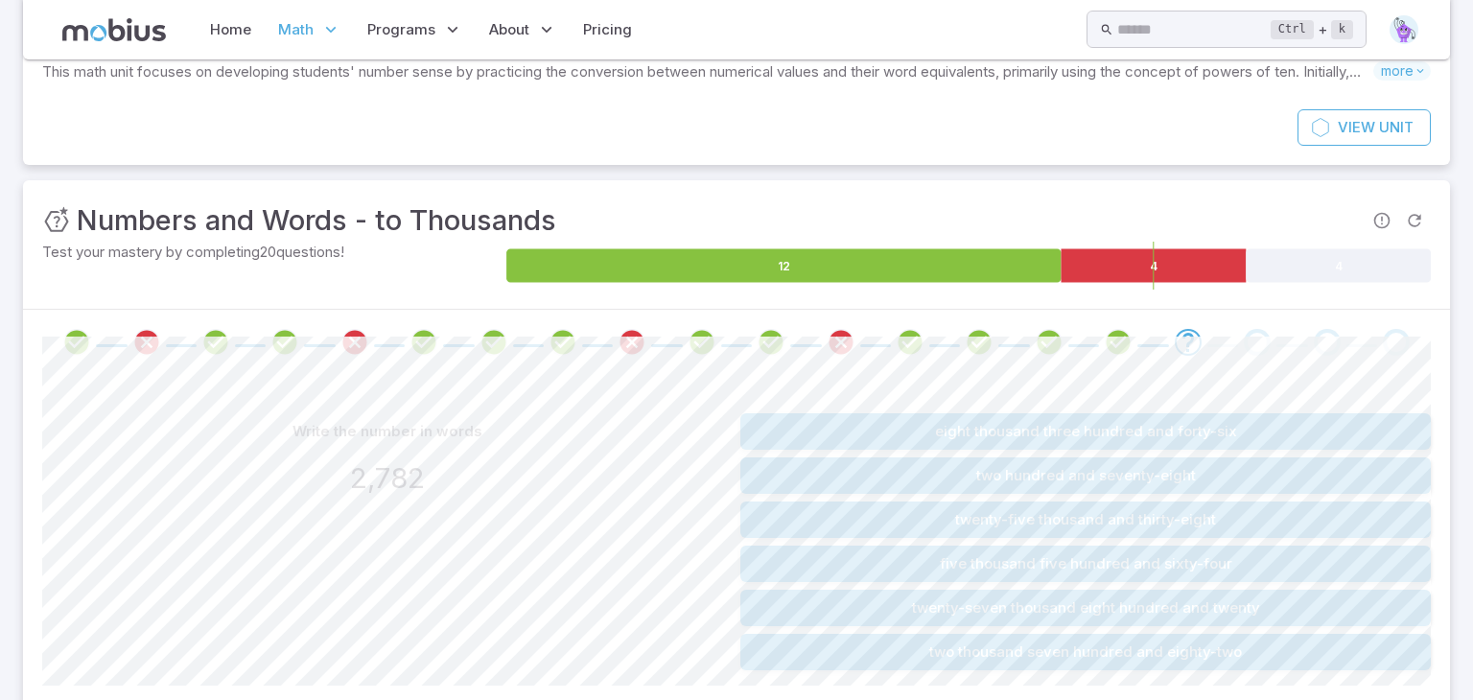
click at [943, 648] on button "two thousand seven hundred and eighty-two" at bounding box center [1085, 652] width 691 height 36
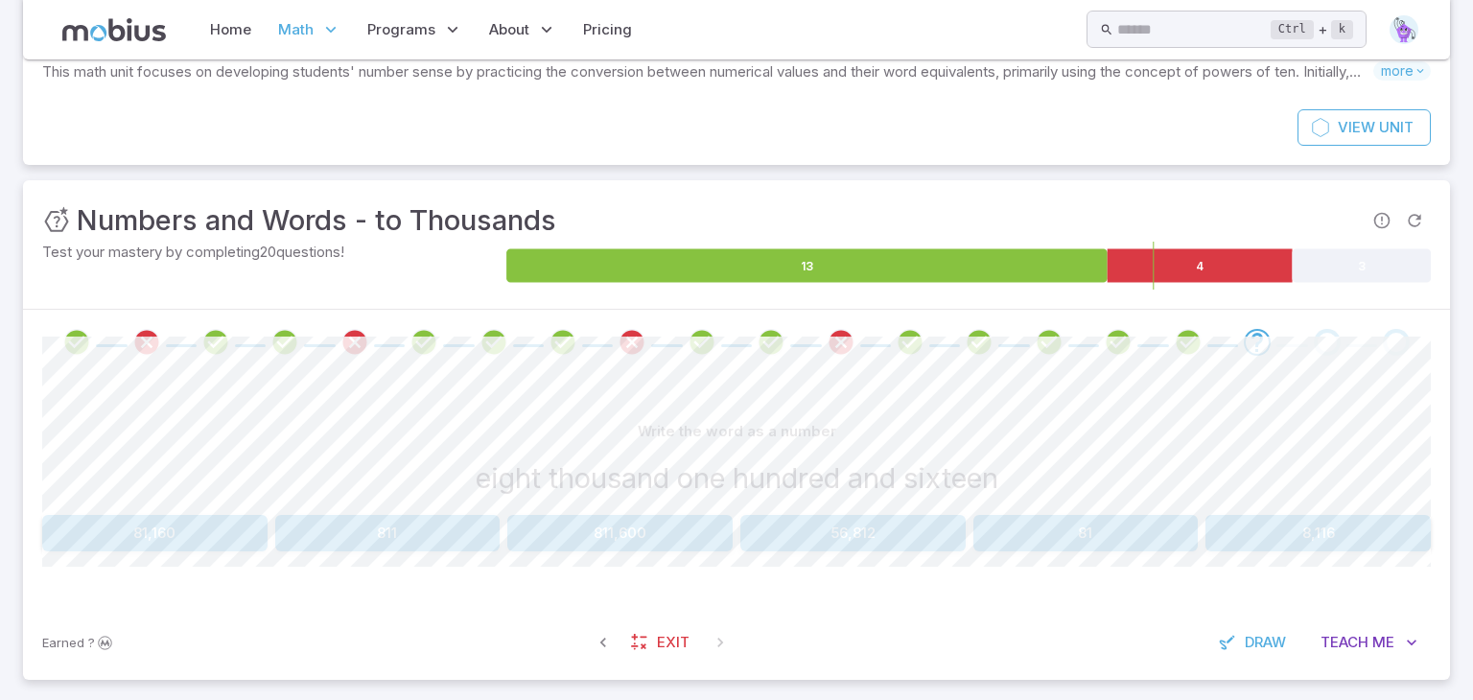
click at [1363, 549] on button "8,116" at bounding box center [1318, 533] width 225 height 36
click at [1155, 527] on button "1,751" at bounding box center [1085, 533] width 225 height 36
click at [361, 527] on button "361" at bounding box center [387, 533] width 225 height 36
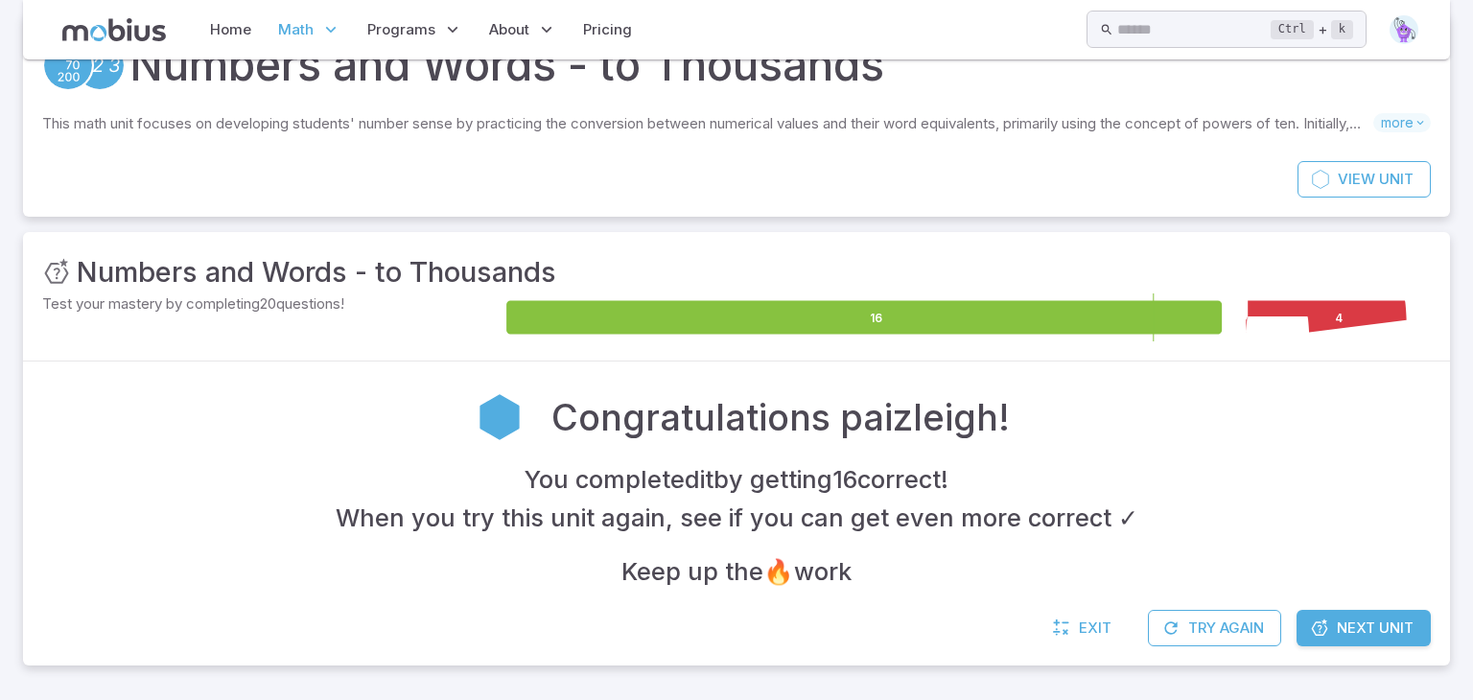
scroll to position [97, 0]
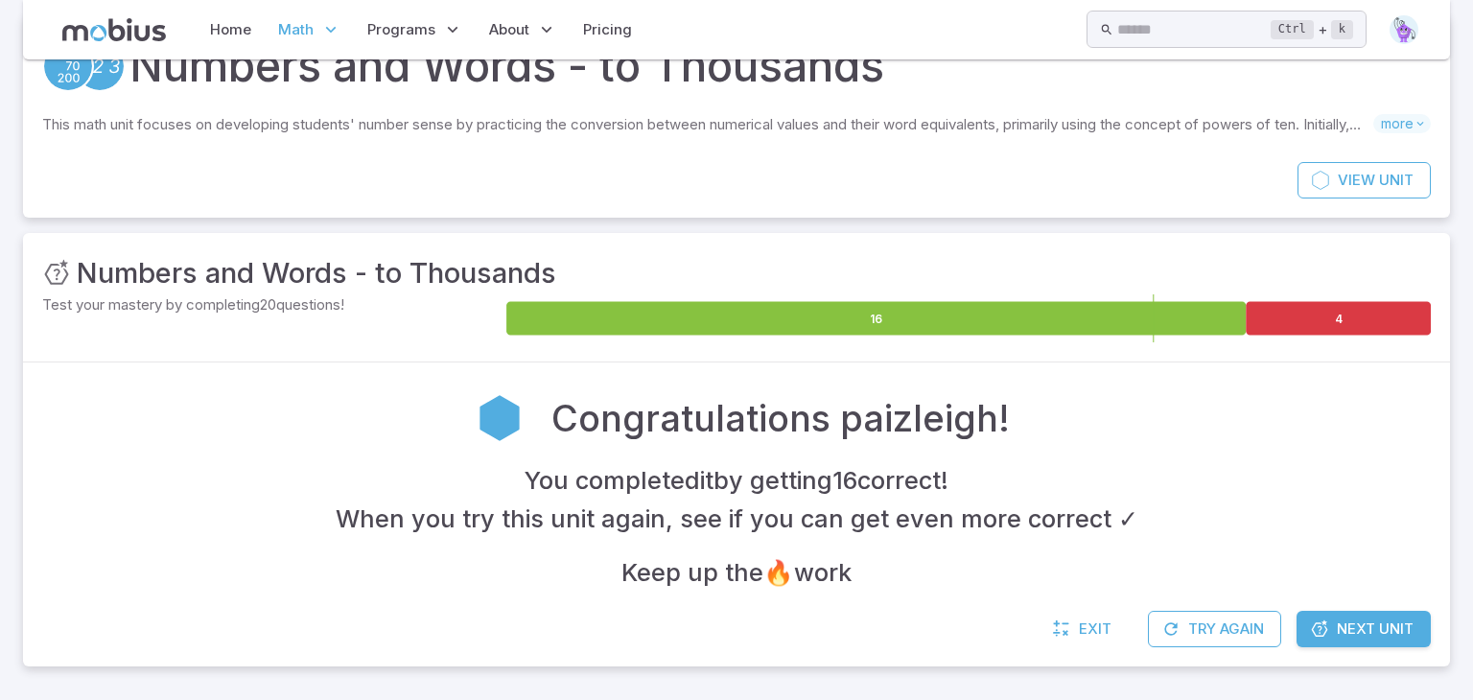
click at [1382, 629] on span "Next Unit" at bounding box center [1375, 629] width 77 height 21
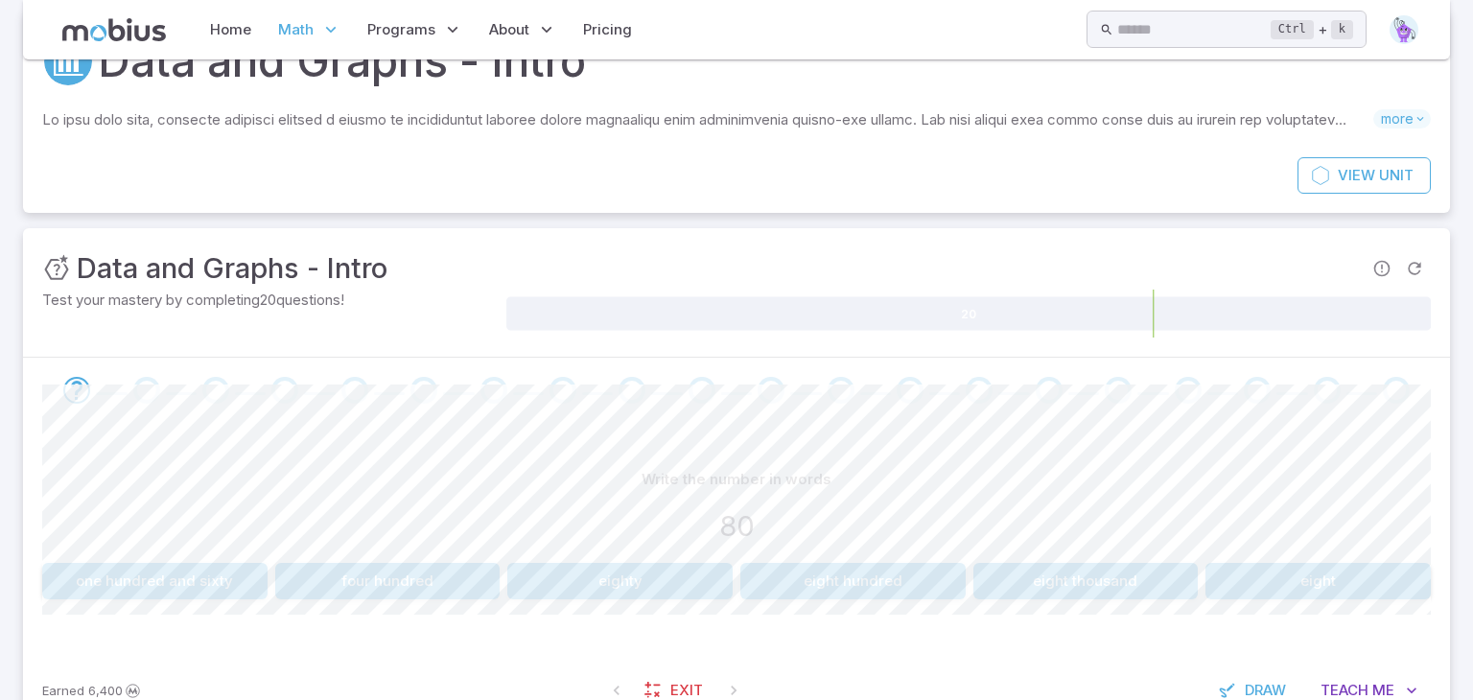
scroll to position [164, 0]
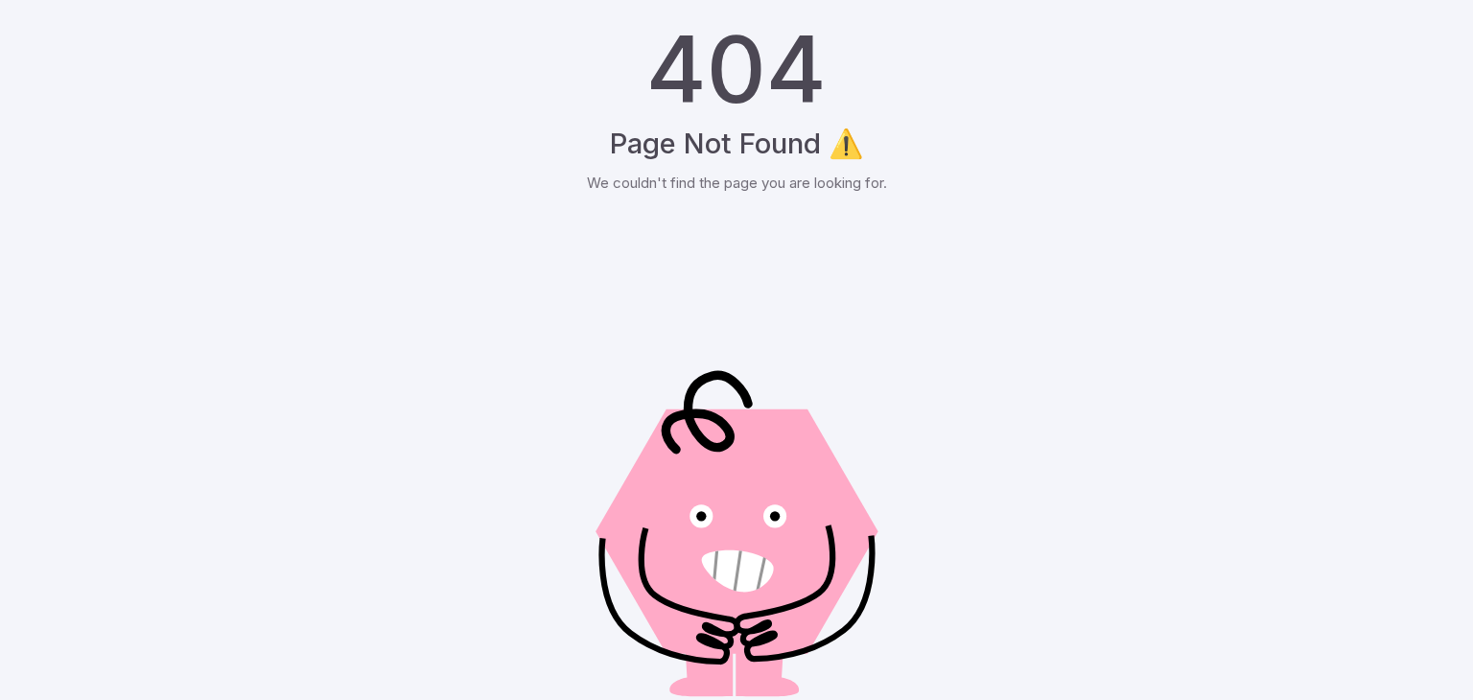
click at [1455, 242] on div "404 Page Not Found ⚠️ We couldn't find the page you are looking for. Back to Ho…" at bounding box center [736, 404] width 1473 height 809
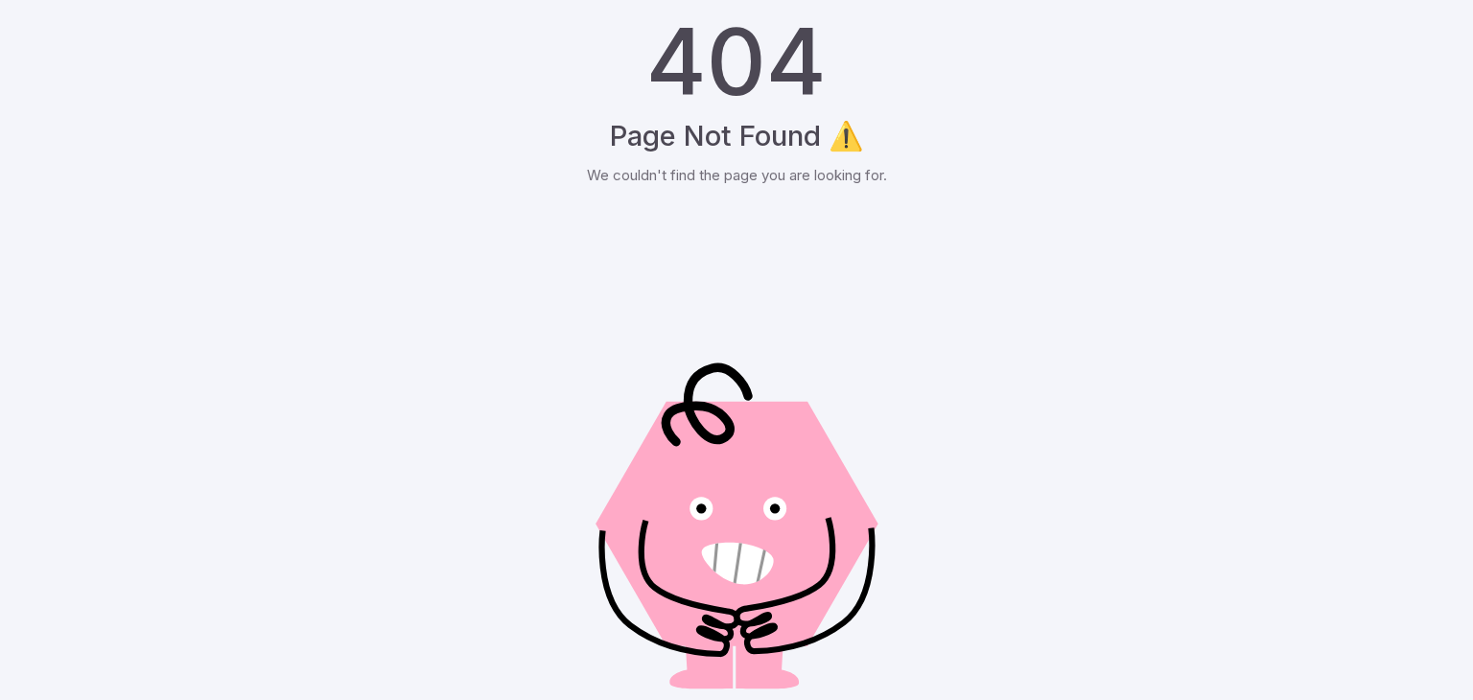
scroll to position [11, 0]
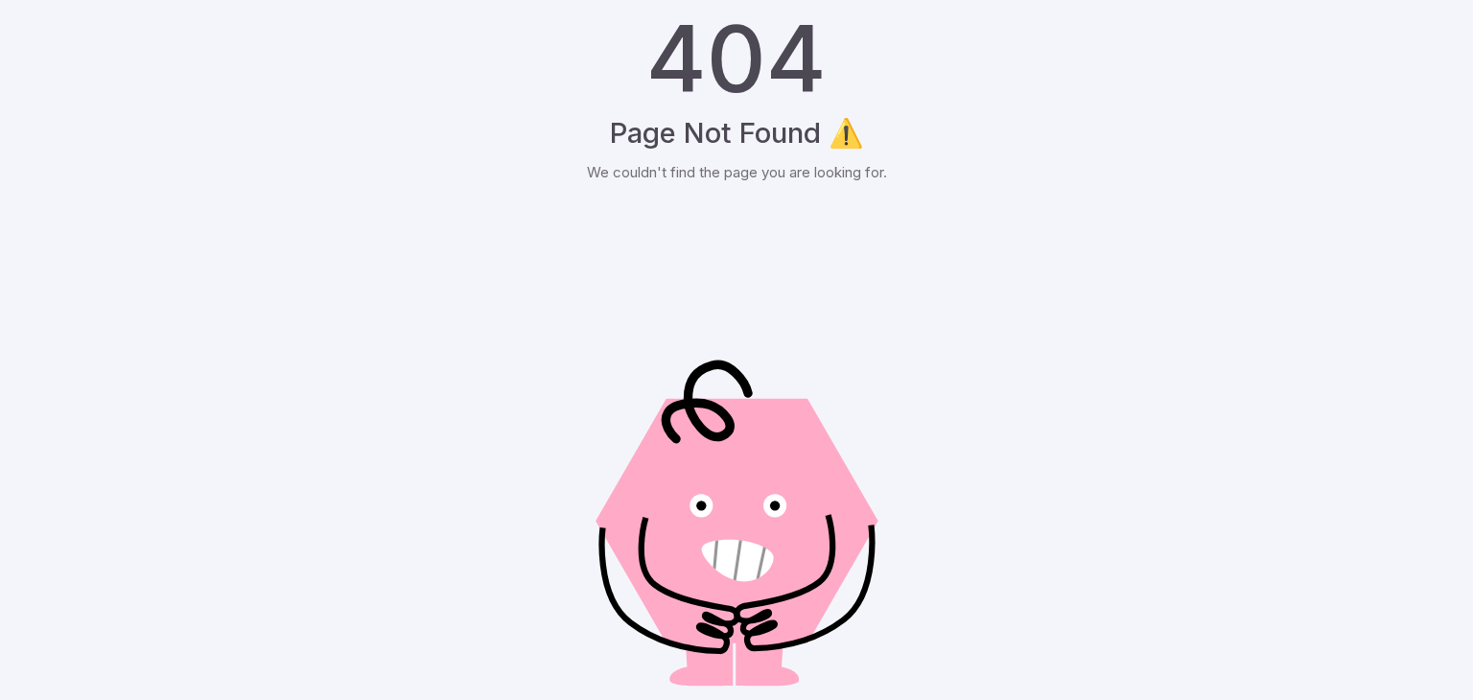
click at [1307, 182] on div "404 Page Not Found ⚠️ We couldn't find the page you are looking for. Back to Ho…" at bounding box center [736, 393] width 1473 height 809
